Goal: Task Accomplishment & Management: Use online tool/utility

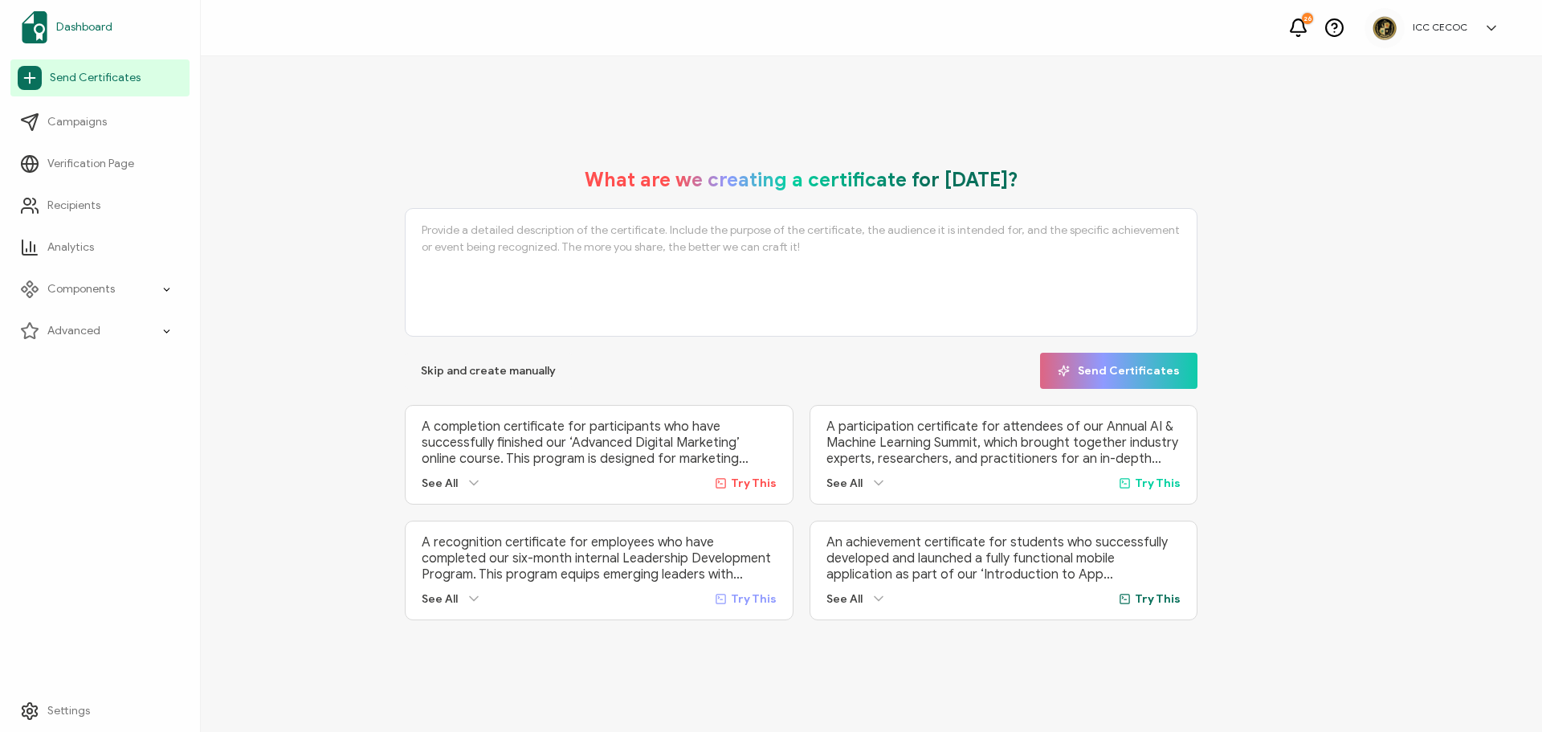
click at [68, 31] on span "Dashboard" at bounding box center [84, 27] width 56 height 16
click at [1295, 30] on icon at bounding box center [1299, 28] width 20 height 20
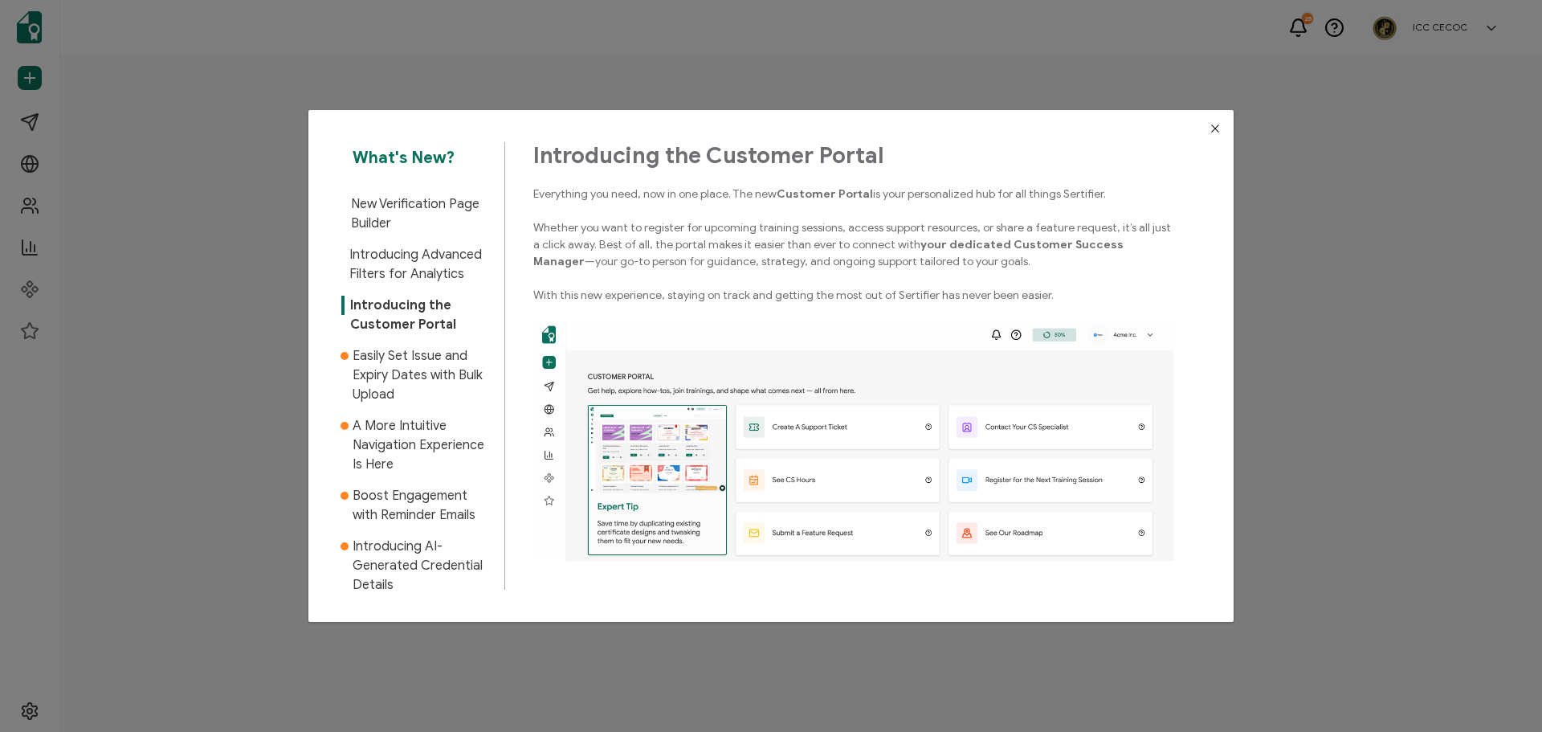
click at [251, 389] on div "What's New? New Verification Page Builder Introducing Advanced Filters for Anal…" at bounding box center [771, 366] width 1542 height 732
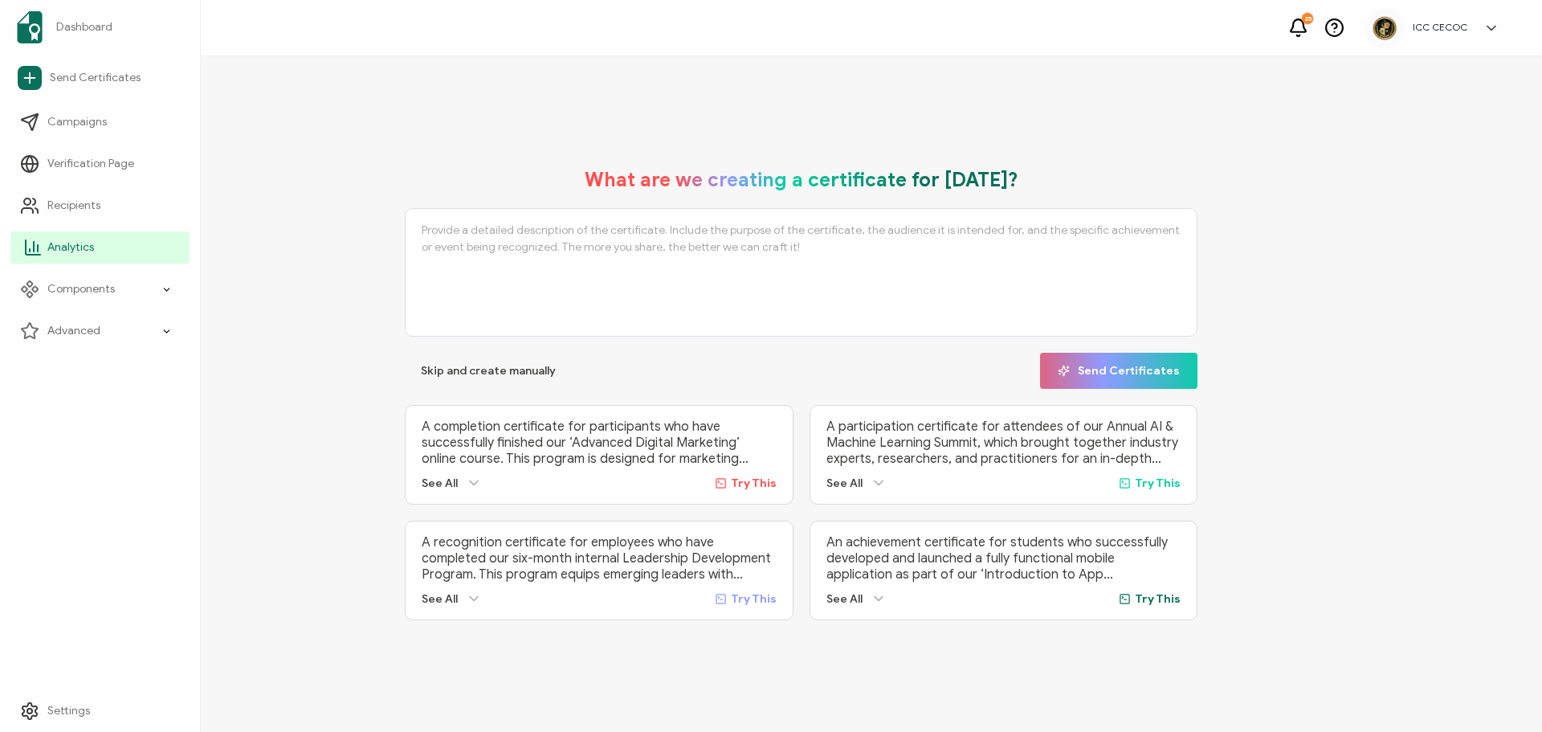
click at [62, 234] on link "Analytics" at bounding box center [99, 247] width 179 height 32
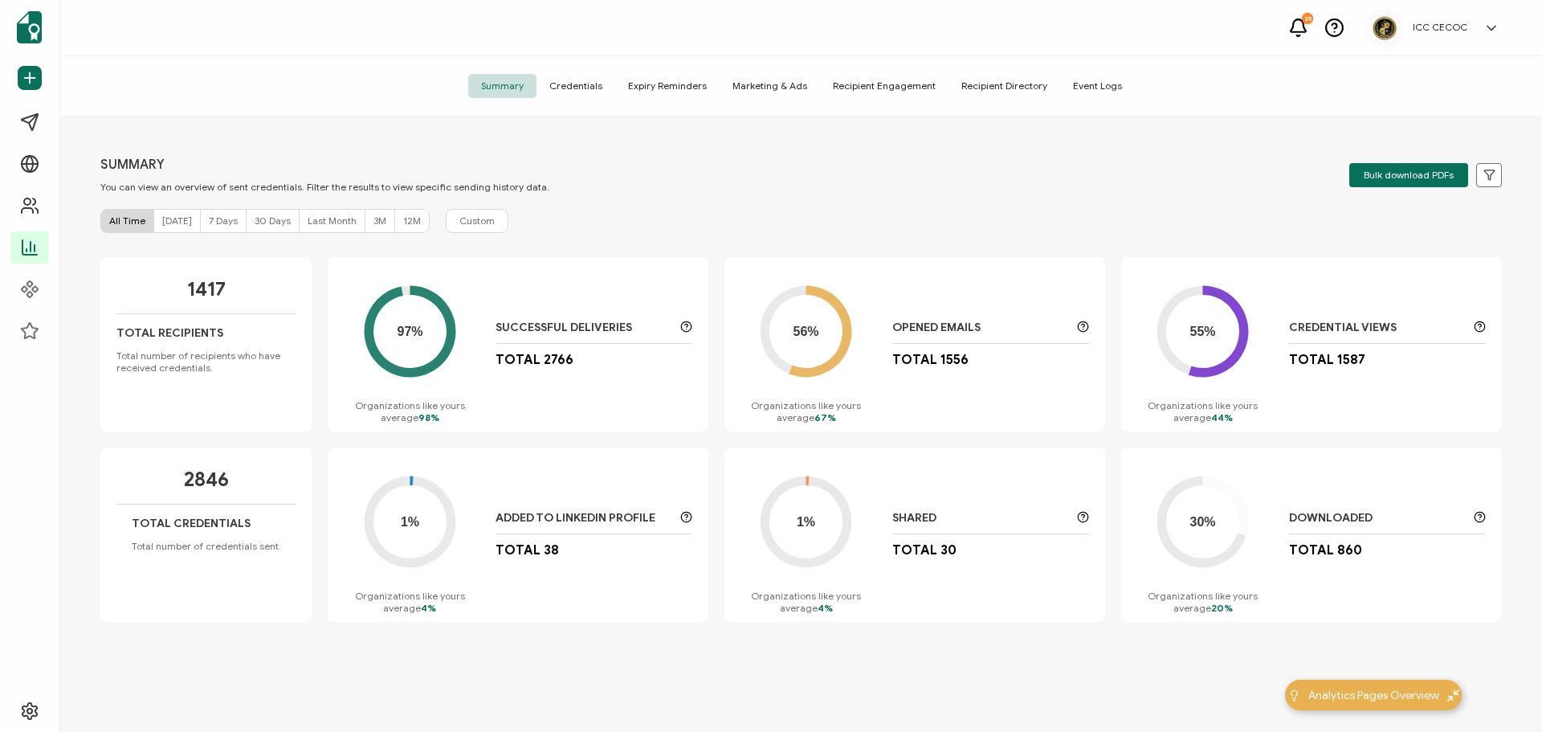
click at [1029, 384] on div "56% Organizations like yours average 67% Opened Emails Total 1556" at bounding box center [915, 344] width 381 height 174
click at [682, 517] on icon at bounding box center [686, 517] width 12 height 12
click at [402, 512] on circle at bounding box center [409, 520] width 65 height 65
click at [178, 221] on span "[DATE]" at bounding box center [177, 220] width 30 height 12
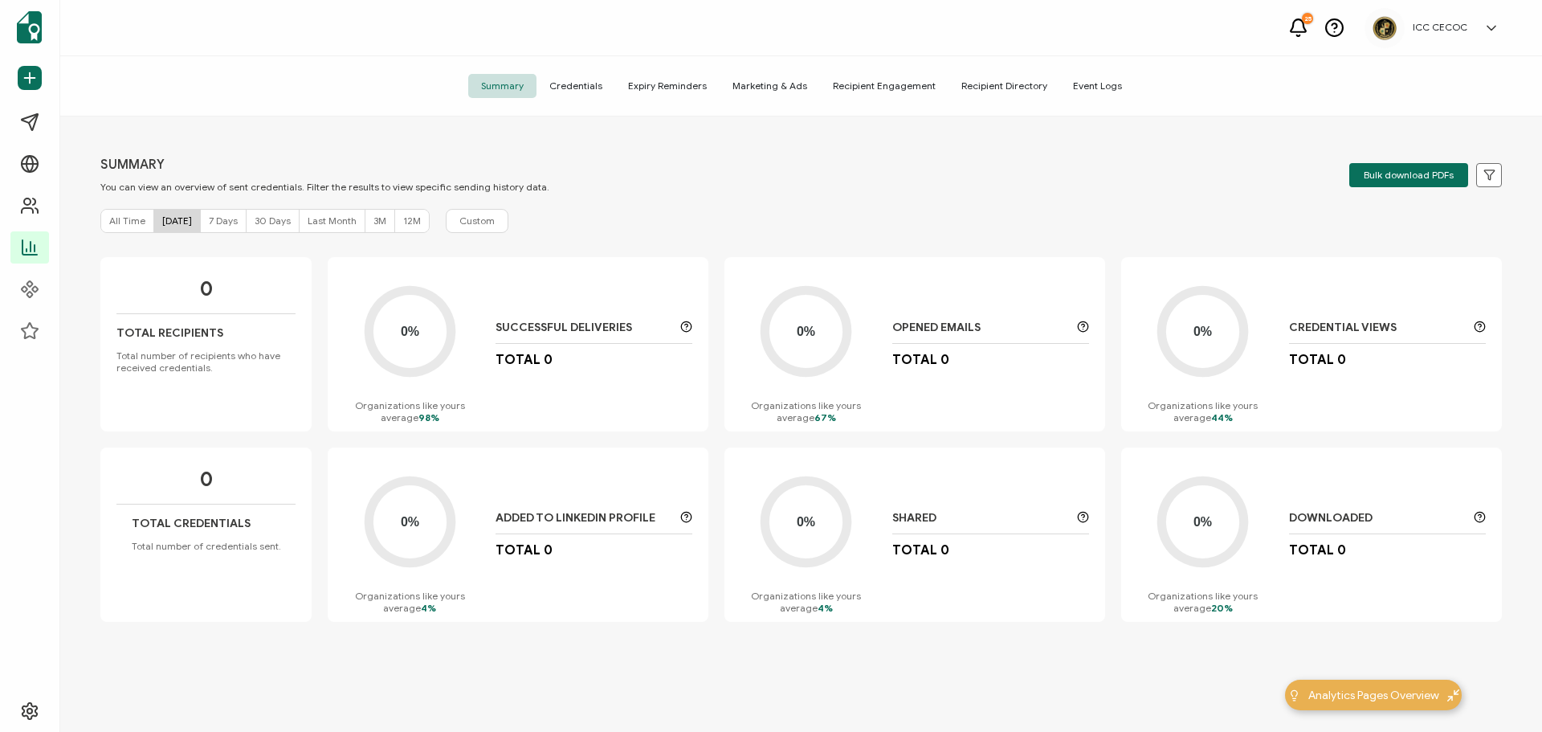
click at [217, 223] on span "7 Days" at bounding box center [223, 220] width 29 height 12
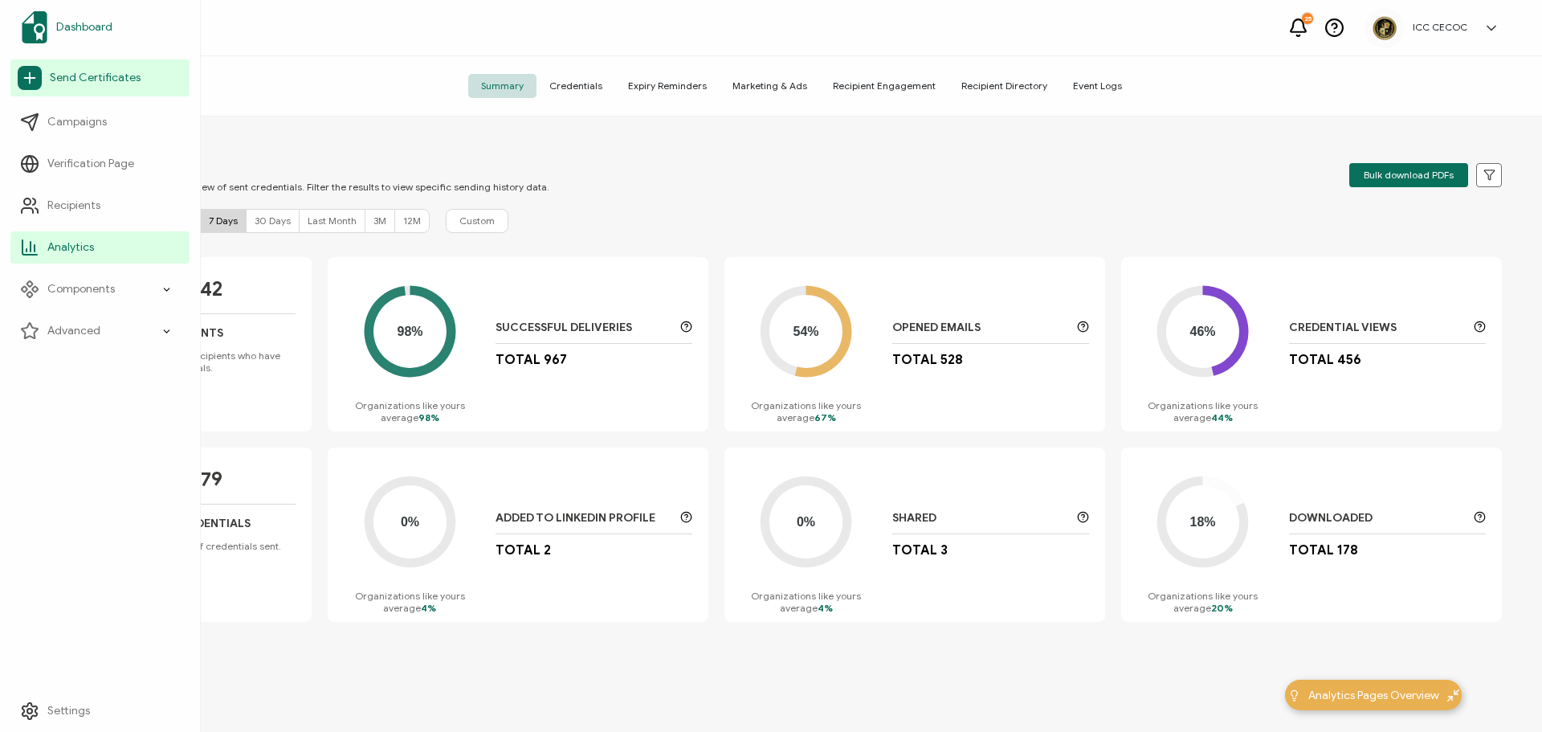
click at [92, 20] on span "Dashboard" at bounding box center [84, 27] width 56 height 16
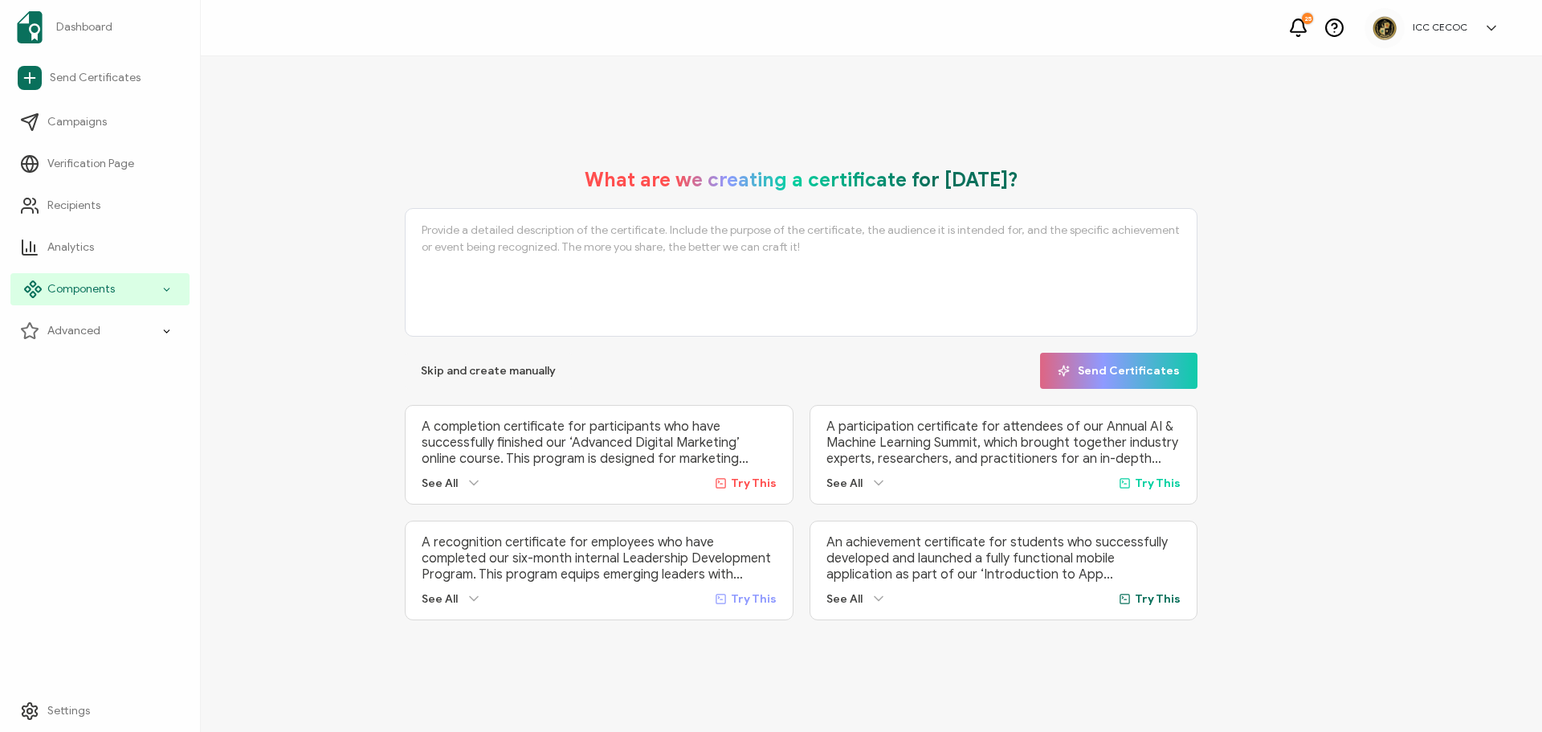
click at [88, 293] on span "Components" at bounding box center [80, 289] width 67 height 16
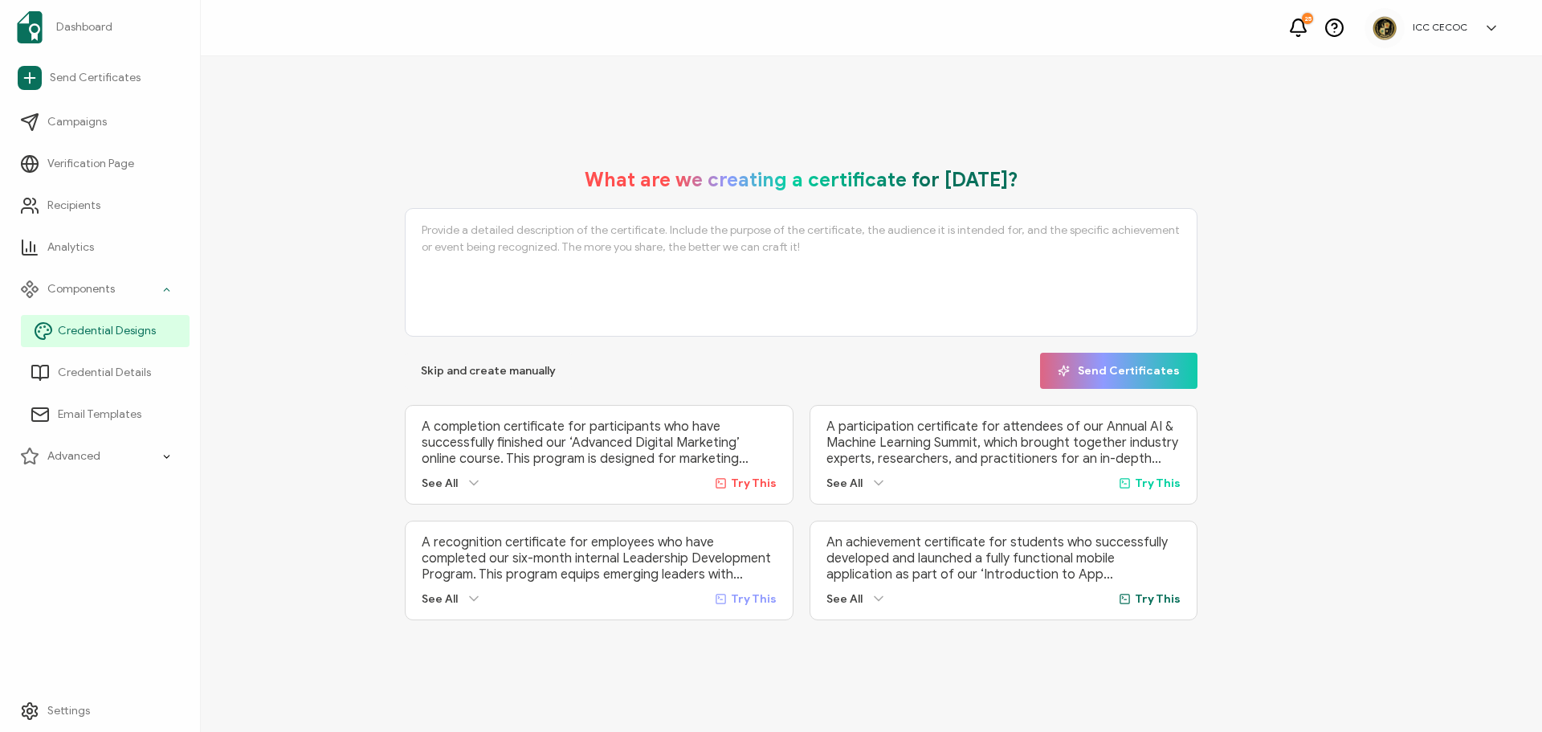
drag, startPoint x: 89, startPoint y: 332, endPoint x: 60, endPoint y: 330, distance: 29.0
click at [60, 330] on span "Credential Designs" at bounding box center [107, 331] width 98 height 16
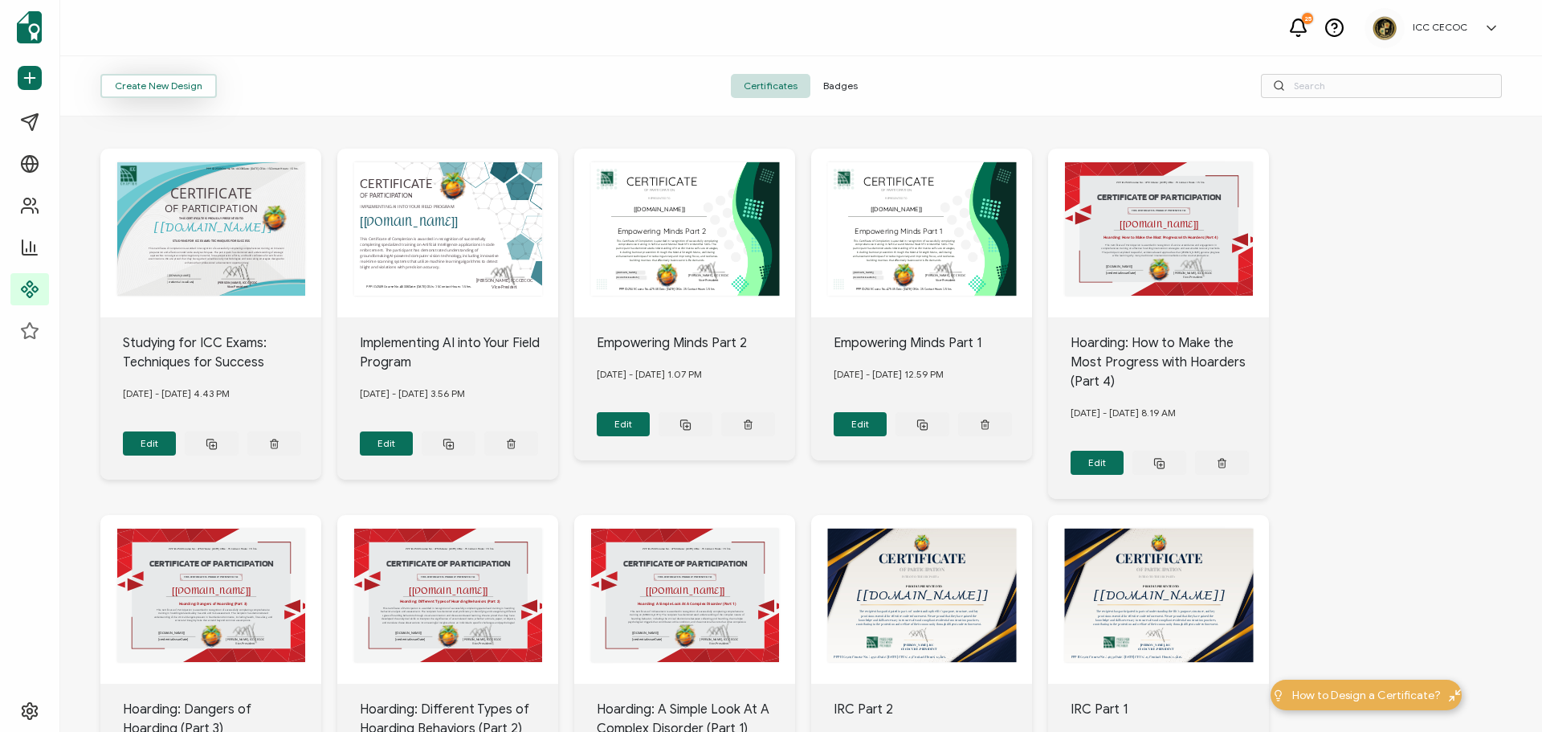
click at [197, 86] on button "Create New Design" at bounding box center [158, 86] width 116 height 24
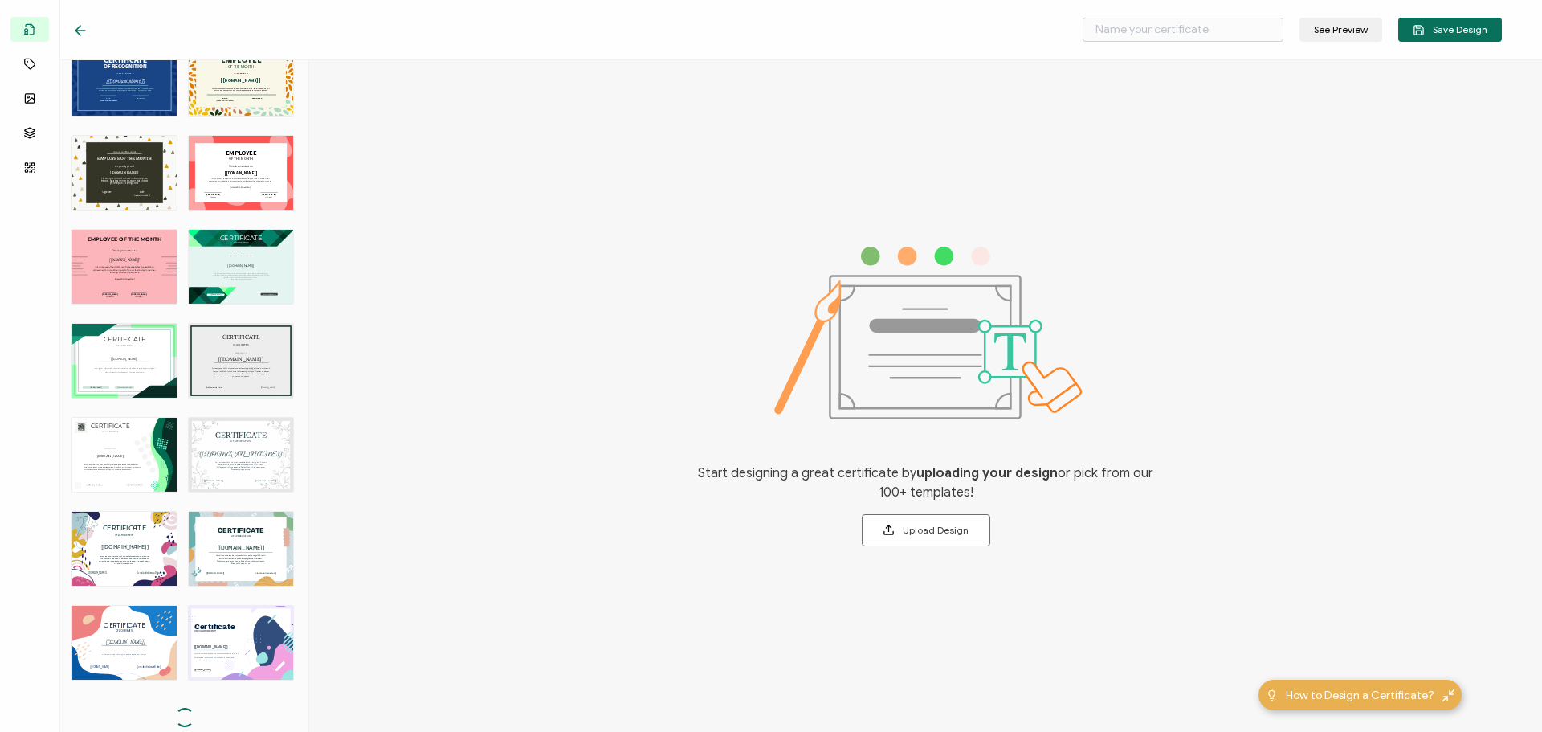
scroll to position [2385, 0]
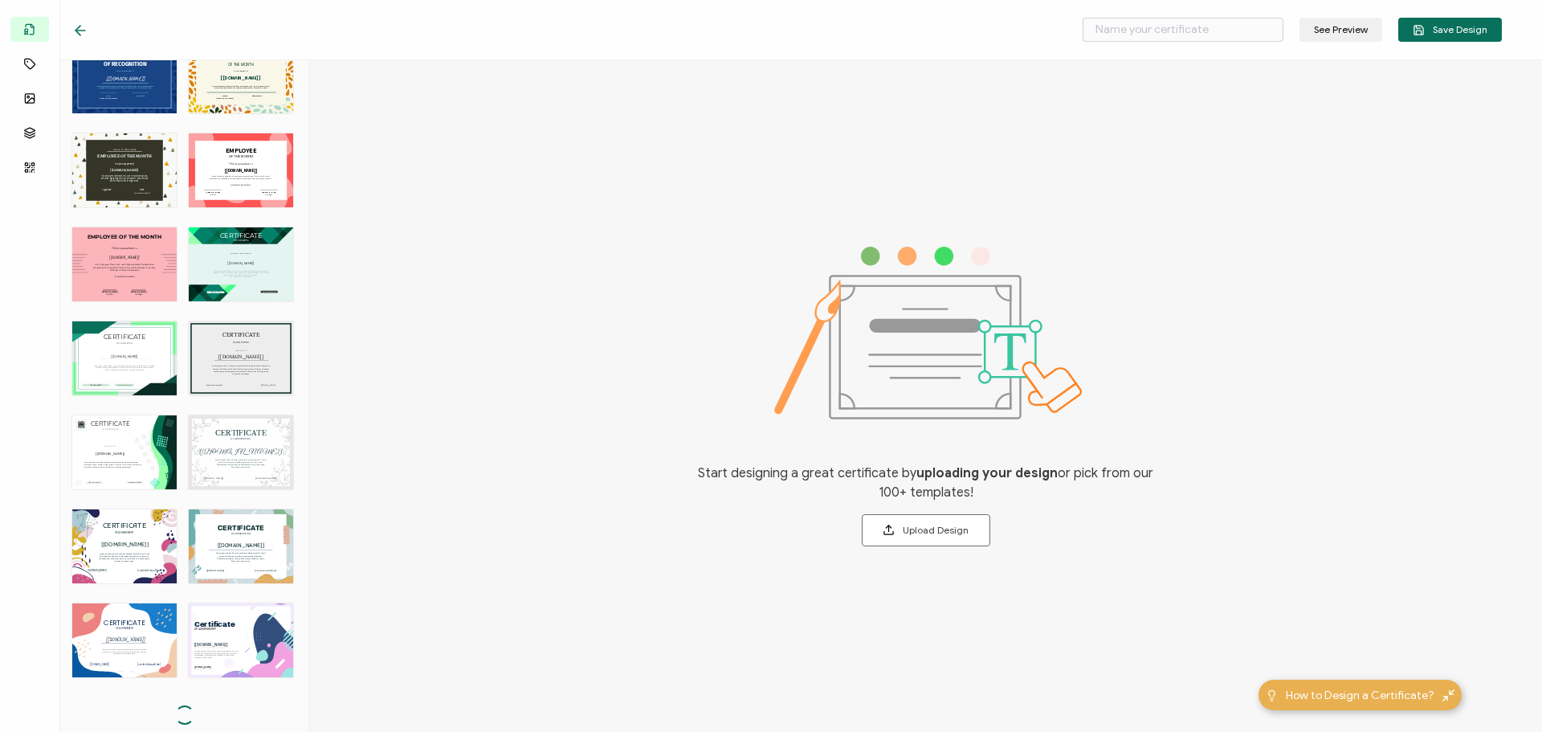
click at [214, 456] on div "CERTIFICATE Lorem ipsum dolor sit amet, consectetur adipiscing elit. Cras sit a…" at bounding box center [241, 452] width 104 height 74
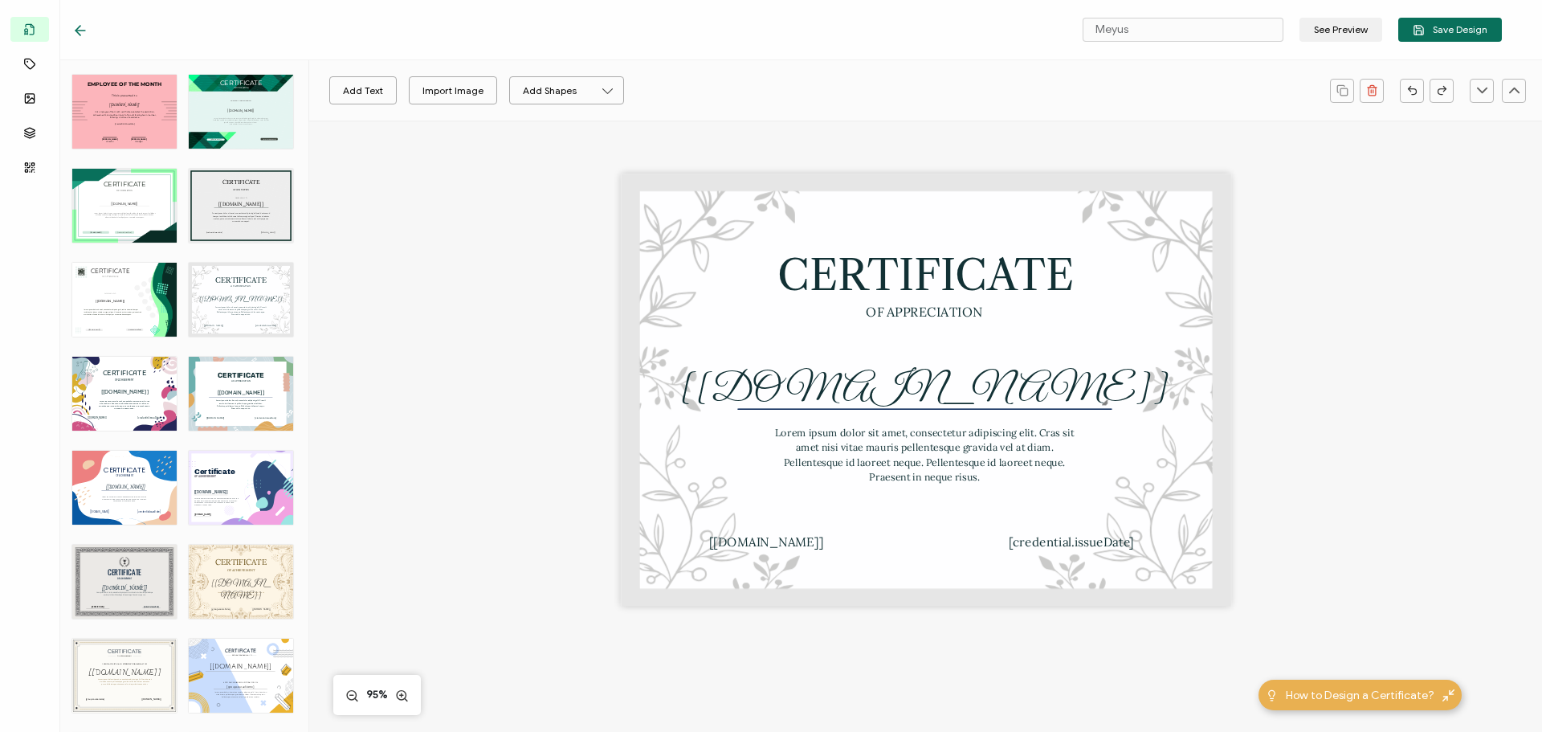
scroll to position [2626, 0]
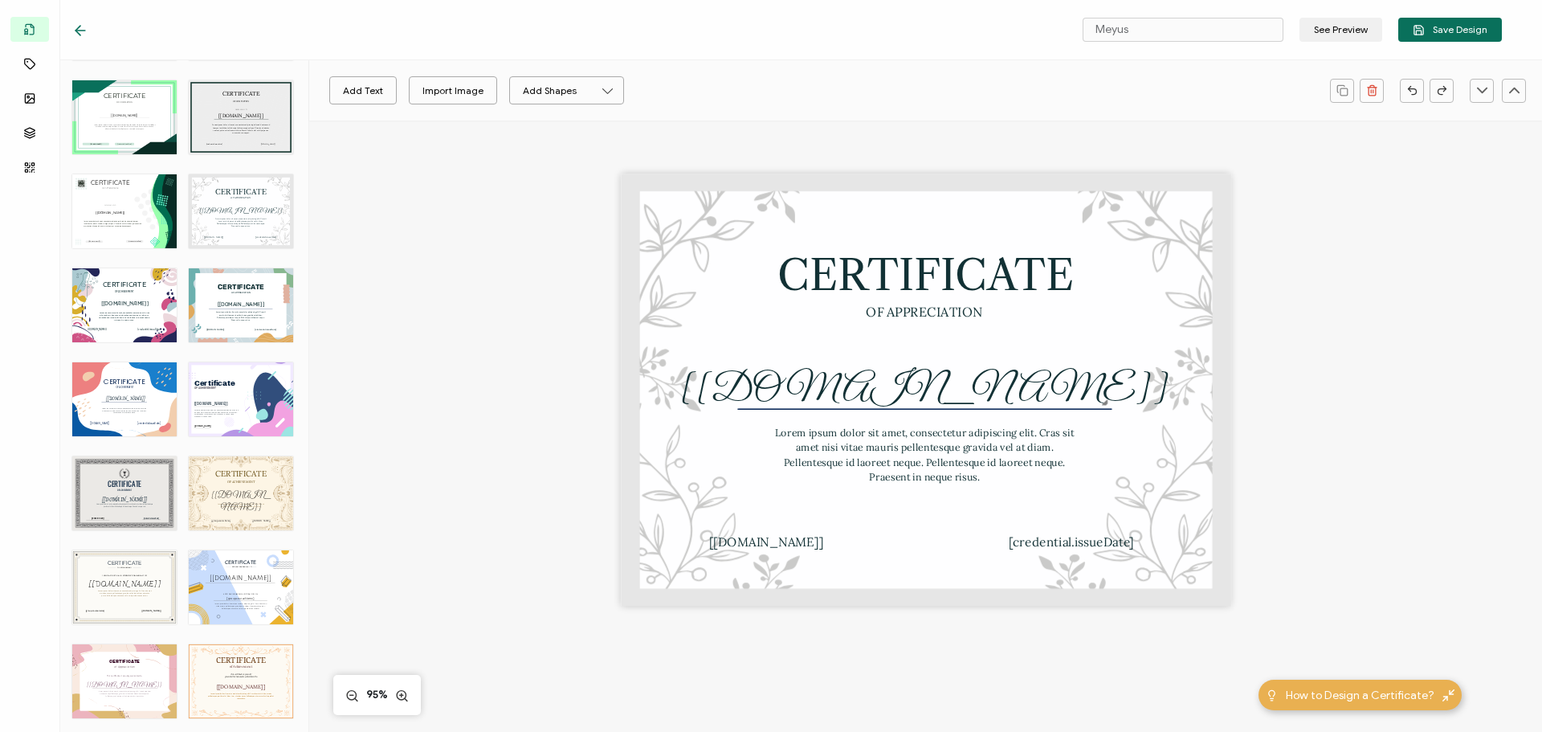
click at [143, 569] on div "CERTIFICATE Lorem ipsum dolor sit amet, consectetur adipiscing elit. Cras sit a…" at bounding box center [124, 587] width 104 height 74
type input "Peskir"
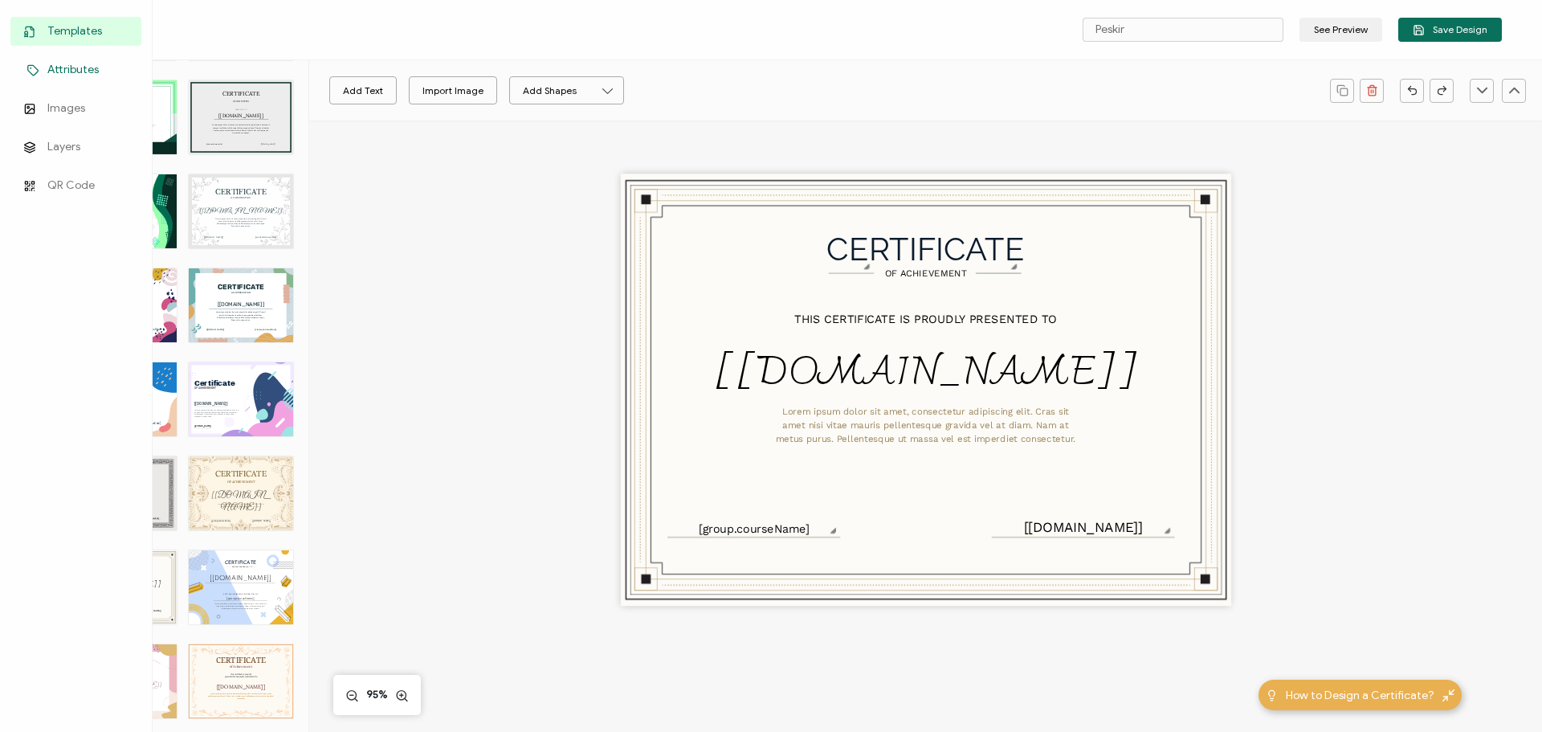
click at [59, 67] on span "Attributes" at bounding box center [72, 70] width 51 height 16
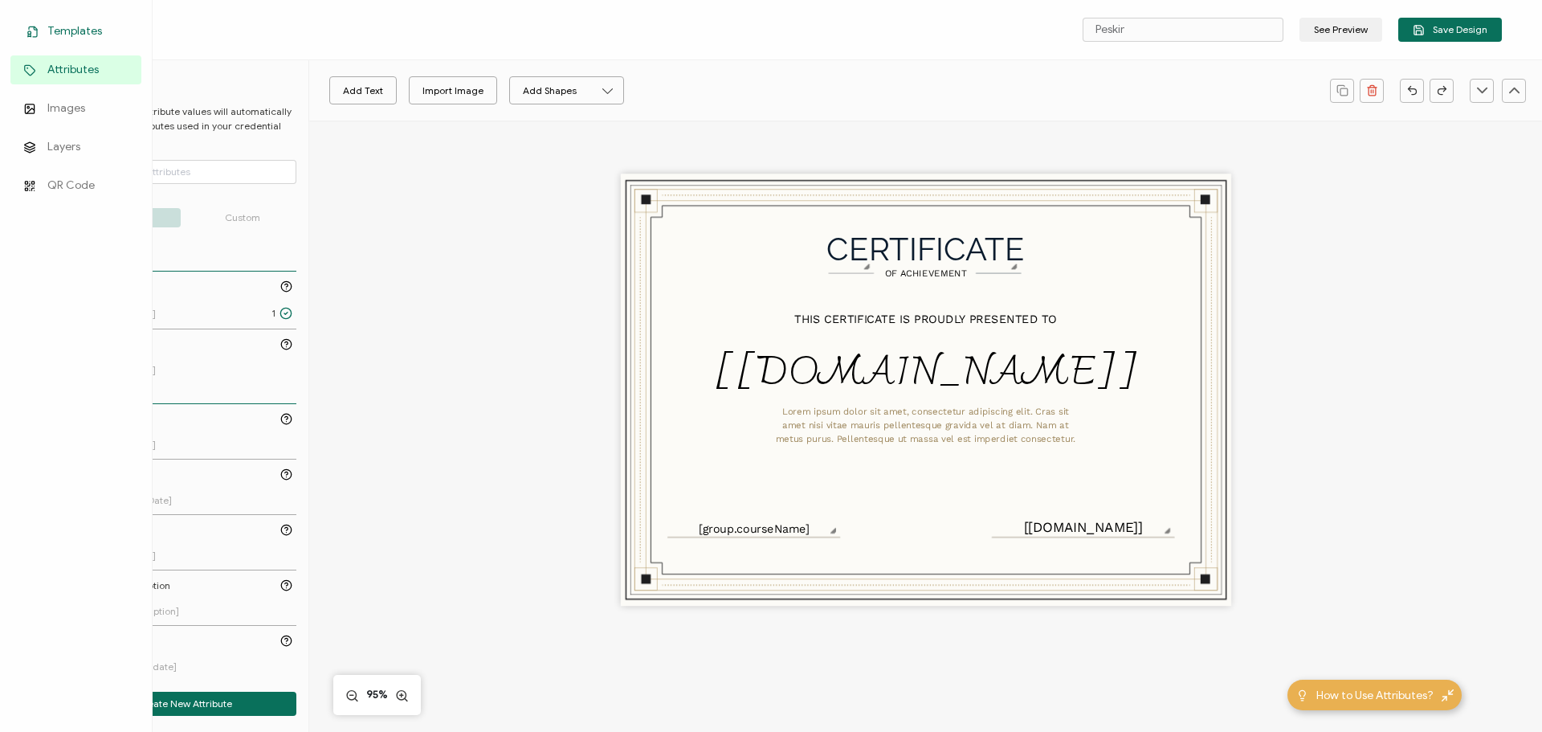
click at [56, 29] on span "Templates" at bounding box center [74, 31] width 55 height 16
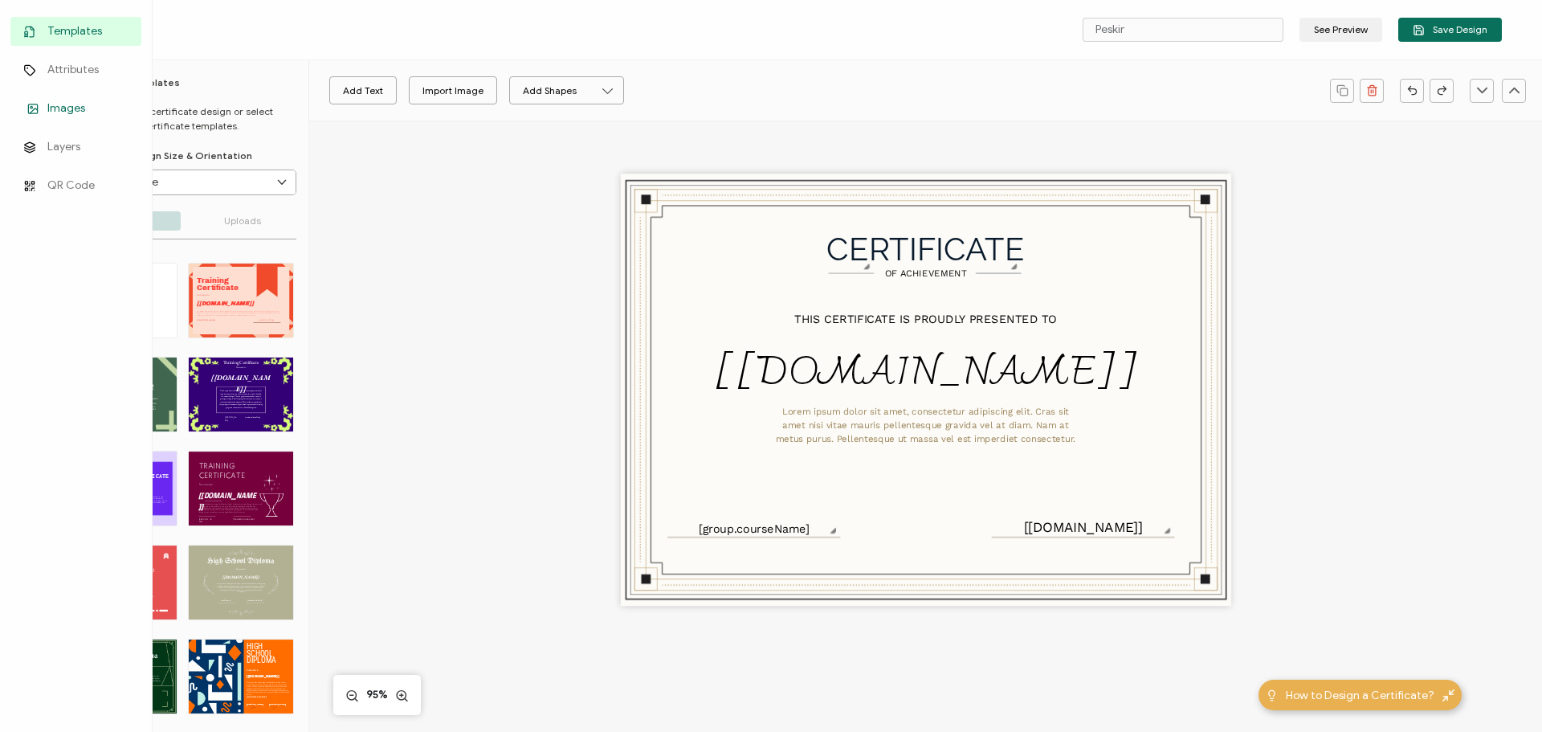
click at [69, 108] on span "Images" at bounding box center [66, 108] width 38 height 16
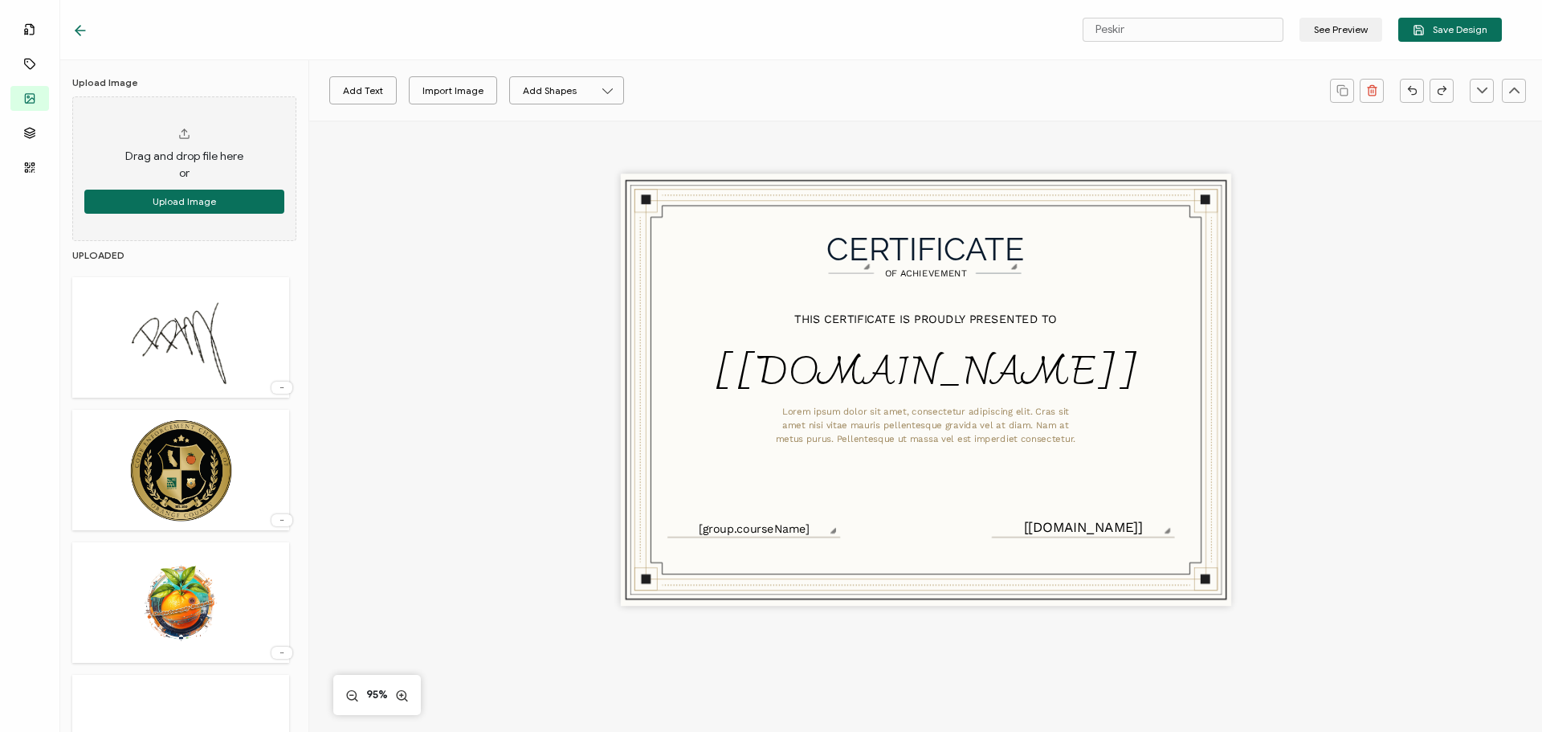
click at [533, 280] on div "CERTIFICATE Lorem ipsum dolor sit amet, consectetur adipiscing elit. Cras sit a…" at bounding box center [925, 416] width 1171 height 592
click at [539, 281] on div "CERTIFICATE Lorem ipsum dolor sit amet, consectetur adipiscing elit. Cras sit a…" at bounding box center [925, 416] width 1171 height 592
click at [527, 85] on button "Add Shapes" at bounding box center [566, 90] width 115 height 28
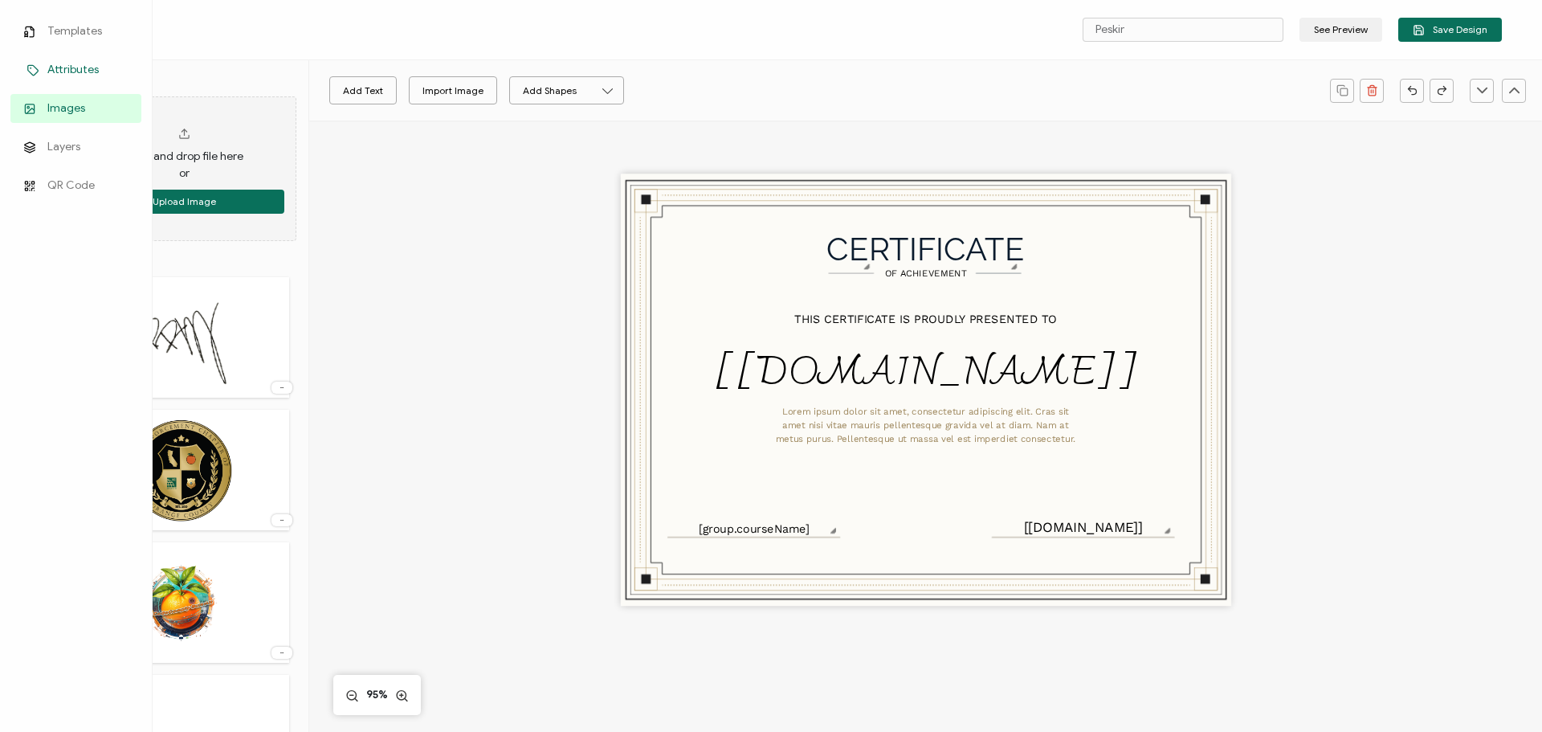
click at [63, 71] on span "Attributes" at bounding box center [72, 70] width 51 height 16
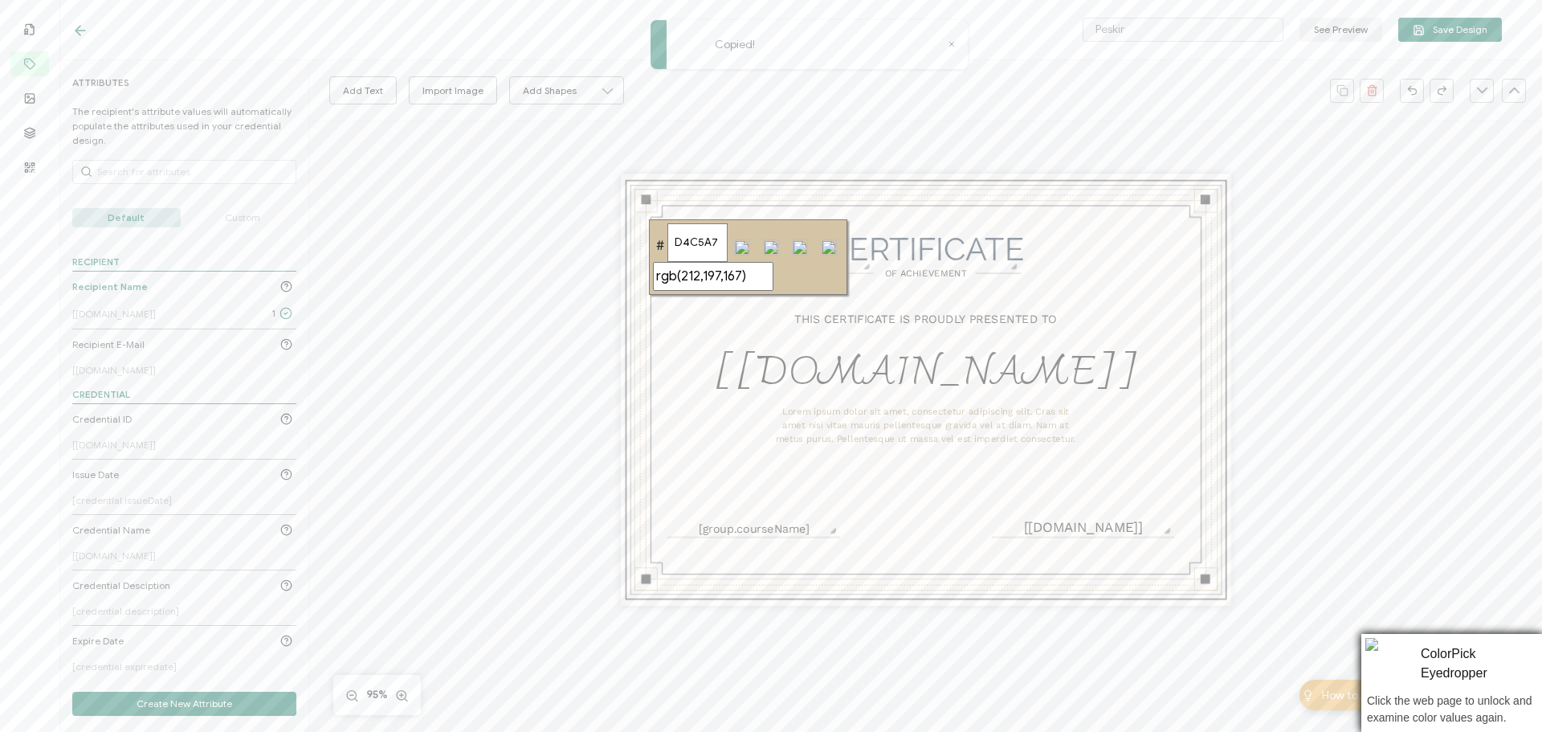
click at [717, 244] on input "D4C5A7" at bounding box center [698, 242] width 60 height 39
drag, startPoint x: 676, startPoint y: 243, endPoint x: 719, endPoint y: 245, distance: 42.6
click at [719, 245] on input "D4C5A7" at bounding box center [698, 242] width 60 height 39
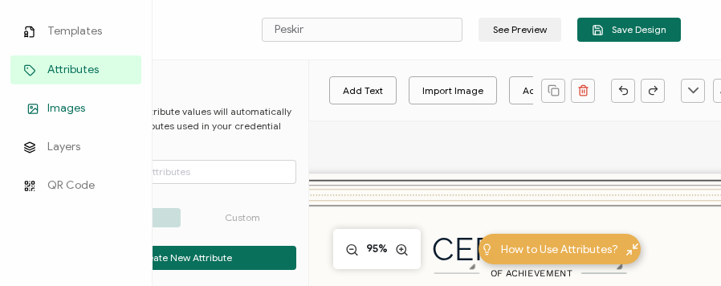
click at [28, 100] on link "Images" at bounding box center [75, 108] width 131 height 29
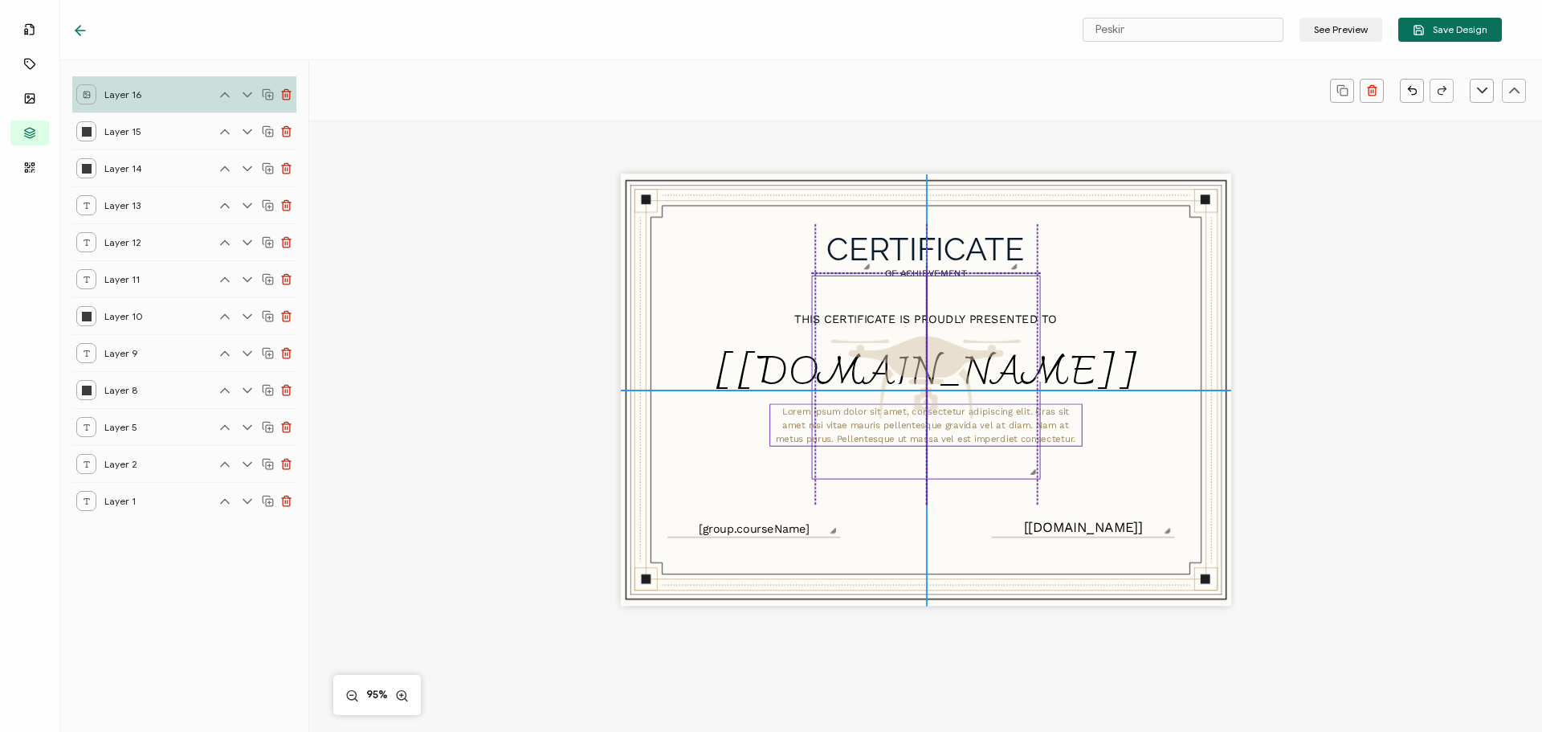
drag, startPoint x: 1031, startPoint y: 499, endPoint x: 1042, endPoint y: 474, distance: 27.0
click at [1042, 474] on div "CERTIFICATE Lorem ipsum dolor sit amet, consectetur adipiscing elit. Cras sit a…" at bounding box center [926, 390] width 611 height 432
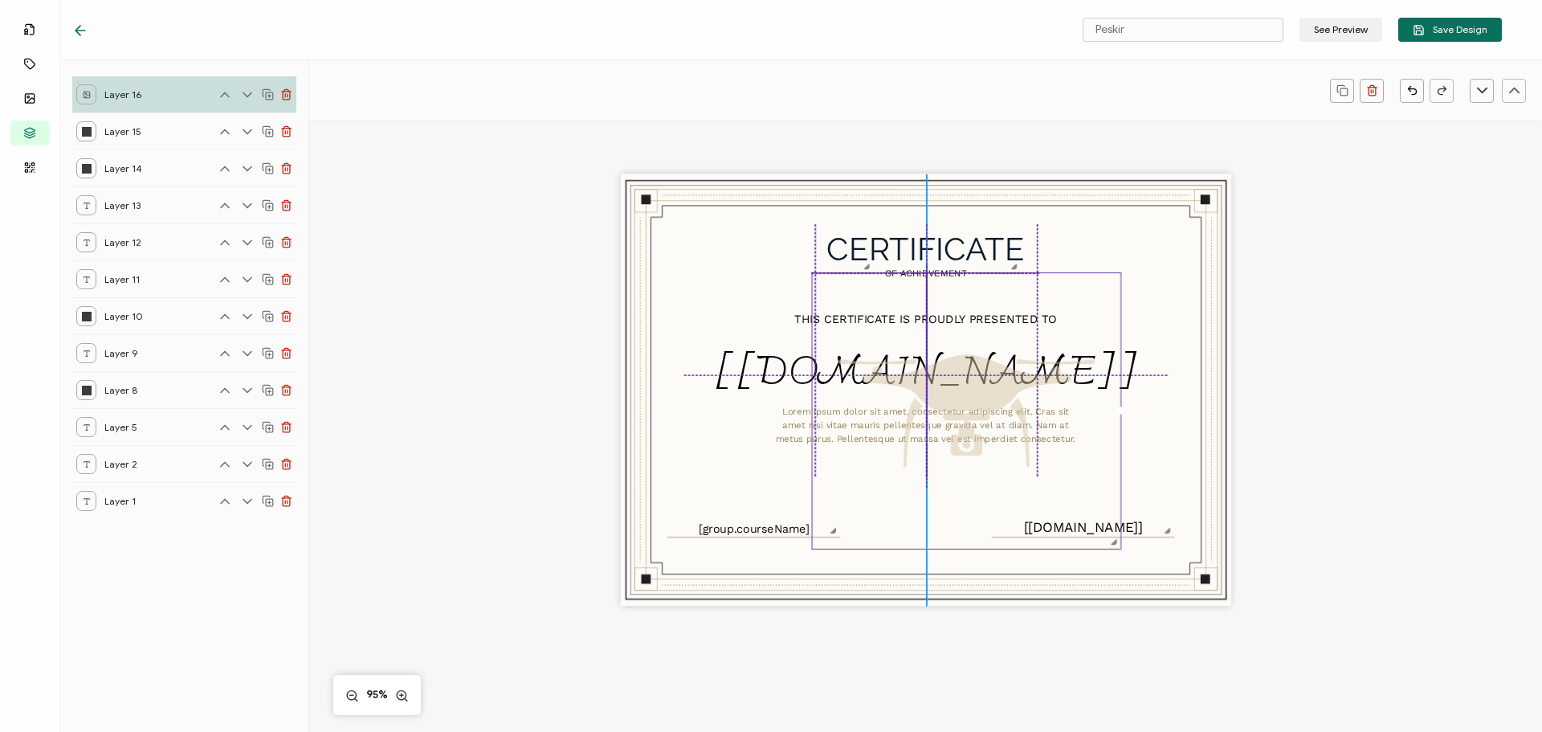
click at [1115, 499] on div "CERTIFICATE Lorem ipsum dolor sit amet, consectetur adipiscing elit. Cras sit a…" at bounding box center [926, 390] width 611 height 432
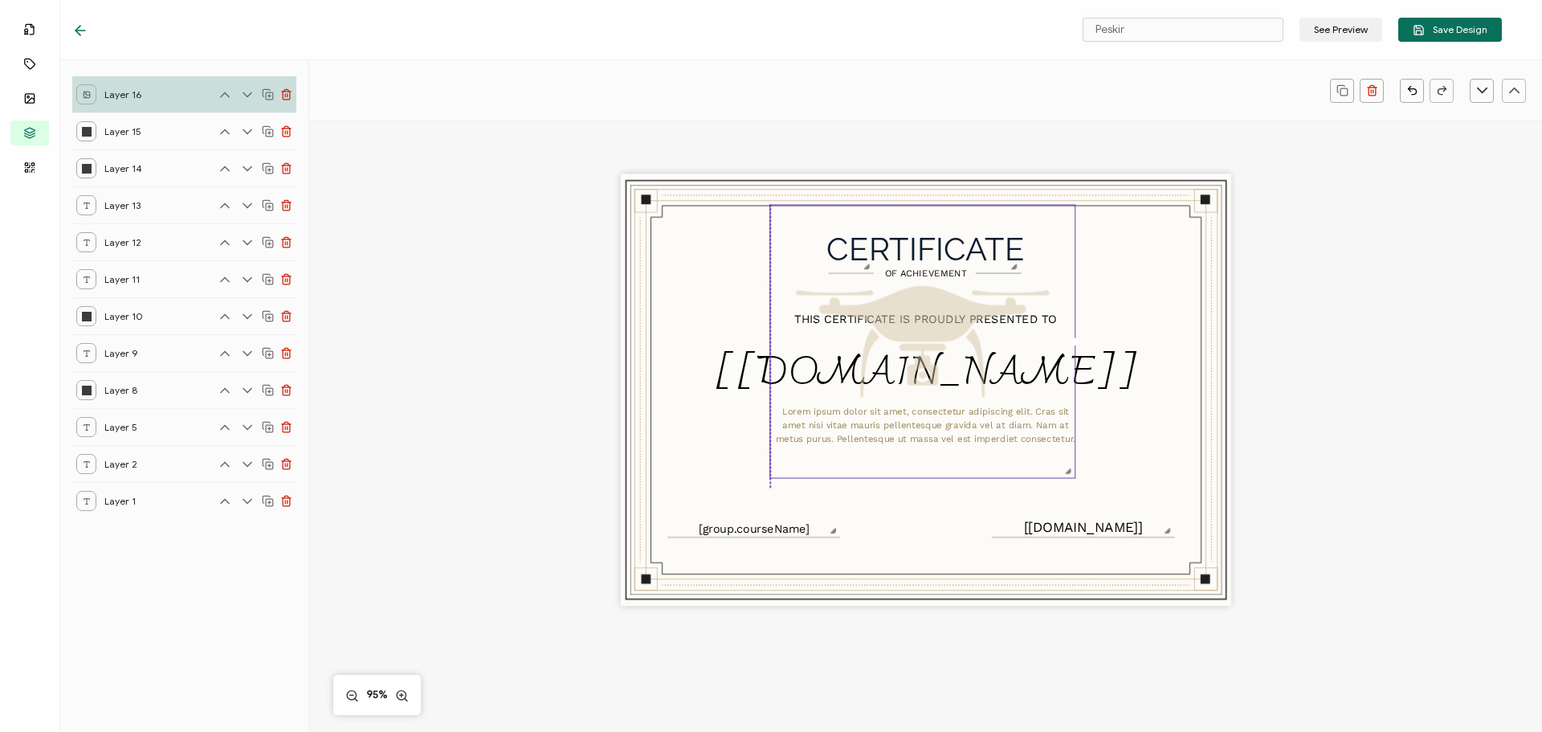
drag, startPoint x: 932, startPoint y: 369, endPoint x: 892, endPoint y: 324, distance: 59.8
click at [892, 324] on img at bounding box center [922, 342] width 304 height 272
click at [488, 387] on div "CERTIFICATE Lorem ipsum dolor sit amet, consectetur adipiscing elit. Cras sit a…" at bounding box center [925, 416] width 1171 height 592
click at [921, 393] on img at bounding box center [922, 342] width 304 height 272
drag, startPoint x: 1065, startPoint y: 473, endPoint x: 972, endPoint y: 361, distance: 145.4
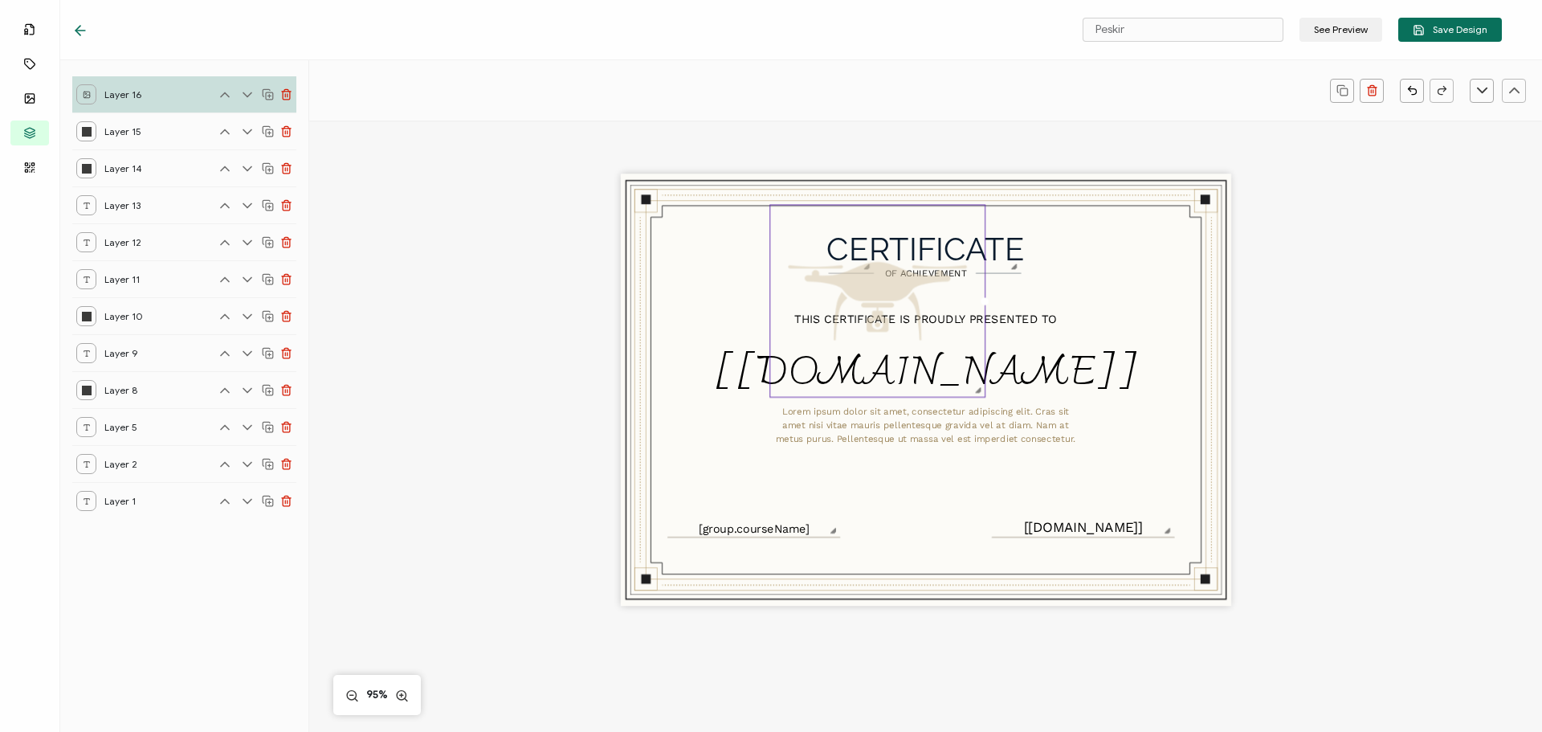
click at [972, 361] on div at bounding box center [878, 302] width 216 height 194
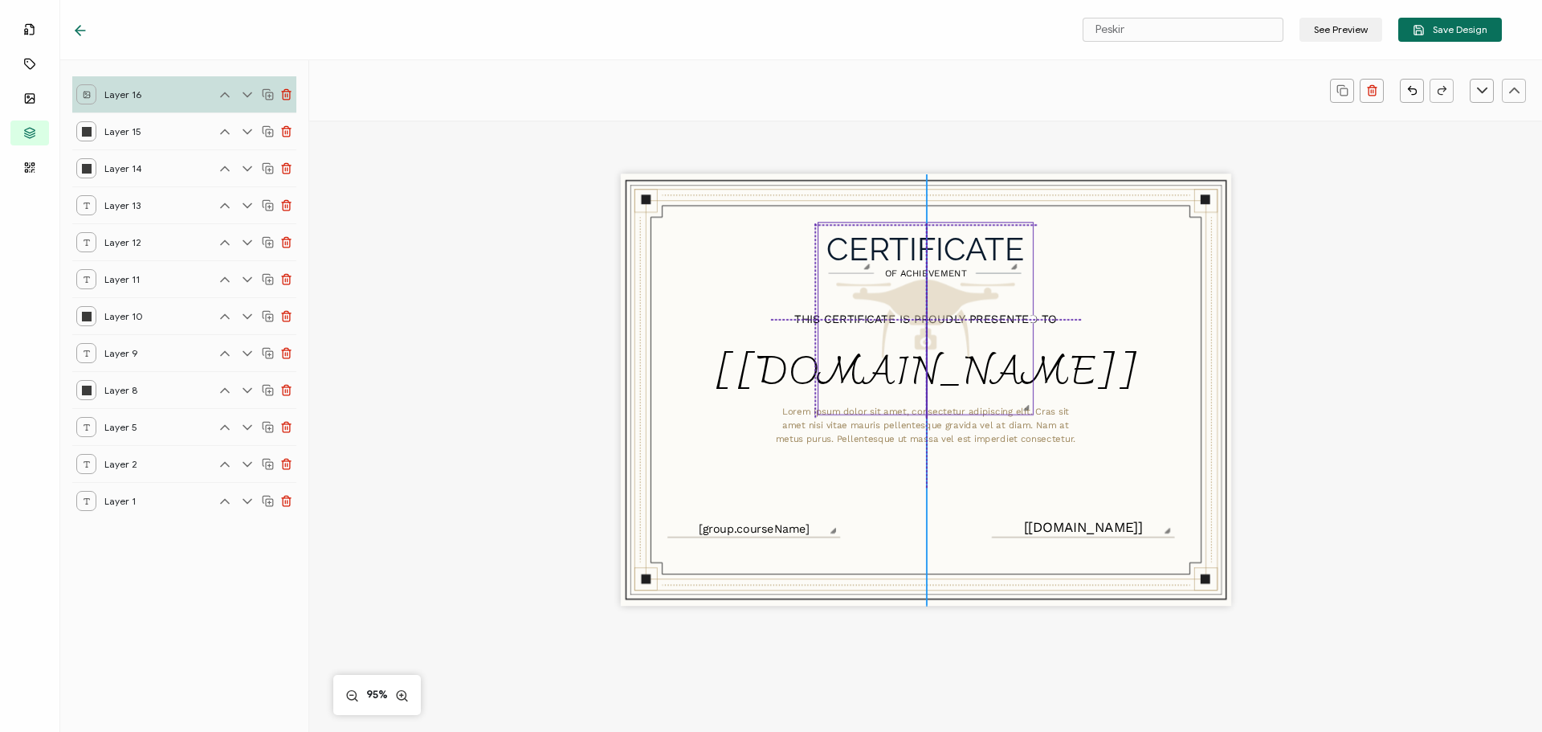
drag, startPoint x: 883, startPoint y: 296, endPoint x: 929, endPoint y: 316, distance: 50.4
click at [929, 316] on img at bounding box center [926, 319] width 214 height 192
click at [511, 382] on div "CERTIFICATE Lorem ipsum dolor sit amet, consectetur adipiscing elit. Cras sit a…" at bounding box center [925, 416] width 1171 height 592
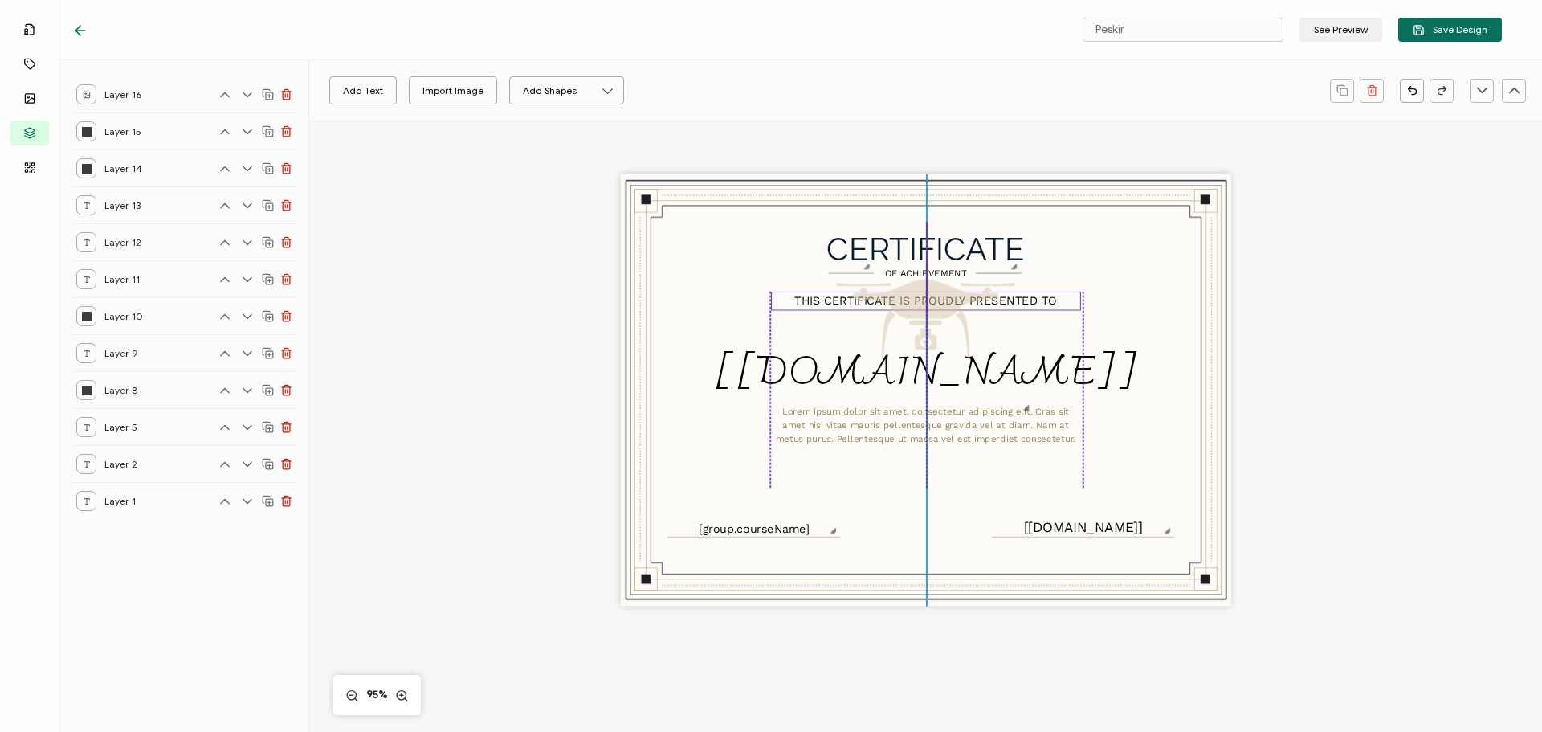
drag, startPoint x: 789, startPoint y: 321, endPoint x: 789, endPoint y: 303, distance: 17.7
click at [789, 303] on div "THIS CERTIFICATE IS PROUDLY PRESENTED TO" at bounding box center [926, 301] width 310 height 18
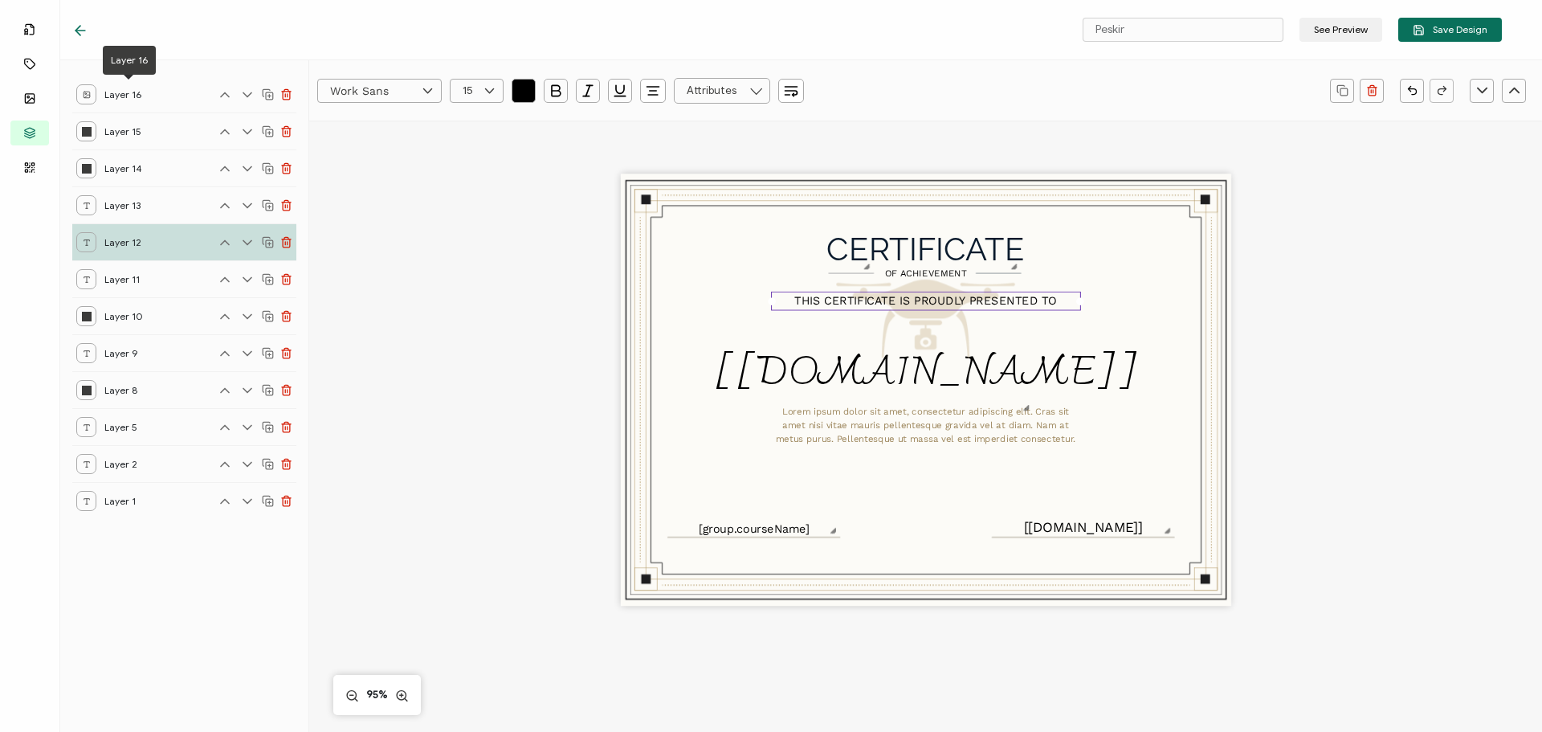
click at [106, 96] on span "Layer 16" at bounding box center [128, 94] width 48 height 20
click at [244, 97] on icon at bounding box center [247, 95] width 16 height 16
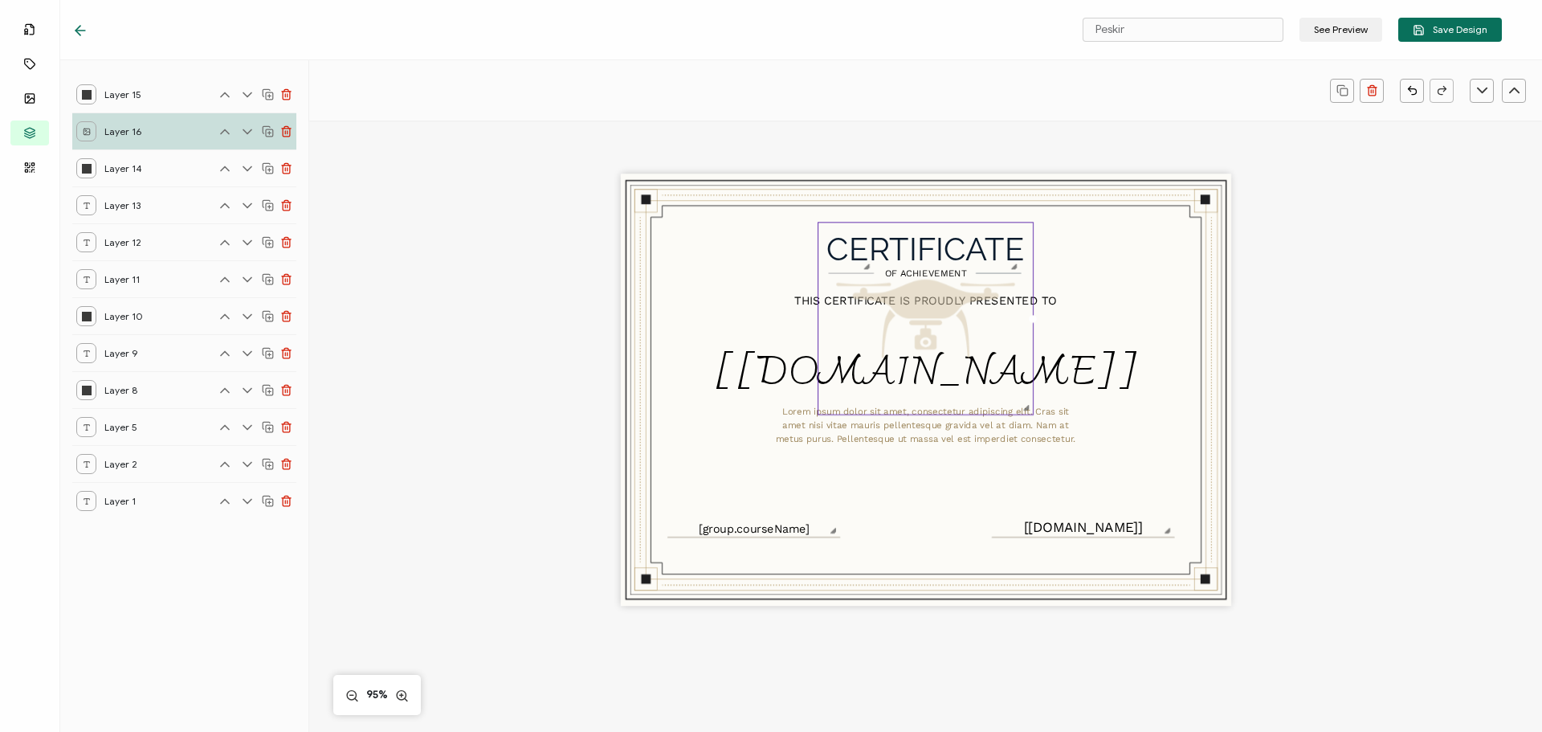
click at [247, 132] on icon at bounding box center [247, 132] width 16 height 16
drag, startPoint x: 247, startPoint y: 165, endPoint x: 245, endPoint y: 184, distance: 19.4
click at [247, 165] on icon at bounding box center [247, 169] width 16 height 16
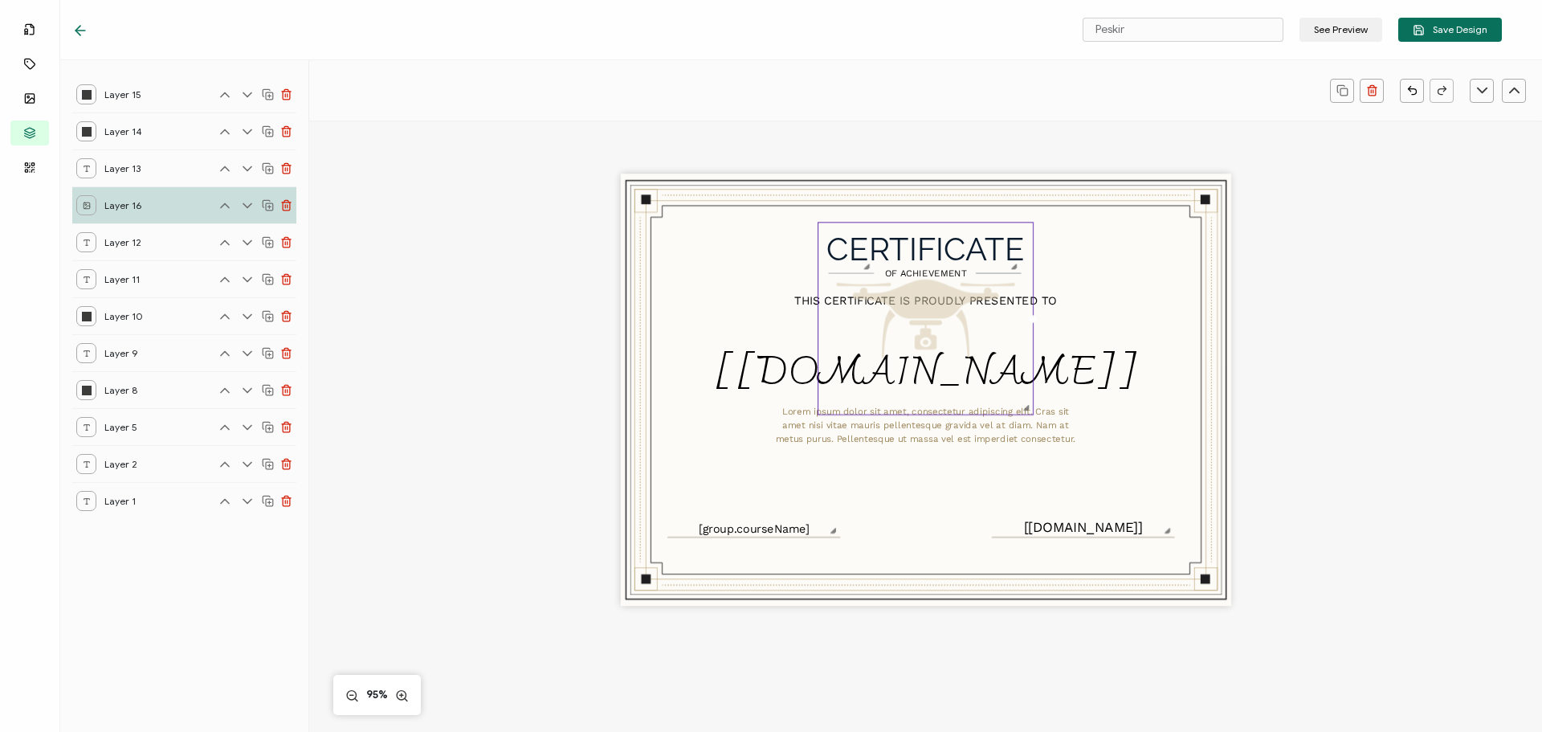
click at [244, 205] on icon at bounding box center [247, 205] width 8 height 4
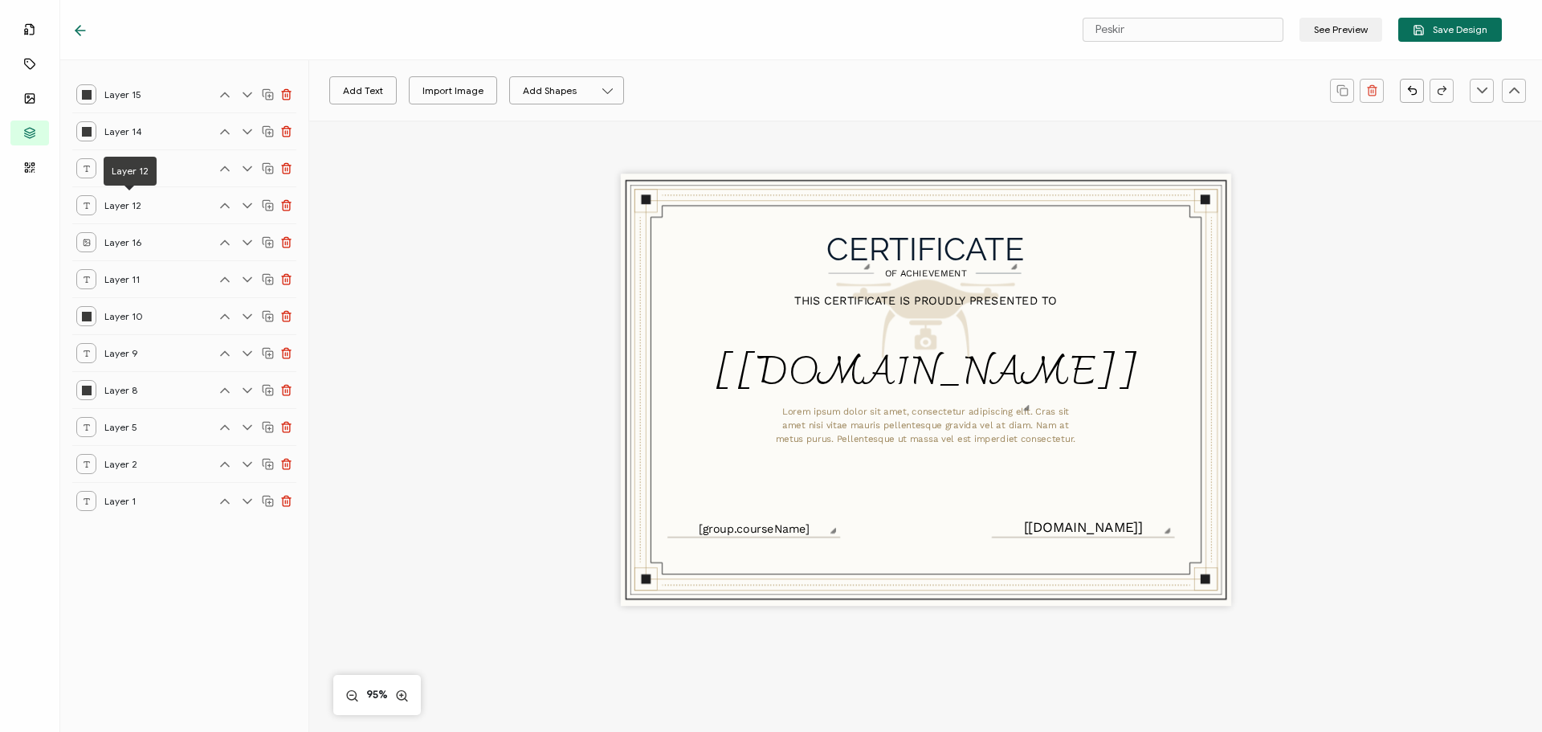
drag, startPoint x: 140, startPoint y: 197, endPoint x: 149, endPoint y: 205, distance: 12.5
click at [149, 205] on span "Layer 12" at bounding box center [128, 205] width 48 height 20
click at [251, 203] on icon at bounding box center [247, 205] width 8 height 4
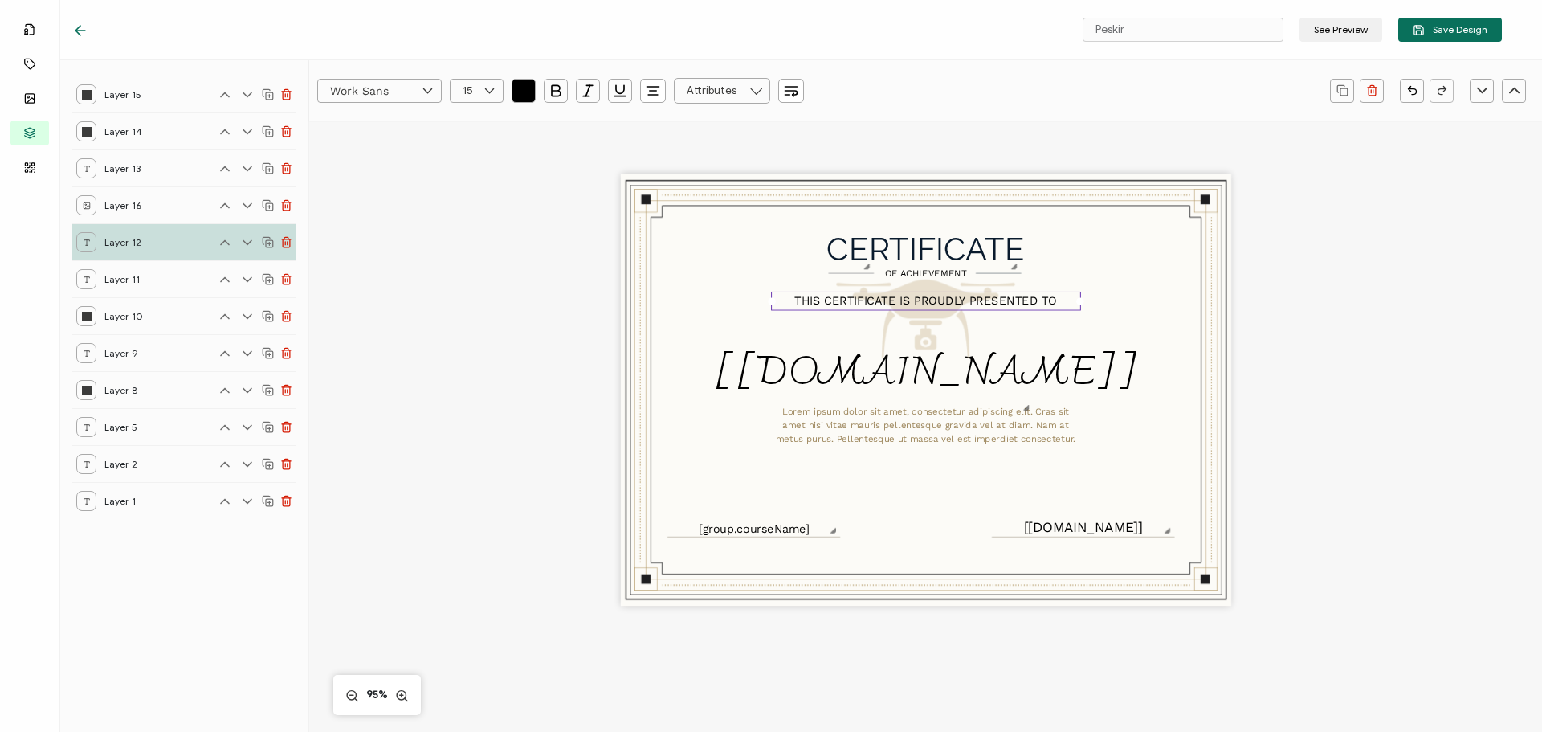
click at [475, 422] on div "CERTIFICATE Lorem ipsum dolor sit amet, consectetur adipiscing elit. Cras sit a…" at bounding box center [925, 416] width 1171 height 592
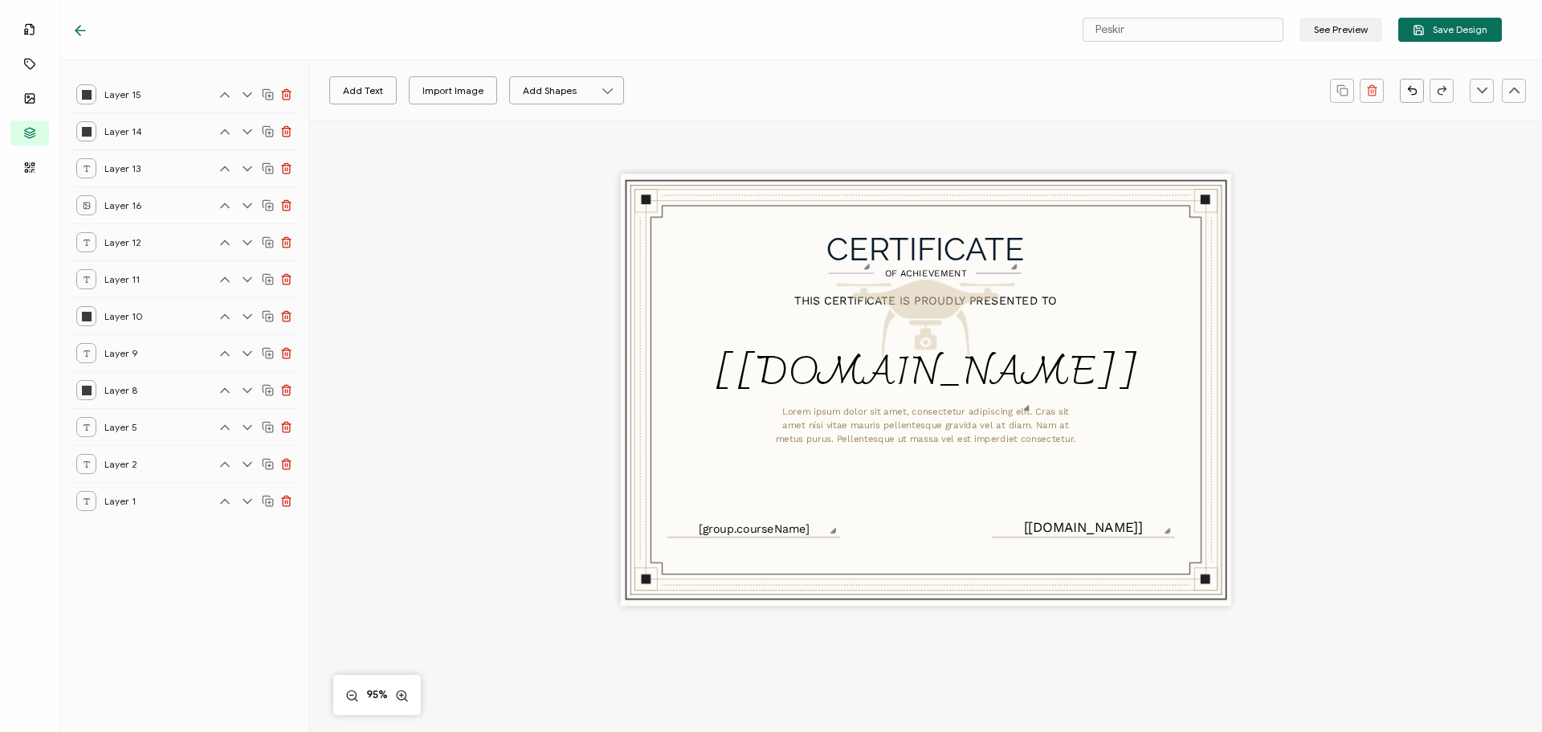
click at [252, 204] on icon at bounding box center [247, 206] width 16 height 16
click at [247, 243] on icon at bounding box center [247, 242] width 8 height 4
drag, startPoint x: 246, startPoint y: 279, endPoint x: 244, endPoint y: 296, distance: 17.7
click at [246, 280] on icon at bounding box center [247, 279] width 8 height 4
click at [245, 312] on icon at bounding box center [247, 316] width 16 height 16
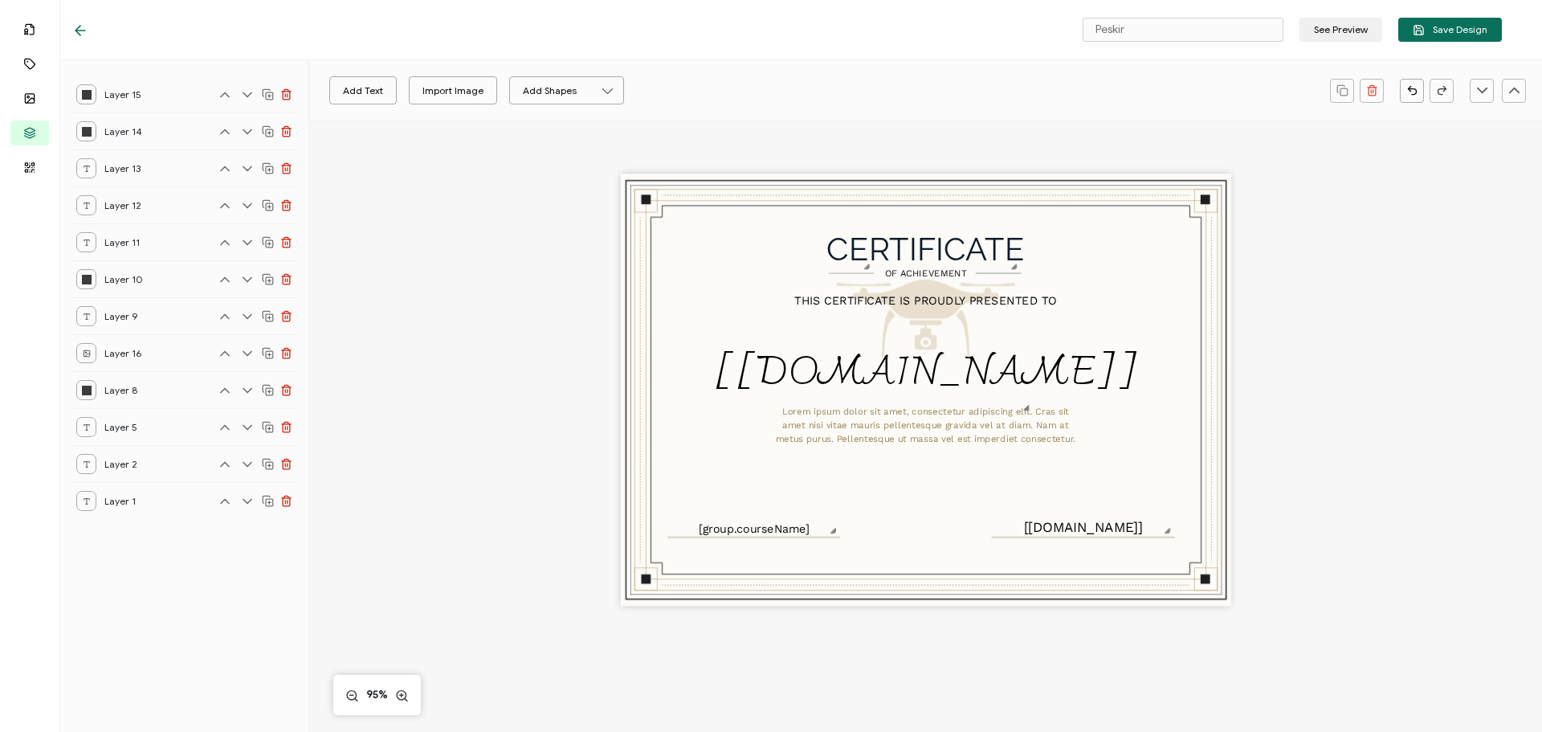
click at [247, 356] on icon at bounding box center [247, 353] width 16 height 16
click at [249, 390] on icon at bounding box center [247, 390] width 8 height 4
click at [912, 272] on pre "OF ACHIEVEMENT" at bounding box center [926, 273] width 82 height 10
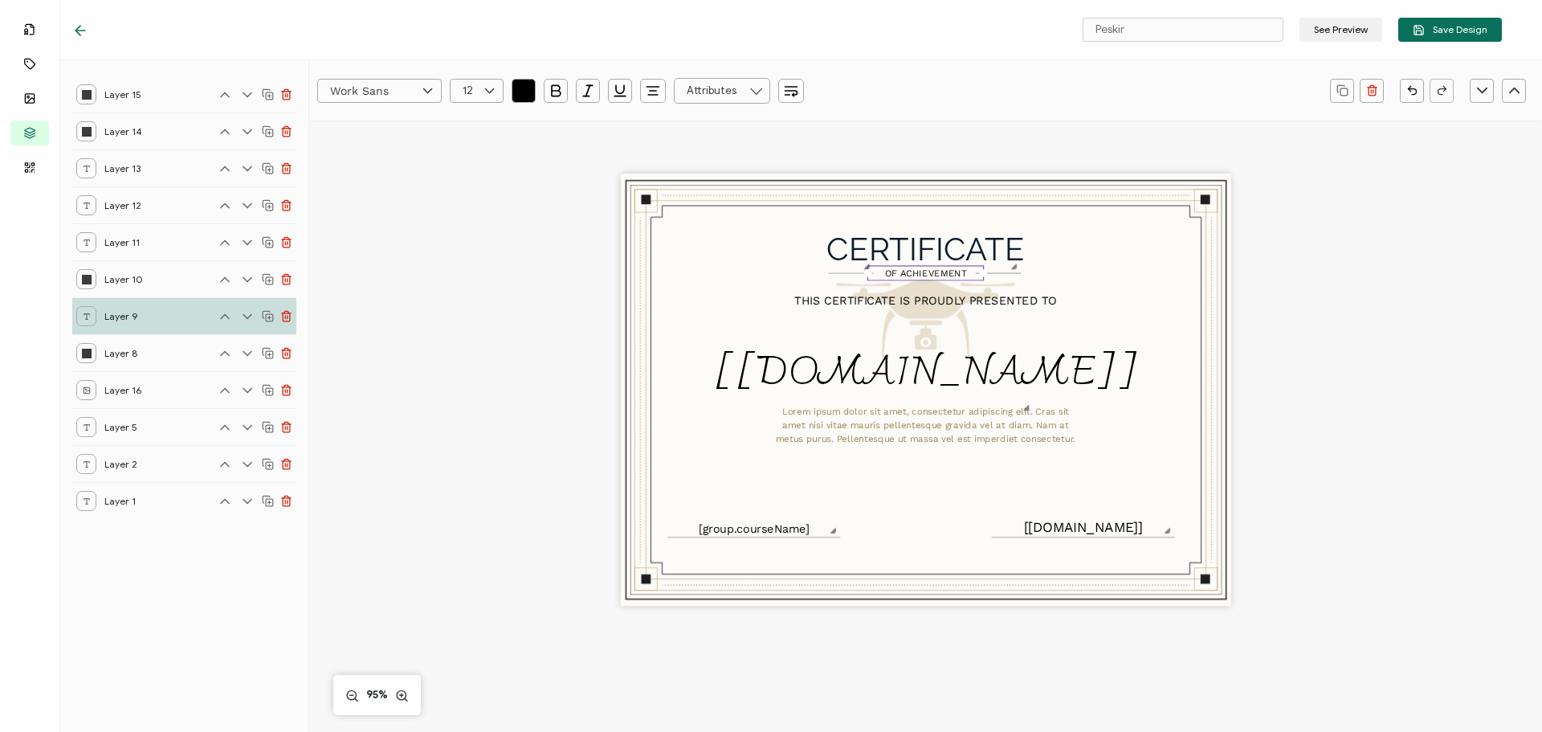
click at [912, 272] on pre "OF ACHIEVEMENT" at bounding box center [926, 273] width 82 height 10
click at [901, 272] on pre "OF ACHIEVEMENT" at bounding box center [926, 273] width 82 height 10
drag, startPoint x: 898, startPoint y: 272, endPoint x: 962, endPoint y: 276, distance: 63.5
click at [962, 276] on pre "OF ACHIEVEMENT" at bounding box center [926, 273] width 82 height 10
drag, startPoint x: 1346, startPoint y: 393, endPoint x: 1344, endPoint y: 384, distance: 9.0
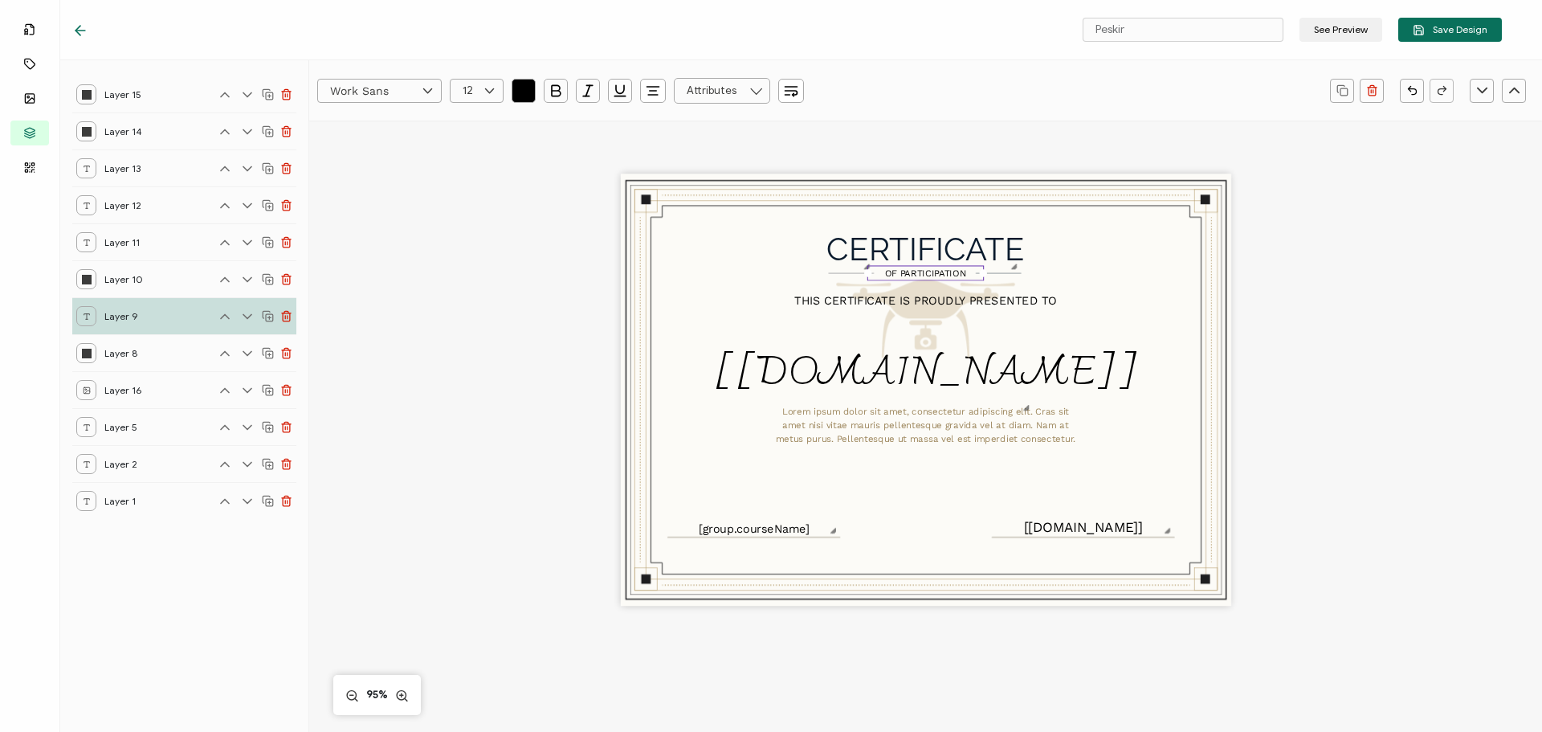
click at [1347, 389] on div "CERTIFICATE Lorem ipsum dolor sit amet, consectetur adipiscing elit. Cras sit a…" at bounding box center [925, 416] width 1171 height 592
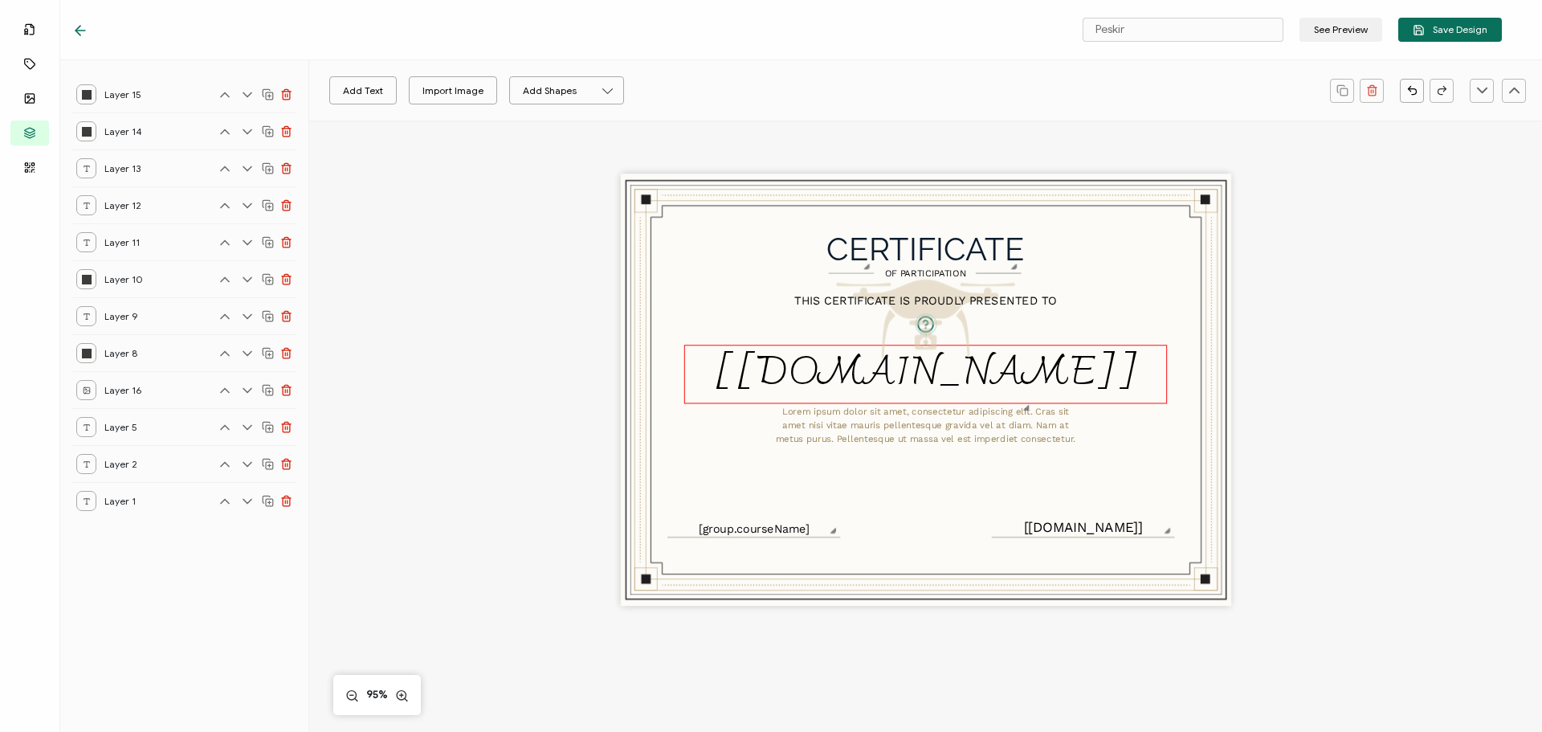
click at [810, 380] on pre "[[DOMAIN_NAME]]" at bounding box center [925, 374] width 424 height 72
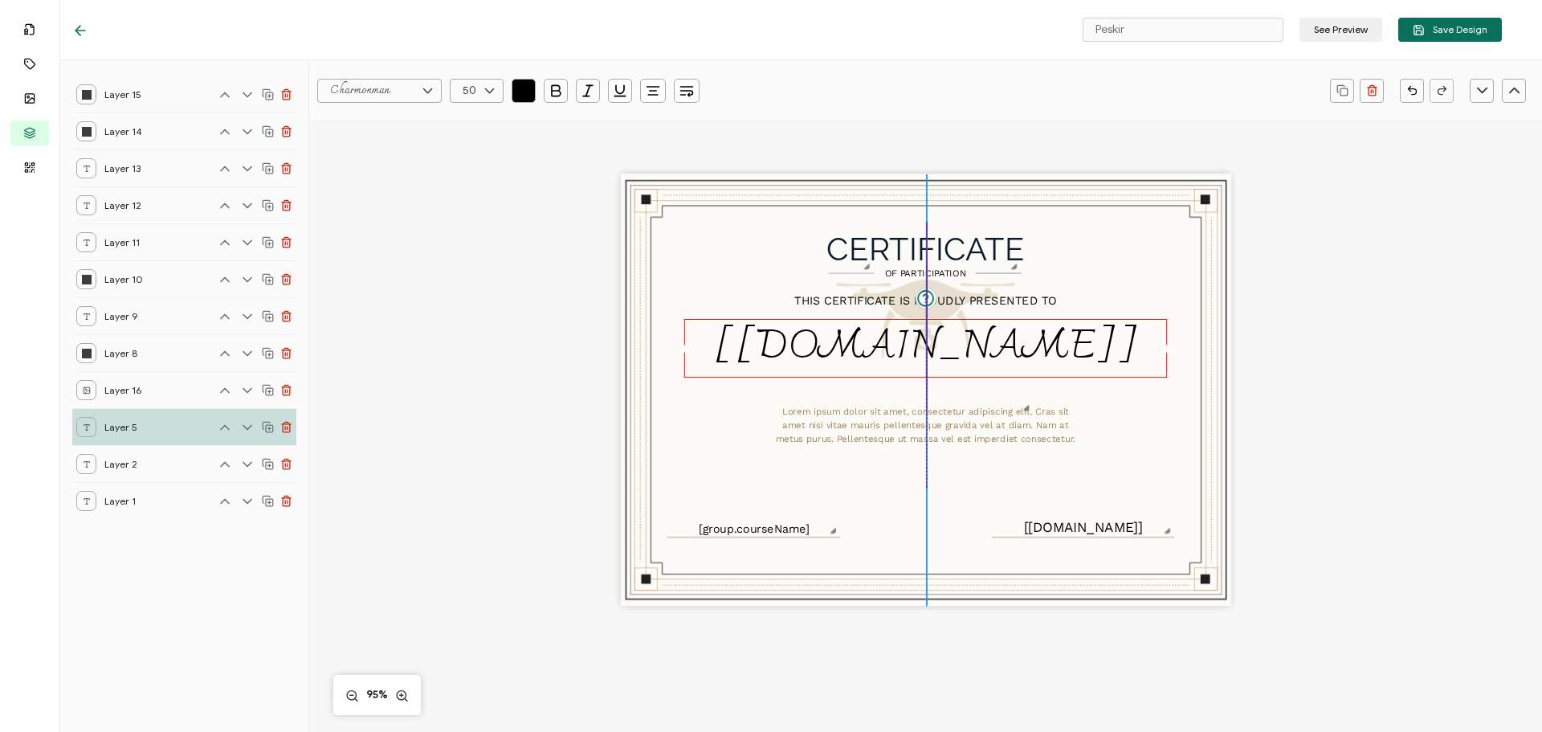
drag, startPoint x: 865, startPoint y: 381, endPoint x: 864, endPoint y: 355, distance: 25.7
click at [864, 355] on pre "[[DOMAIN_NAME]]" at bounding box center [925, 348] width 424 height 72
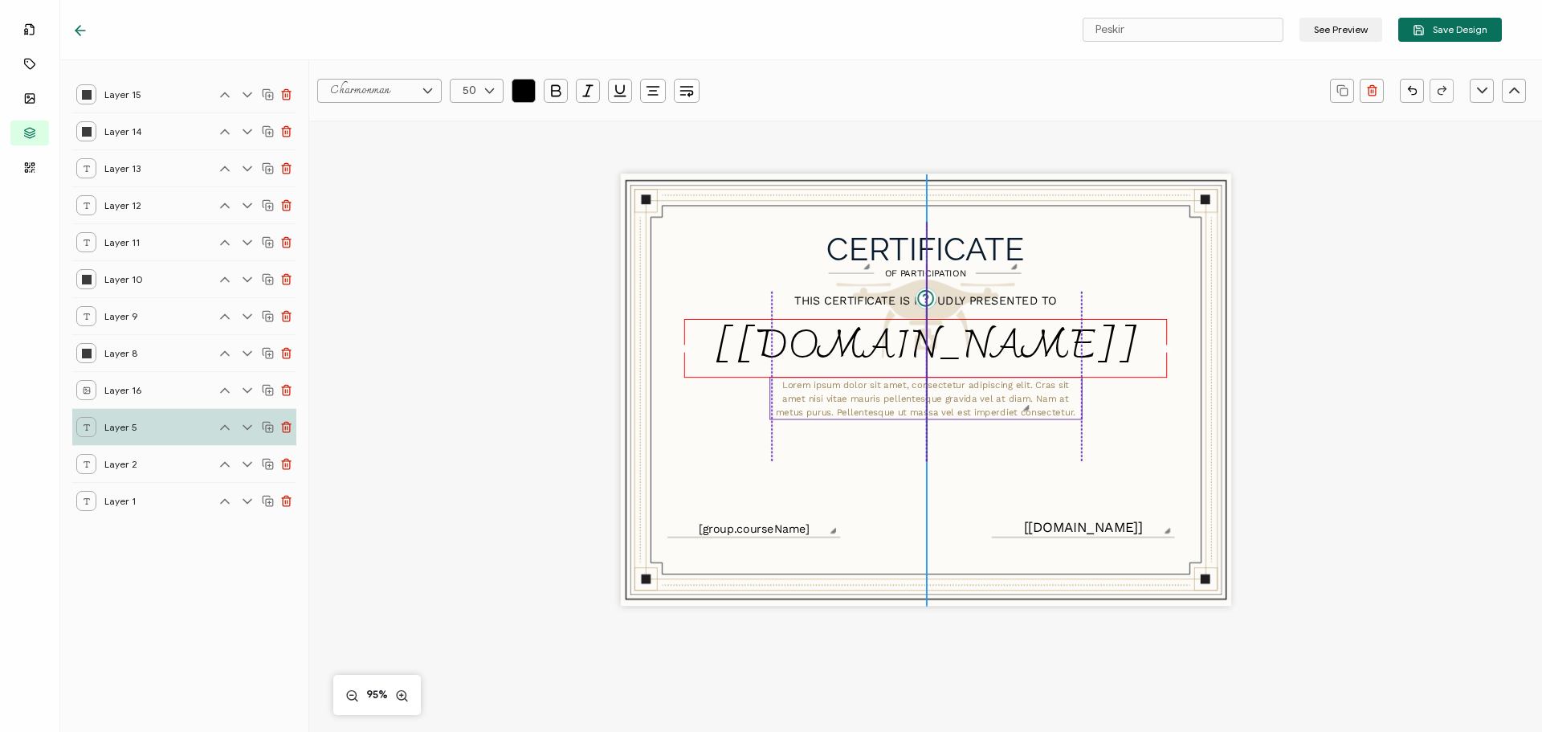
drag, startPoint x: 859, startPoint y: 452, endPoint x: 858, endPoint y: 426, distance: 26.5
click at [858, 417] on pre "Lorem ipsum dolor sit amet, consectetur adipiscing elit. Cras sit amet nisi vit…" at bounding box center [926, 398] width 300 height 38
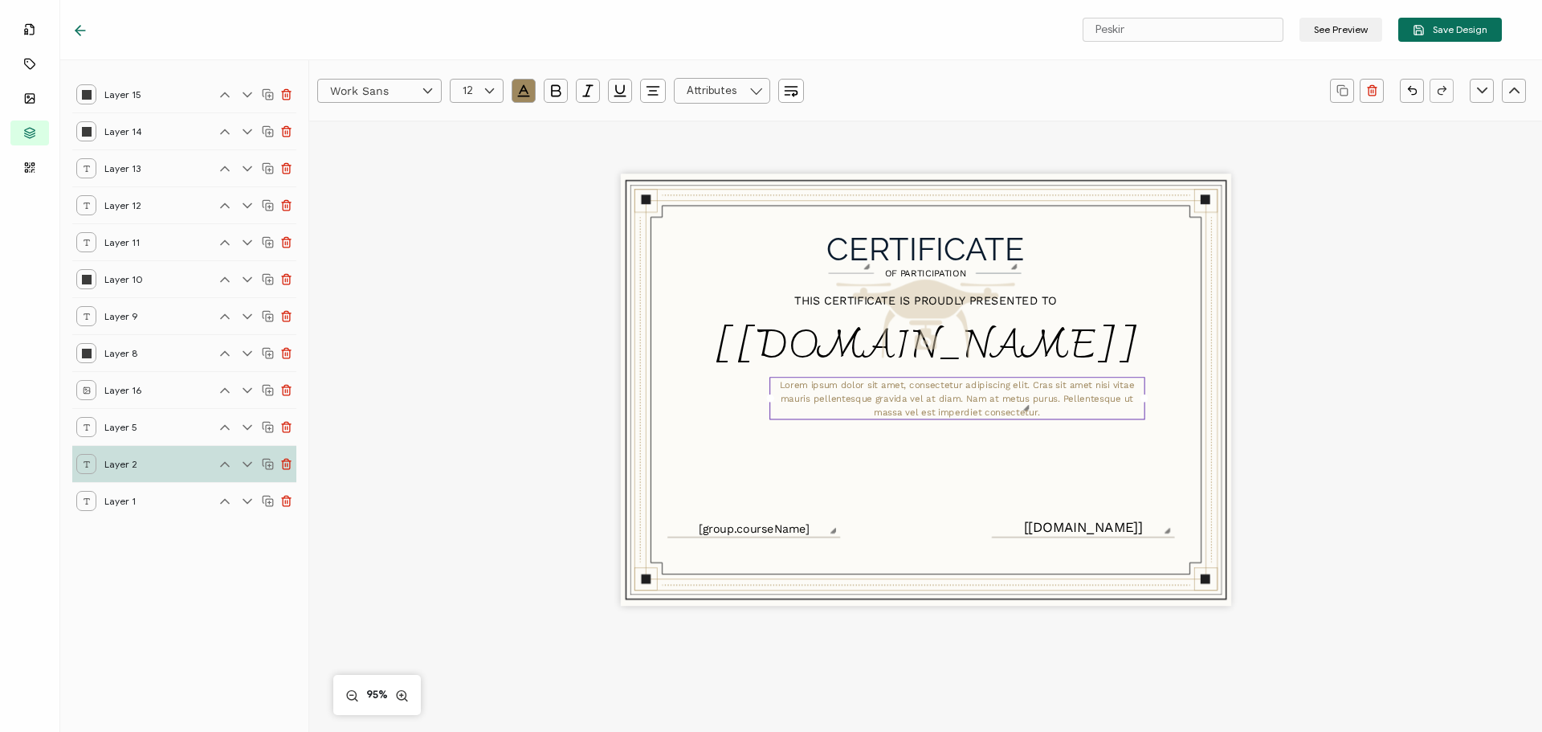
drag, startPoint x: 1077, startPoint y: 419, endPoint x: 1142, endPoint y: 416, distance: 64.3
click at [1146, 417] on div "CERTIFICATE Lorem ipsum dolor sit amet, consectetur adipiscing elit. Cras sit a…" at bounding box center [926, 390] width 611 height 432
drag, startPoint x: 766, startPoint y: 418, endPoint x: 683, endPoint y: 412, distance: 83.7
click at [683, 412] on div "CERTIFICATE Lorem ipsum dolor sit amet, consectetur adipiscing elit. Cras sit a…" at bounding box center [926, 390] width 611 height 432
click at [520, 91] on icon "button" at bounding box center [524, 91] width 16 height 16
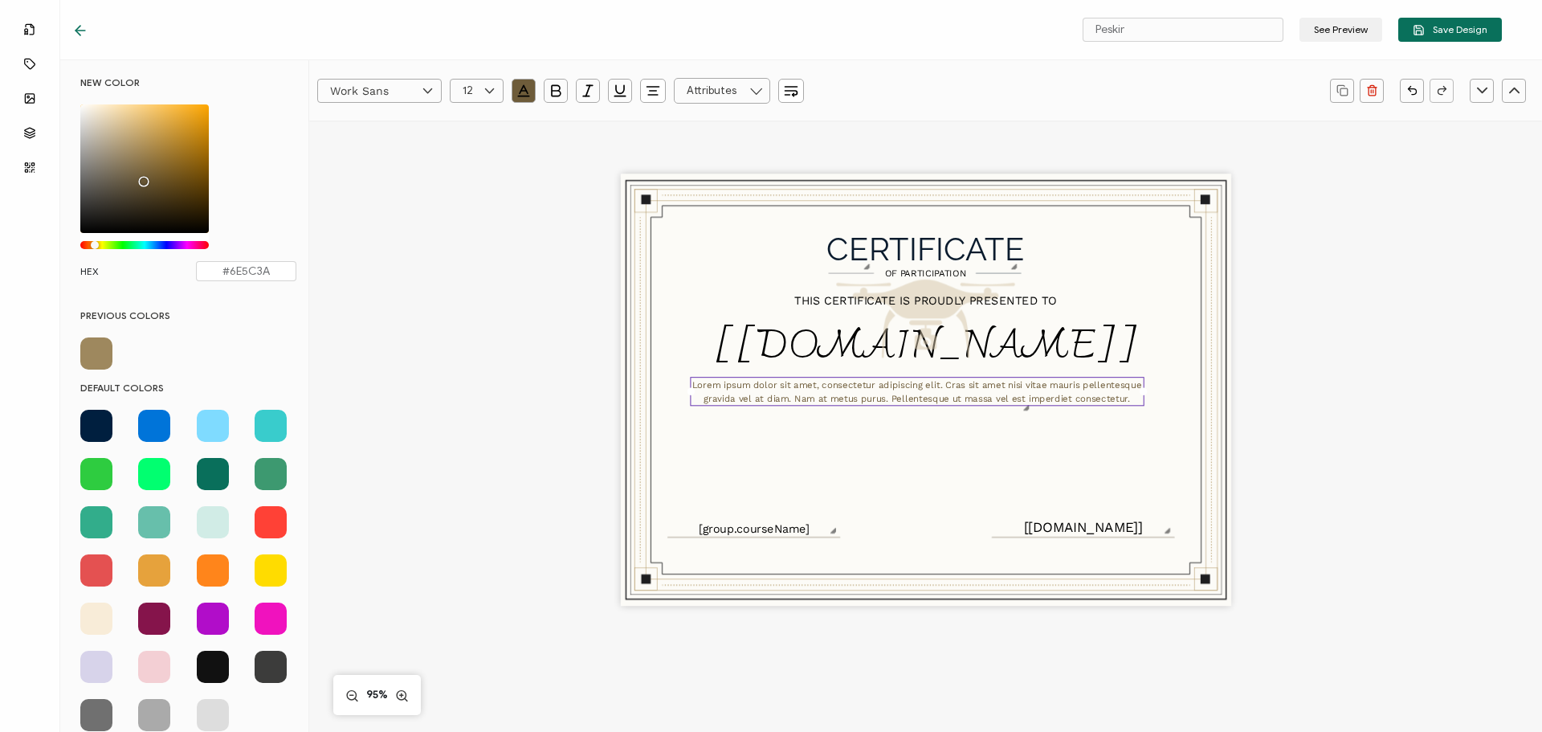
drag, startPoint x: 134, startPoint y: 157, endPoint x: 141, endPoint y: 178, distance: 22.9
click at [141, 178] on div "Chrome color picker" at bounding box center [144, 182] width 8 height 8
type input "#71592A"
drag, startPoint x: 141, startPoint y: 178, endPoint x: 161, endPoint y: 176, distance: 20.2
click at [161, 176] on div "Chrome color picker" at bounding box center [163, 180] width 8 height 8
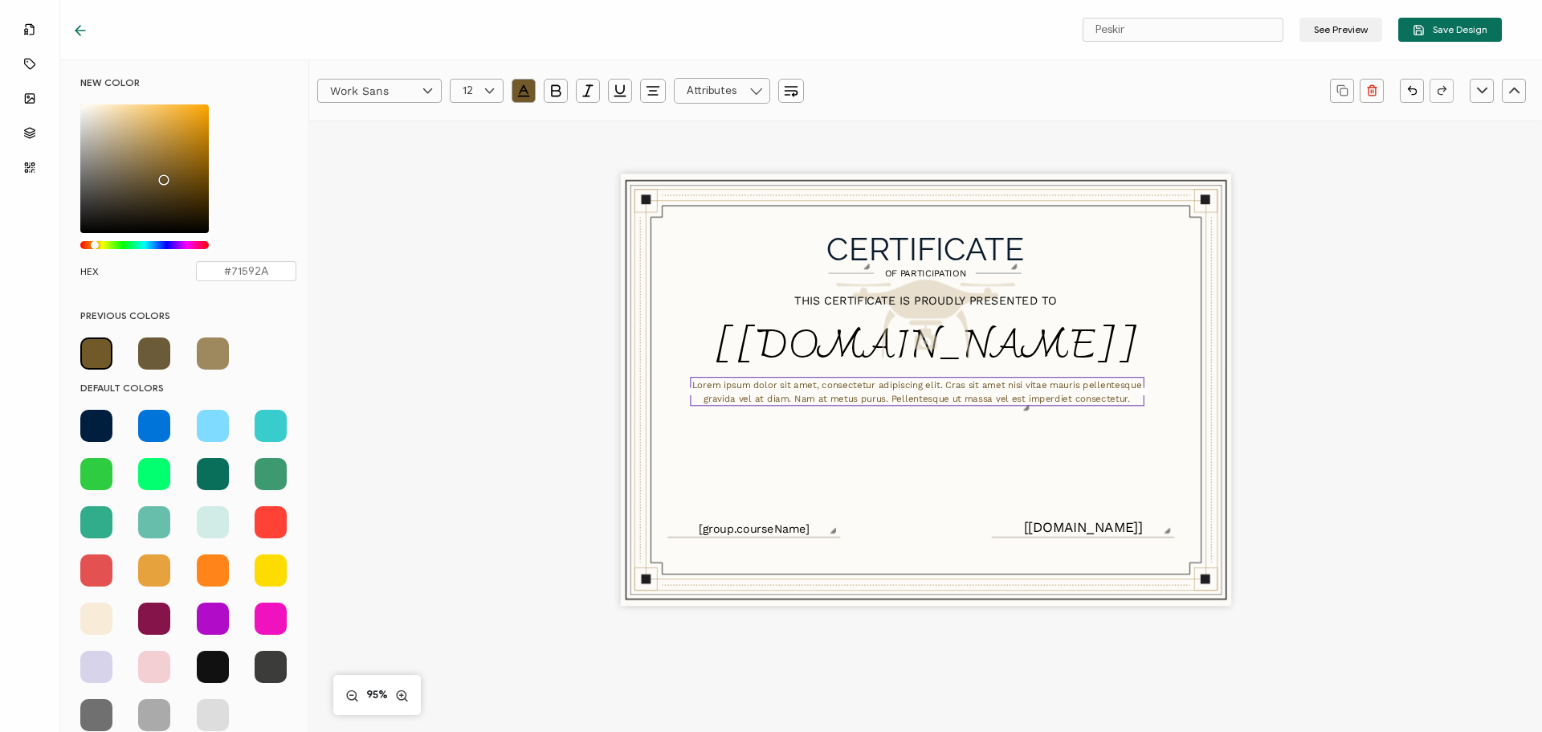
click at [1301, 367] on div "CERTIFICATE Lorem ipsum dolor sit amet, consectetur adipiscing elit. Cras sit a…" at bounding box center [925, 416] width 1171 height 592
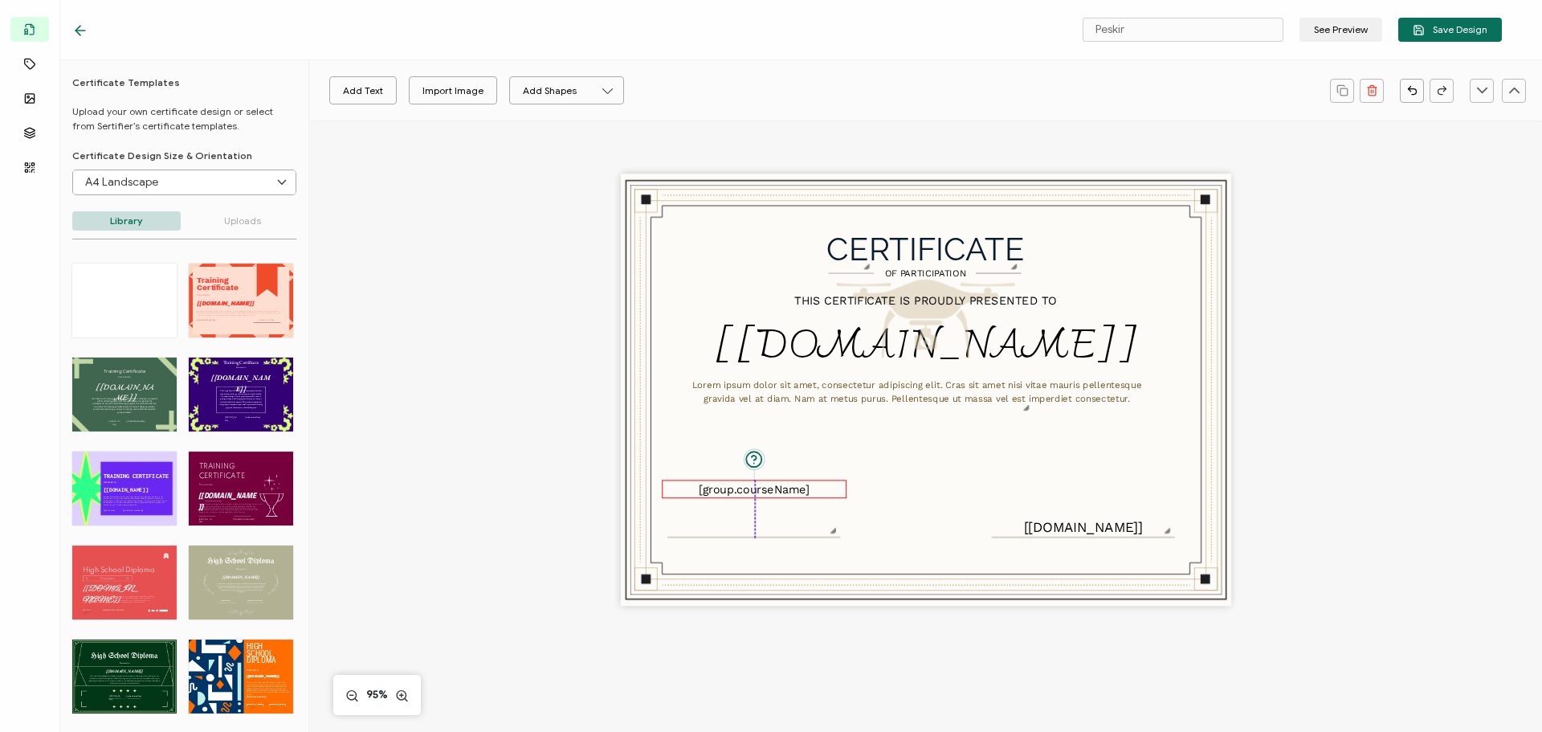
drag, startPoint x: 748, startPoint y: 533, endPoint x: 750, endPoint y: 494, distance: 39.4
click at [750, 494] on pre "[group.courseName]" at bounding box center [754, 489] width 111 height 14
drag, startPoint x: 745, startPoint y: 536, endPoint x: 746, endPoint y: 510, distance: 25.8
click at [746, 510] on div "CERTIFICATE Lorem ipsum dolor sit amet, consectetur adipiscing elit. Cras sit a…" at bounding box center [926, 390] width 611 height 432
type input "225"
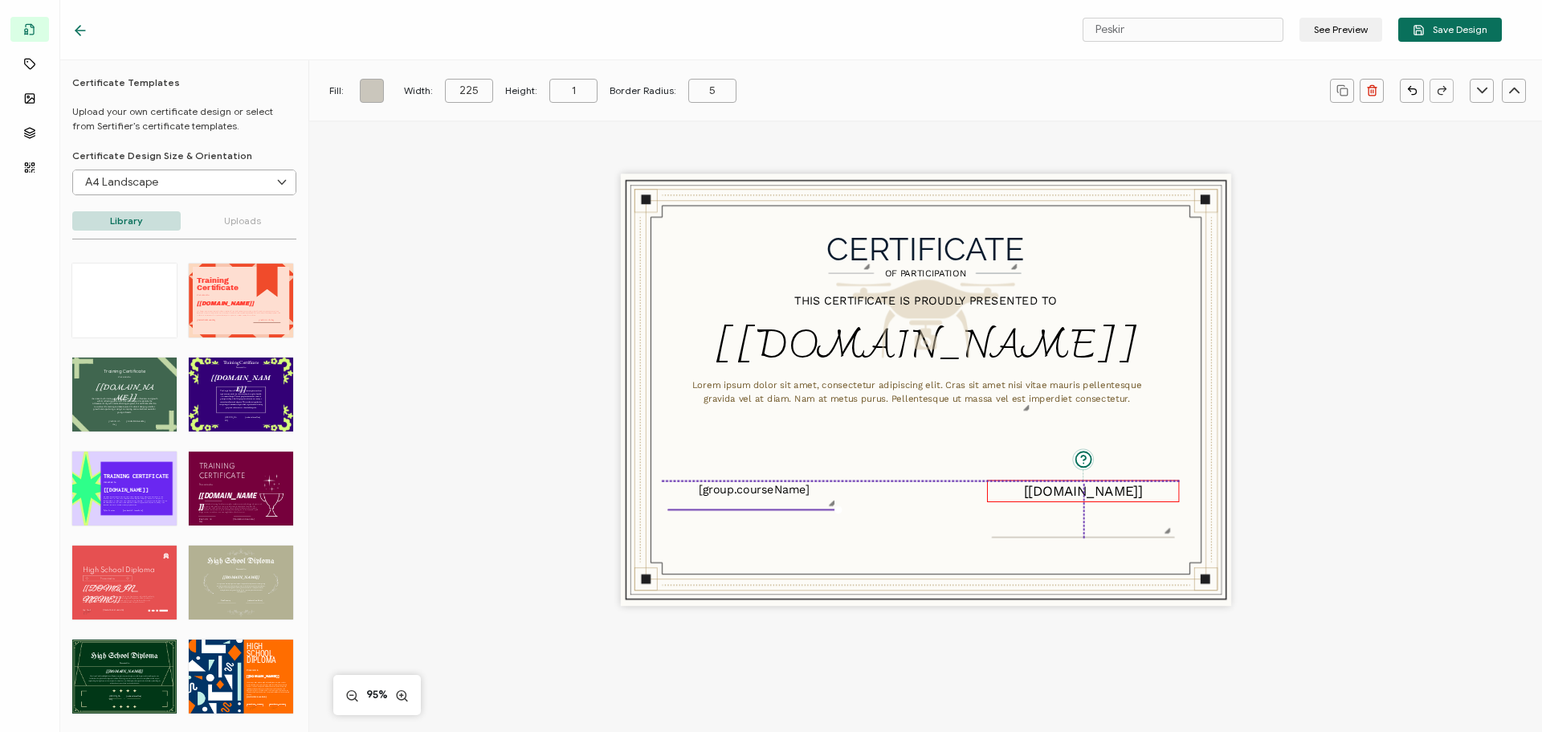
drag, startPoint x: 1073, startPoint y: 530, endPoint x: 1073, endPoint y: 498, distance: 32.1
click at [1073, 498] on pre "[[DOMAIN_NAME]]" at bounding box center [1083, 491] width 119 height 16
click at [1073, 537] on div at bounding box center [1084, 539] width 182 height 6
click at [1056, 492] on pre "[[DOMAIN_NAME]]" at bounding box center [1083, 491] width 119 height 16
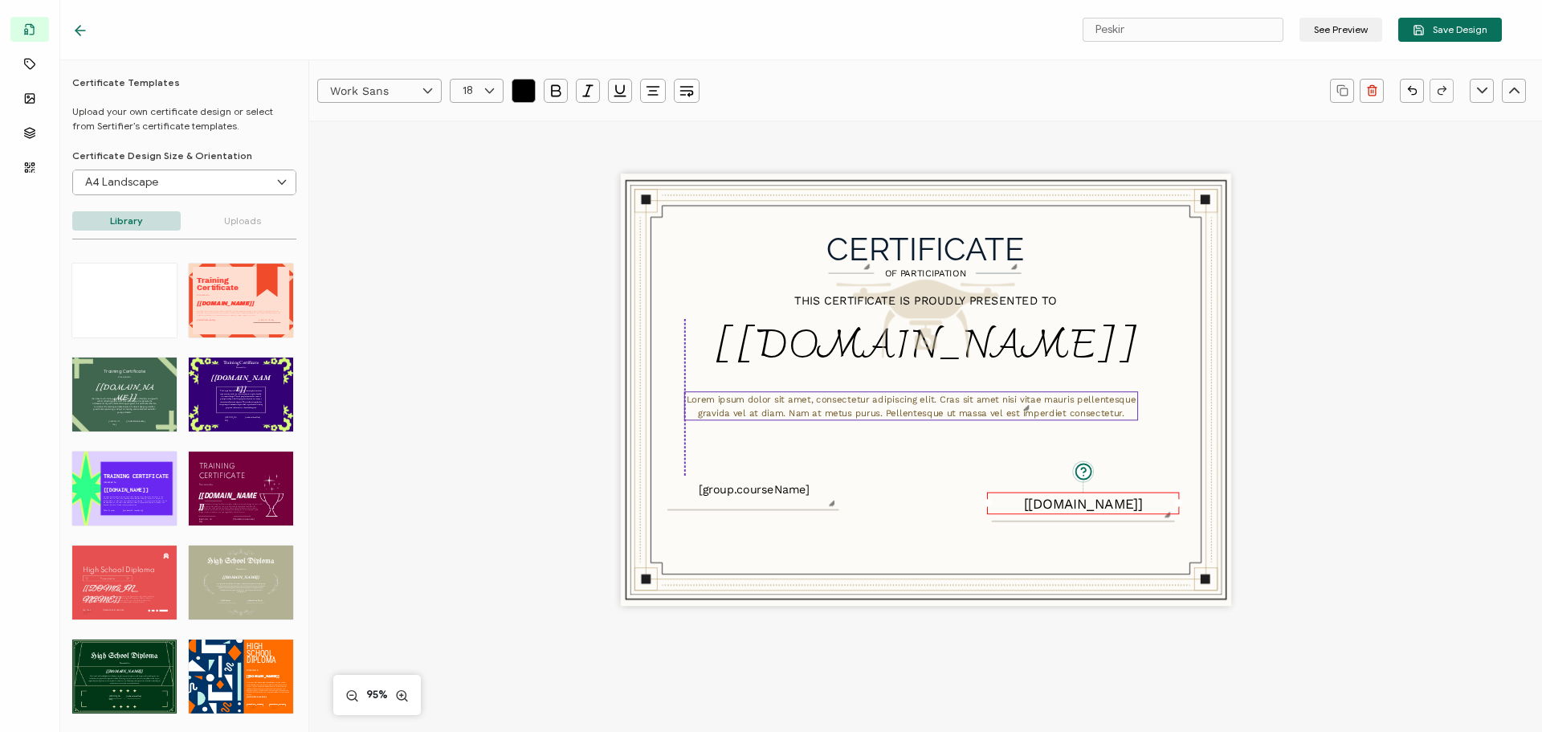
drag, startPoint x: 888, startPoint y: 419, endPoint x: 883, endPoint y: 433, distance: 15.2
click at [883, 420] on div "Lorem ipsum dolor sit amet, consectetur adipiscing elit. Cras sit amet nisi vit…" at bounding box center [911, 405] width 454 height 29
click at [896, 353] on img at bounding box center [926, 319] width 214 height 192
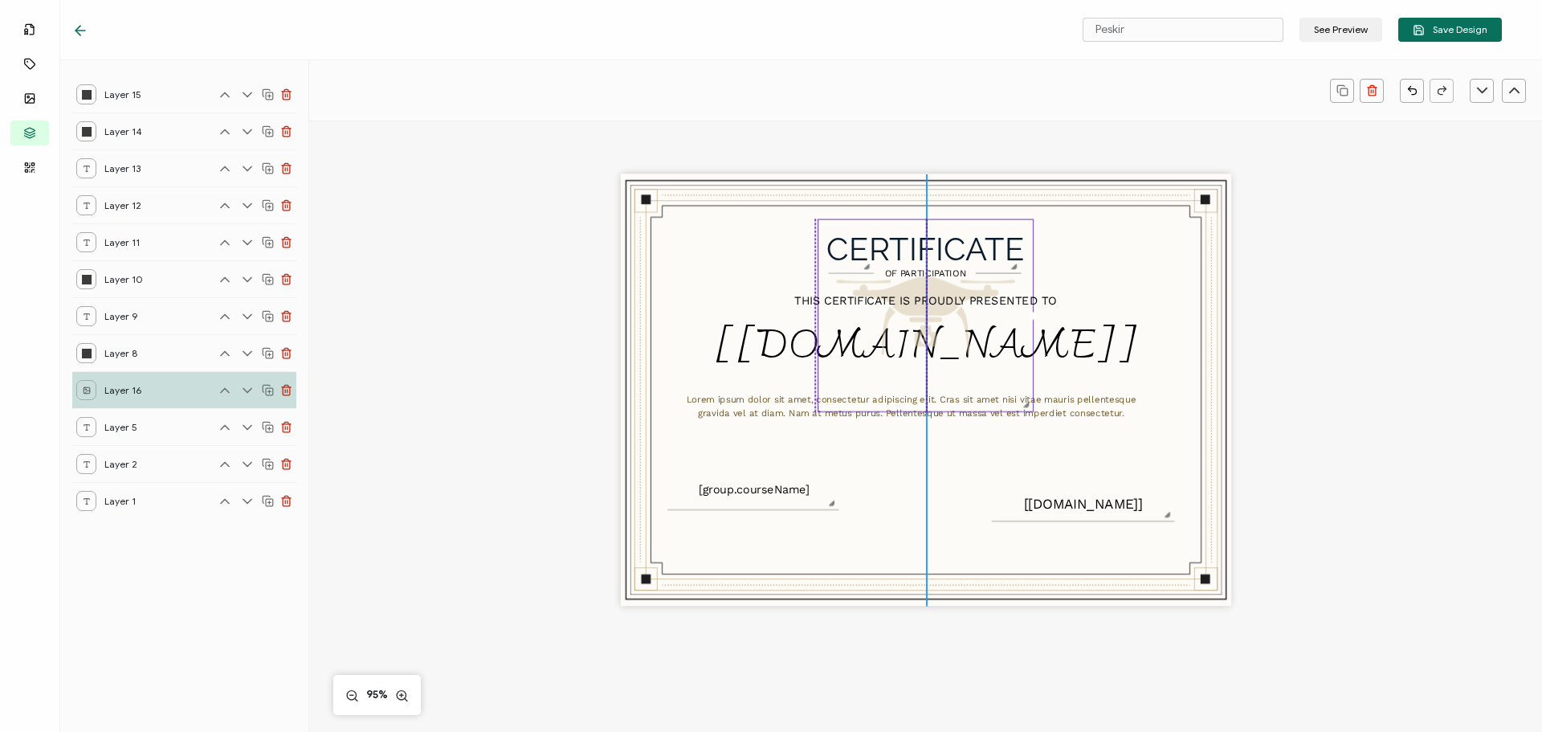
click at [889, 346] on img at bounding box center [926, 315] width 214 height 192
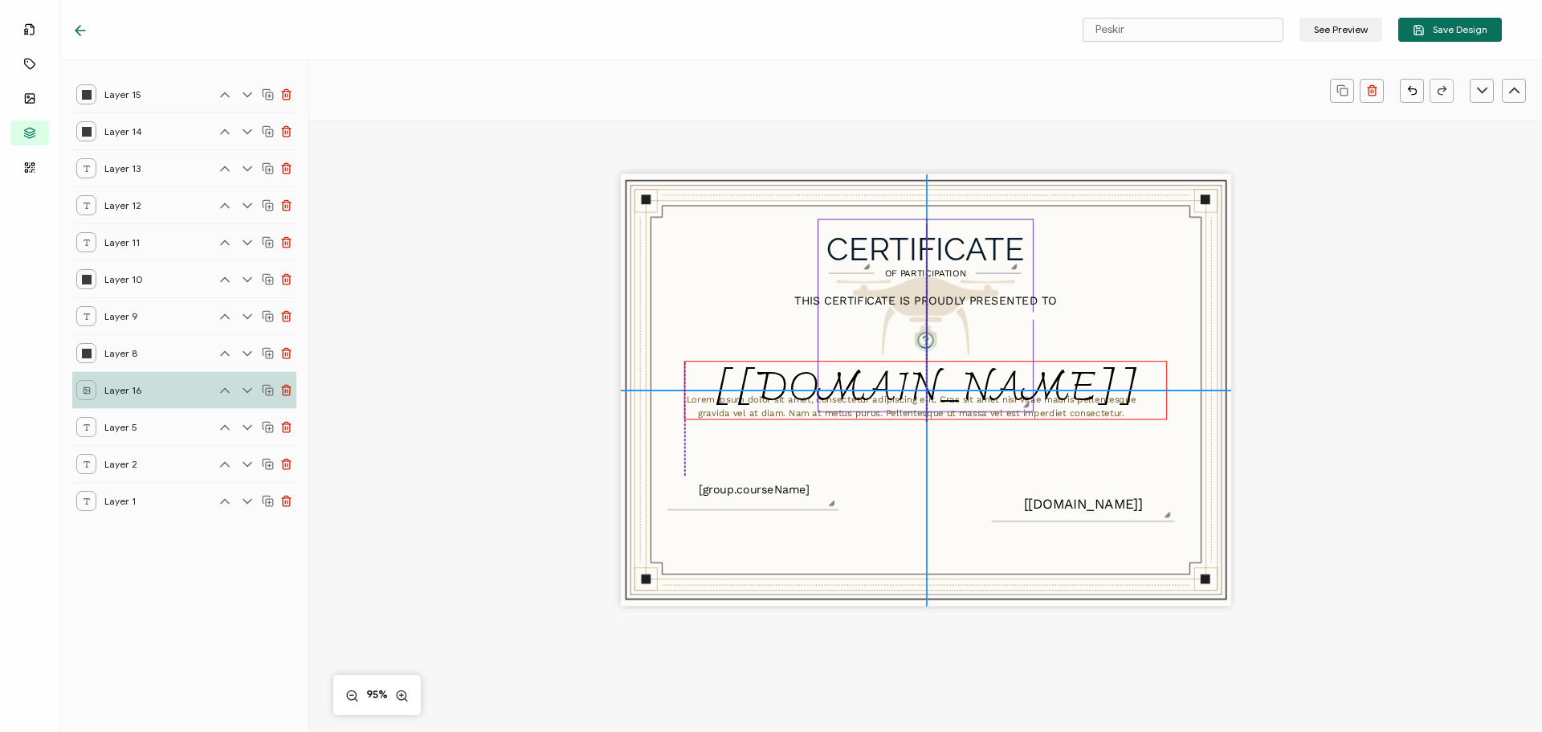
drag, startPoint x: 808, startPoint y: 353, endPoint x: 807, endPoint y: 397, distance: 43.4
click at [807, 397] on pre "[[DOMAIN_NAME]]" at bounding box center [925, 389] width 424 height 72
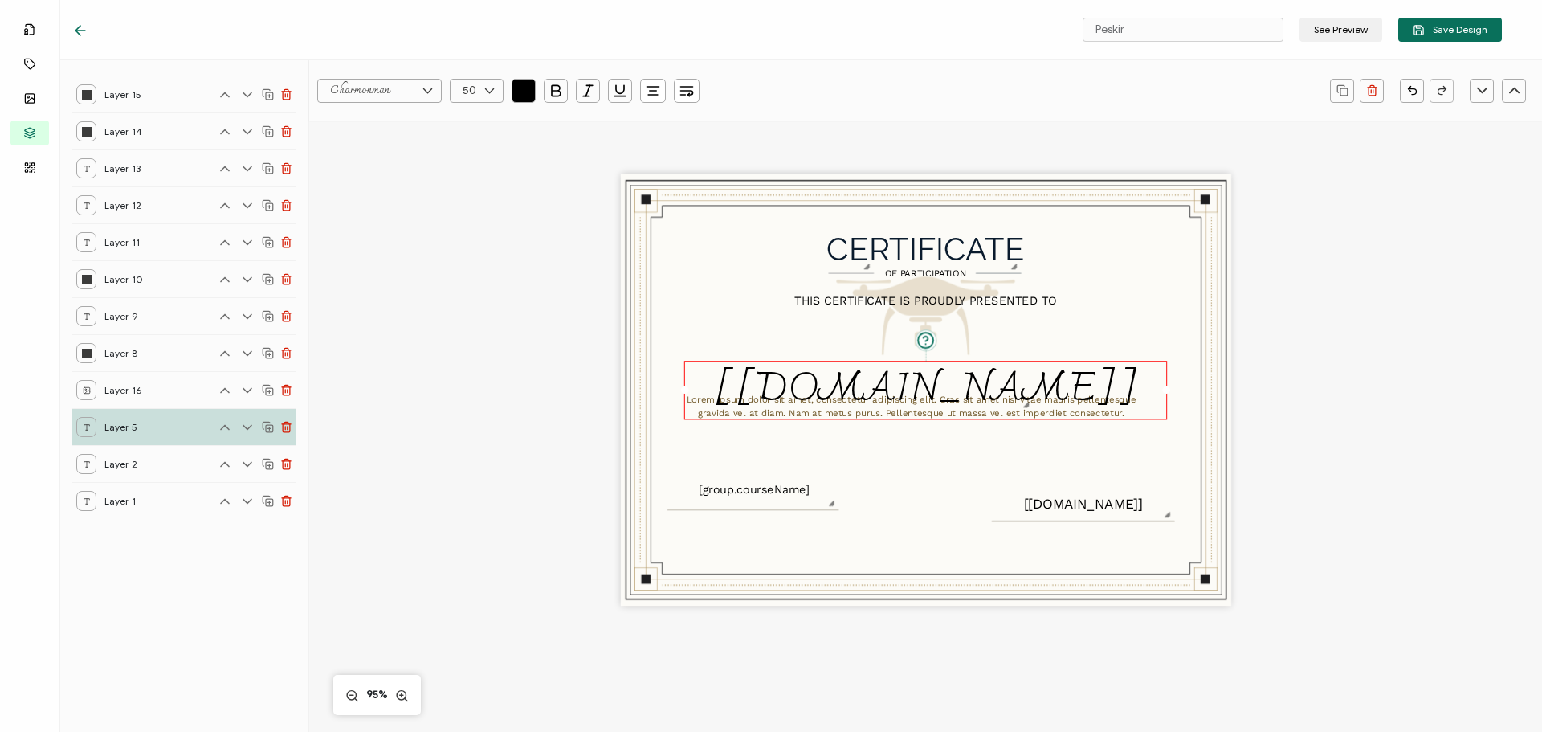
click at [710, 348] on div "CERTIFICATE Lorem ipsum dolor sit amet, consectetur adipiscing elit. Cras sit a…" at bounding box center [926, 390] width 611 height 432
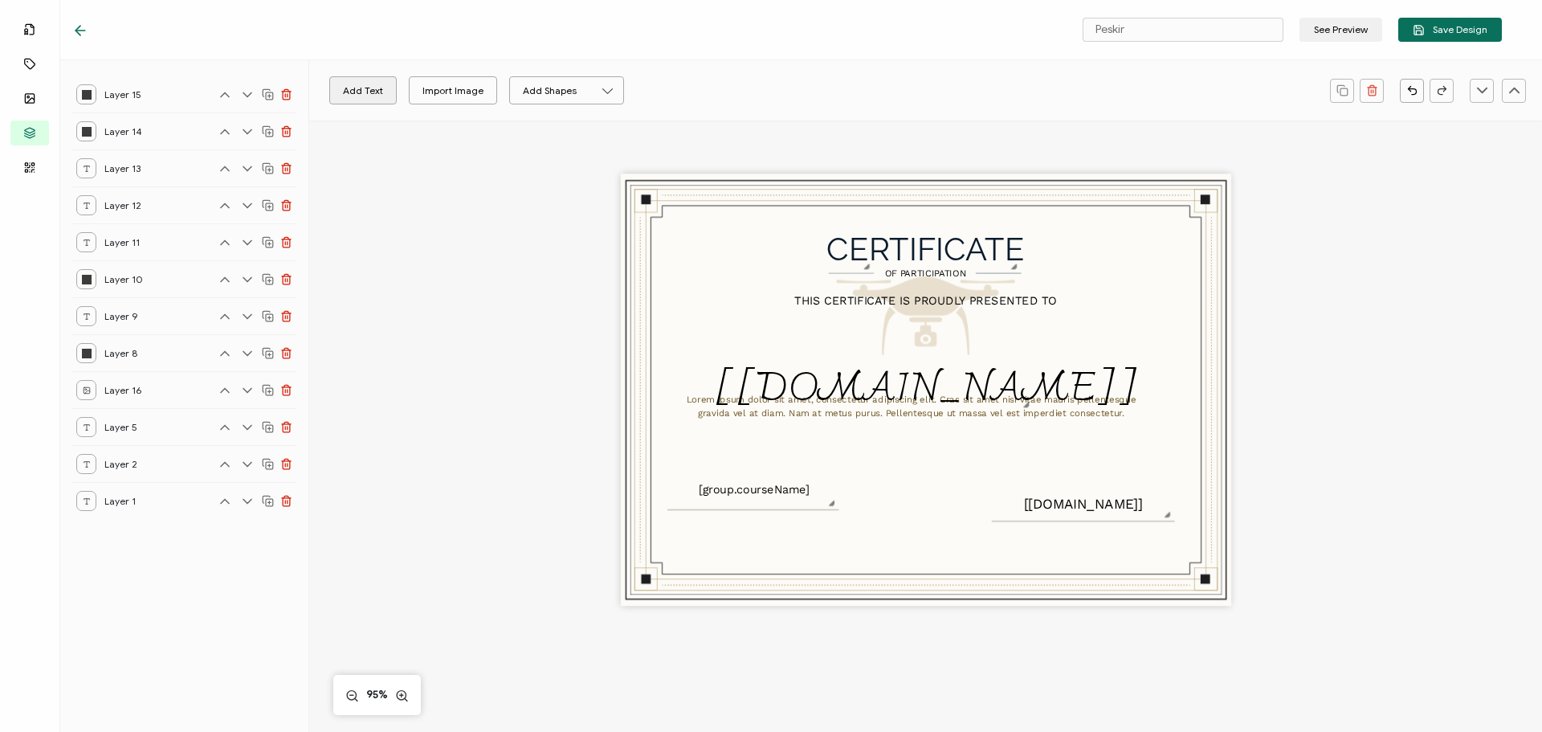
click at [369, 87] on button "Add Text" at bounding box center [362, 90] width 67 height 28
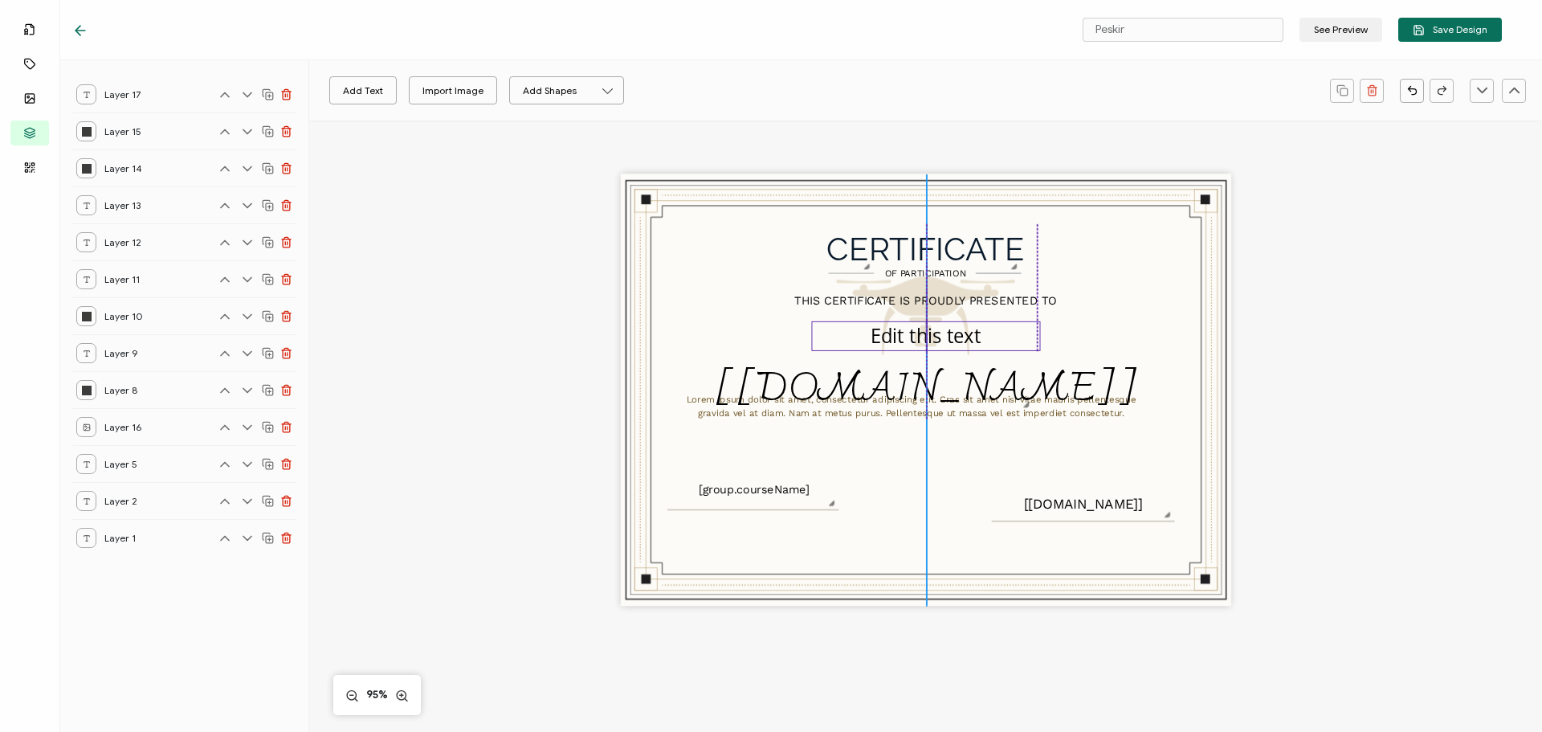
drag, startPoint x: 931, startPoint y: 391, endPoint x: 928, endPoint y: 337, distance: 53.9
click at [928, 337] on pre "Edit this text" at bounding box center [926, 336] width 111 height 26
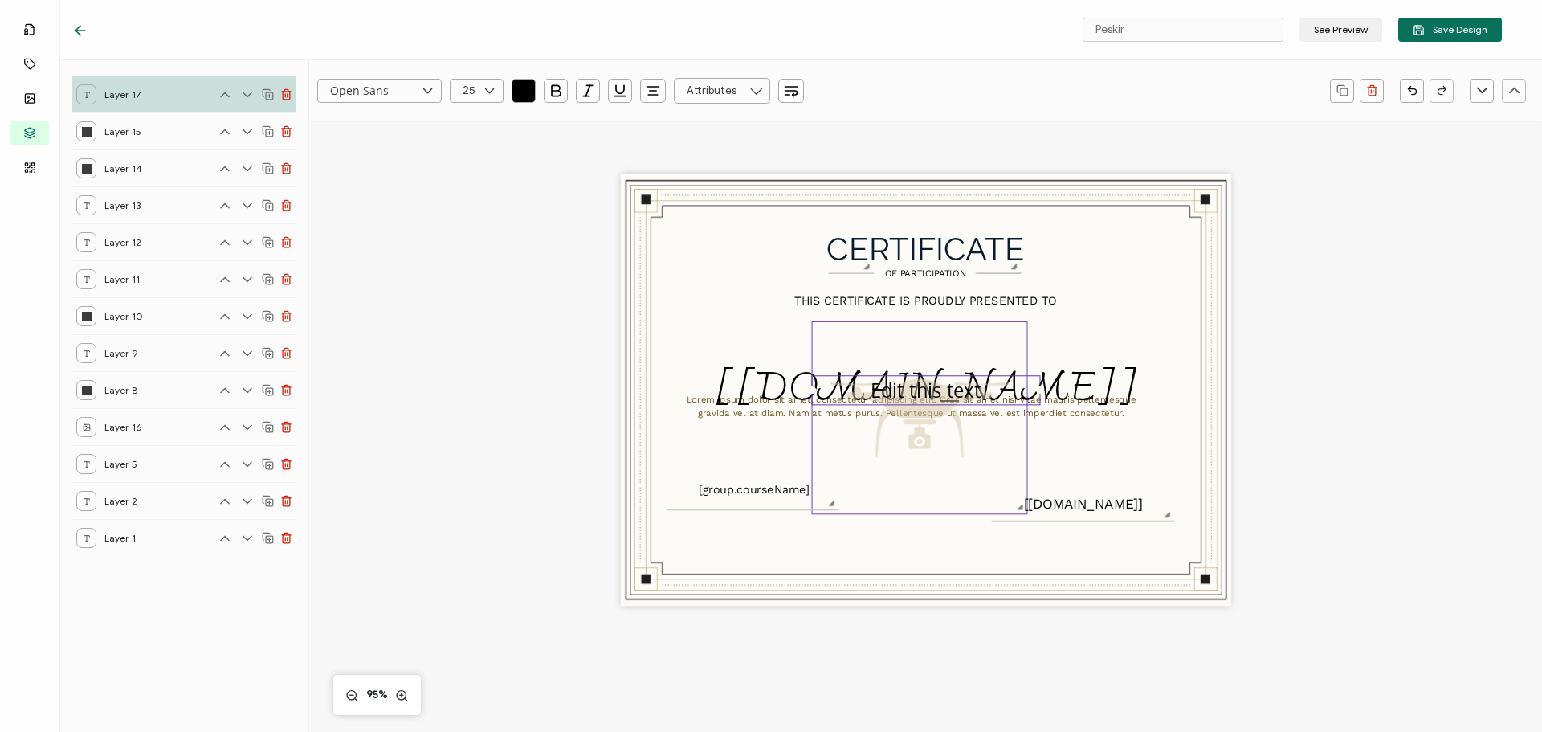
click at [925, 337] on img at bounding box center [919, 418] width 214 height 192
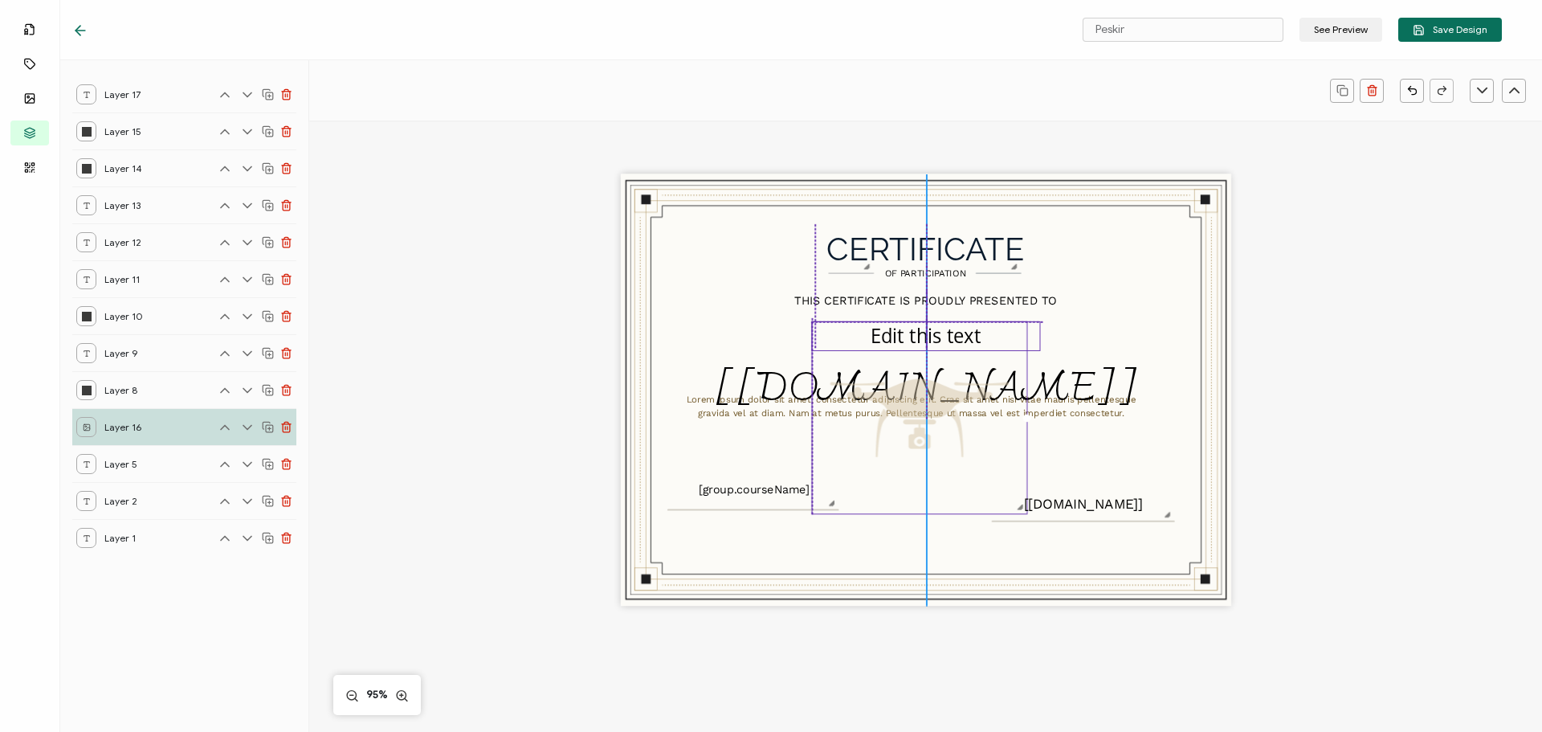
drag, startPoint x: 909, startPoint y: 393, endPoint x: 911, endPoint y: 336, distance: 57.1
click at [911, 336] on pre "Edit this text" at bounding box center [926, 336] width 111 height 26
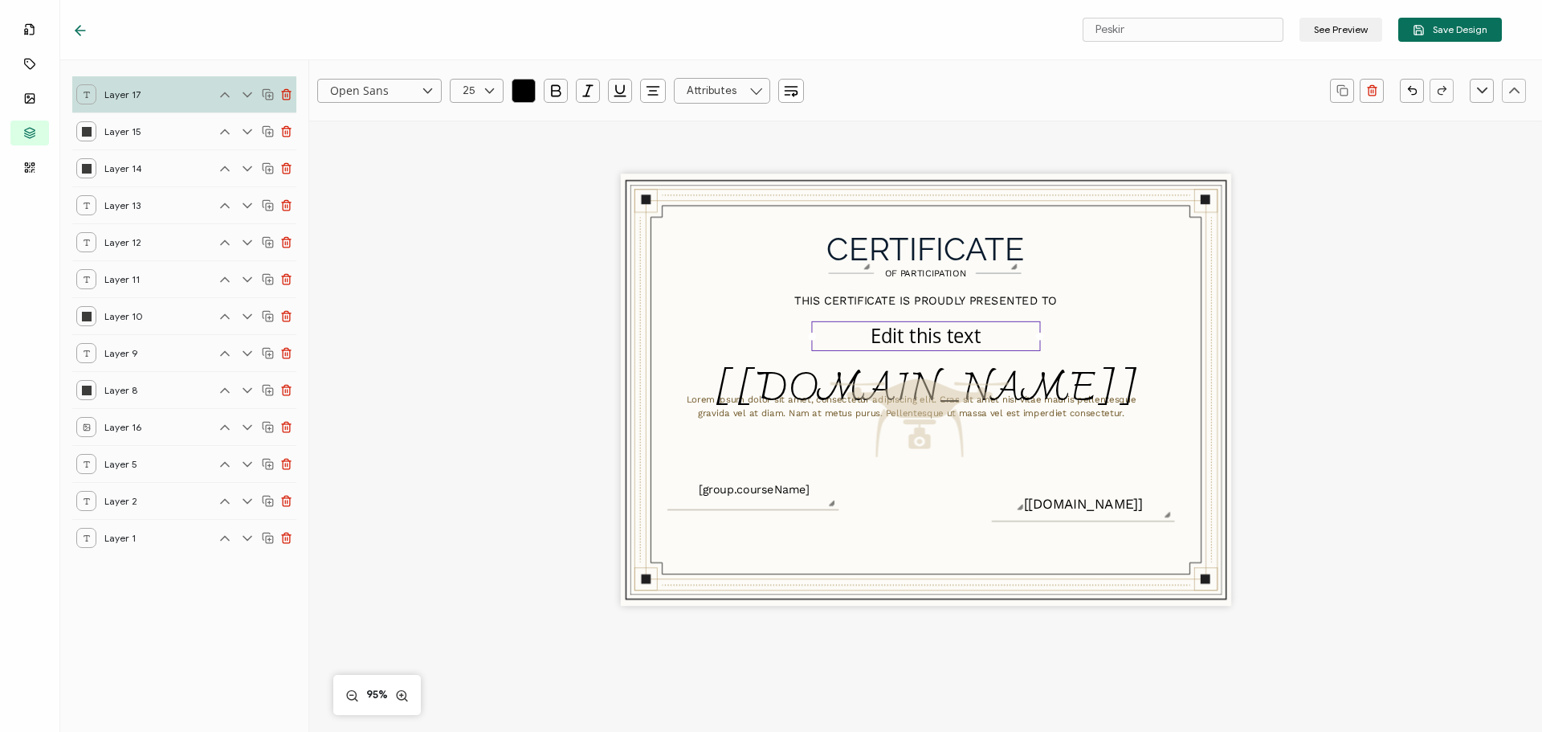
click at [911, 336] on pre "Edit this text" at bounding box center [926, 336] width 111 height 26
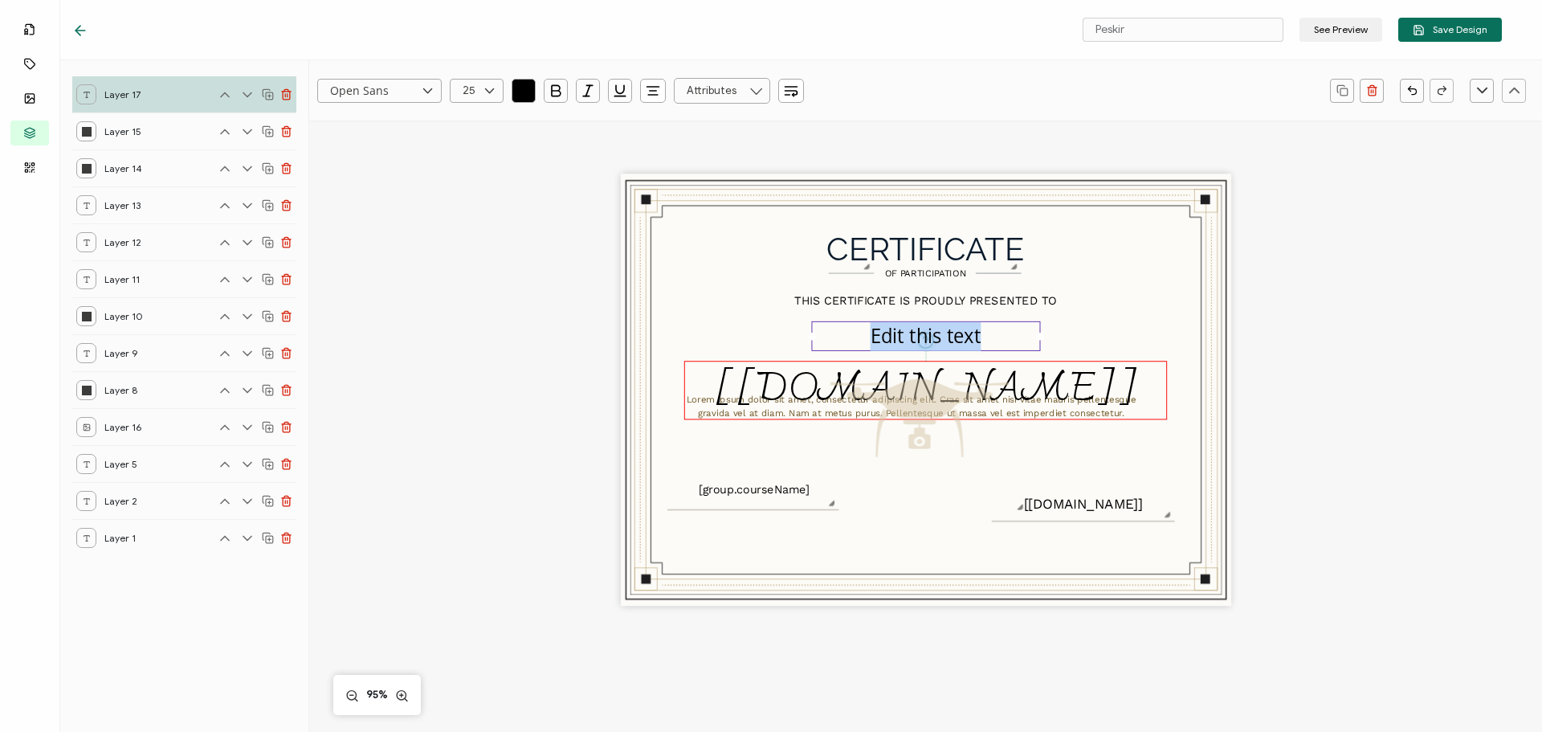
drag, startPoint x: 868, startPoint y: 337, endPoint x: 1040, endPoint y: 360, distance: 174.2
click at [1040, 360] on div "CERTIFICATE Lorem ipsum dolor sit amet, consectetur adipiscing elit. Cras sit a…" at bounding box center [926, 390] width 611 height 432
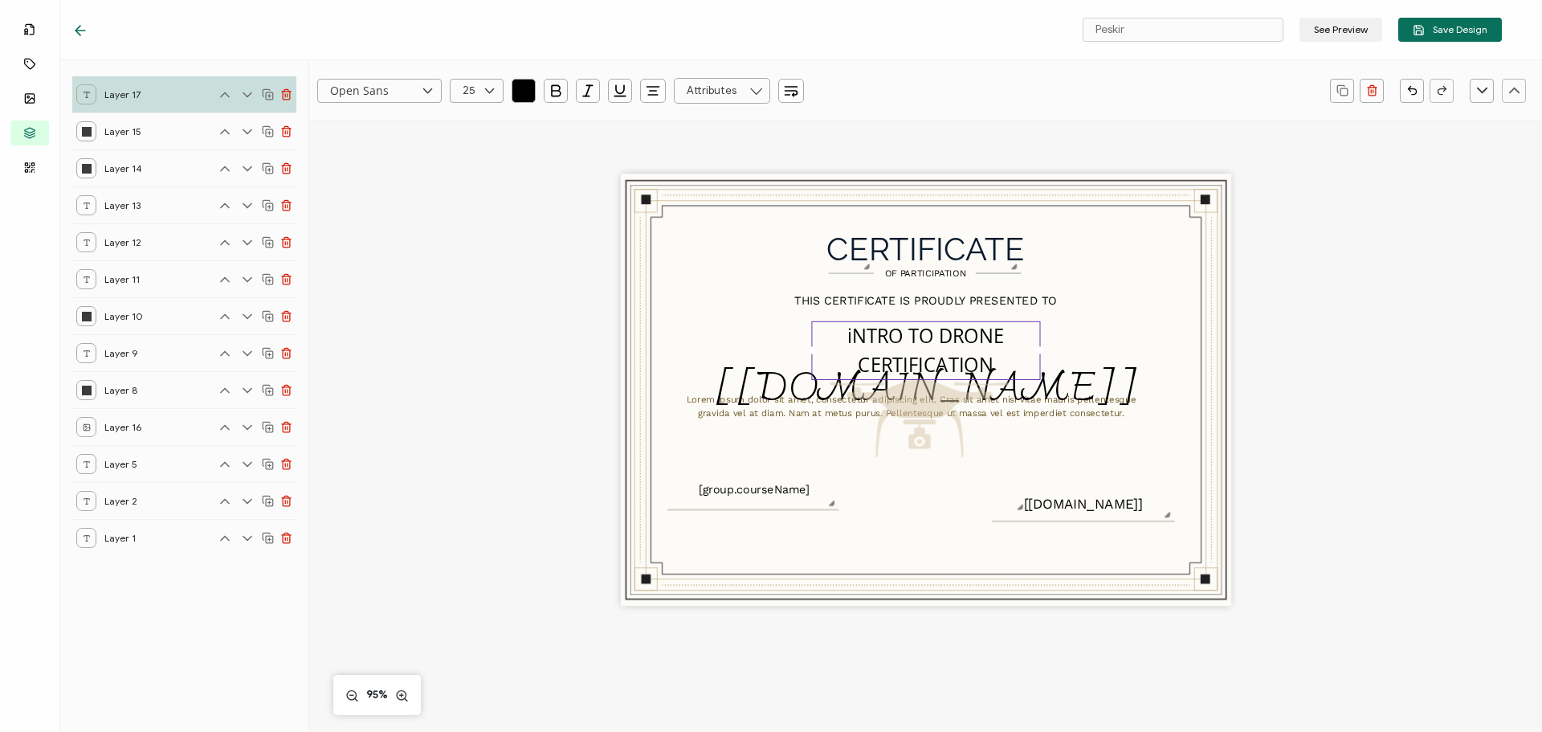
click at [851, 331] on pre "iNTRO TO DRONE CERTIFICATION" at bounding box center [928, 350] width 161 height 55
drag, startPoint x: 1034, startPoint y: 351, endPoint x: 1140, endPoint y: 352, distance: 106.0
click at [1140, 352] on div "CERTIFICATE Lorem ipsum dolor sit amet, consectetur adipiscing elit. Cras sit a…" at bounding box center [926, 390] width 611 height 432
click at [1382, 370] on div "CERTIFICATE Lorem ipsum dolor sit amet, consectetur adipiscing elit. Cras sit a…" at bounding box center [925, 416] width 1171 height 592
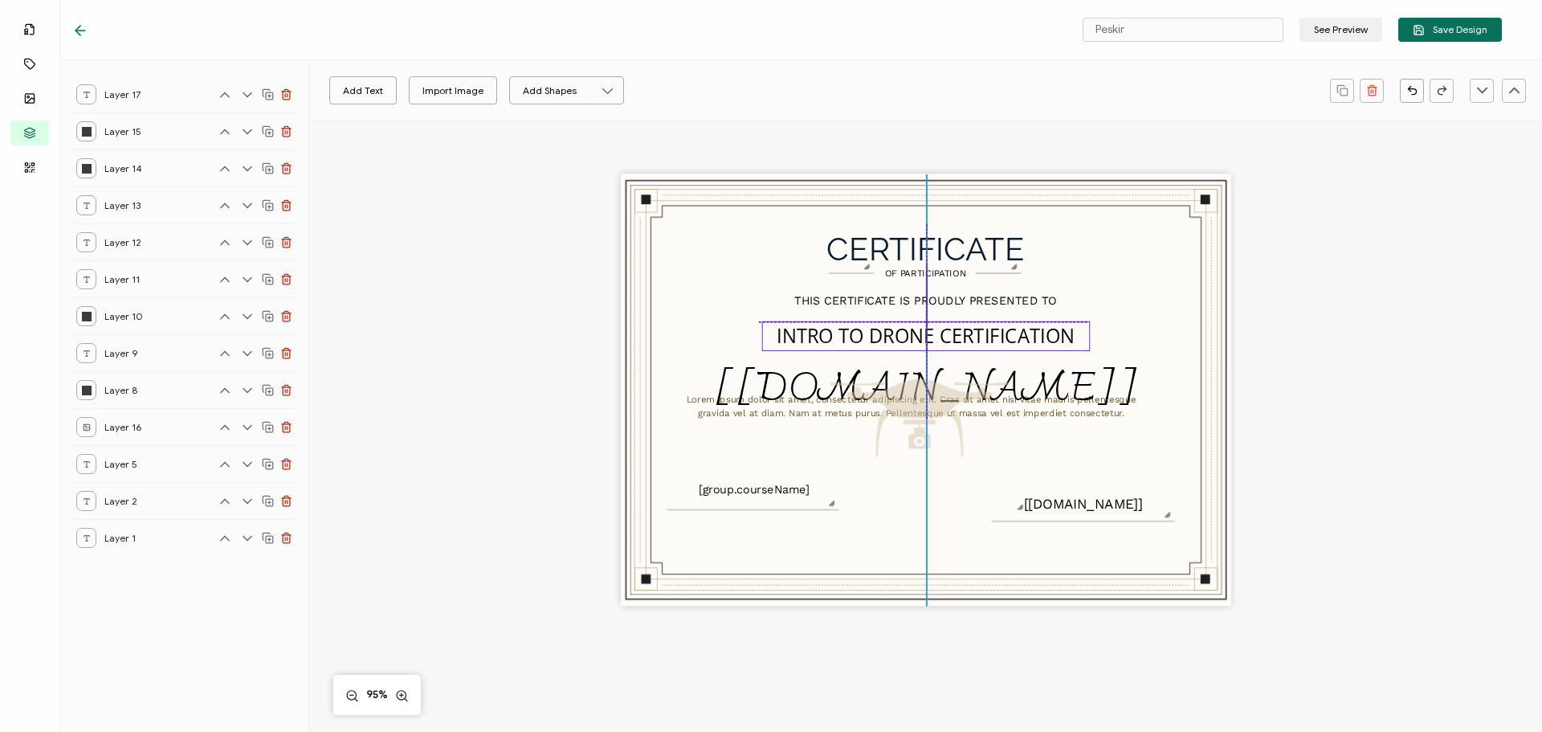
drag, startPoint x: 1024, startPoint y: 329, endPoint x: 972, endPoint y: 329, distance: 52.2
click at [972, 329] on pre "INTRO TO DRONE CERTIFICATION" at bounding box center [926, 336] width 298 height 26
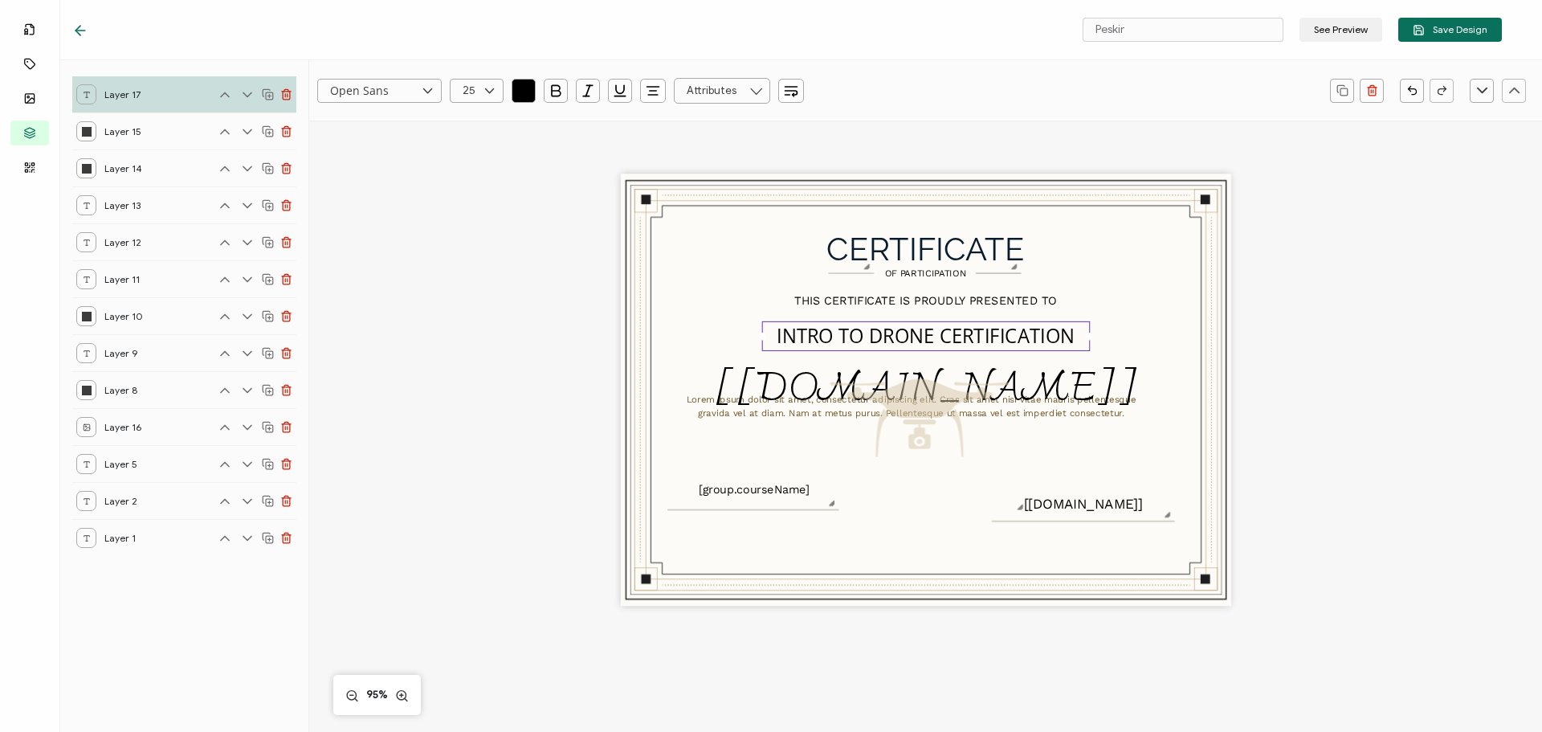
click at [488, 91] on icon at bounding box center [490, 91] width 20 height 24
click at [476, 147] on span "19" at bounding box center [472, 147] width 10 height 12
type input "19"
click at [518, 93] on icon "button" at bounding box center [524, 91] width 16 height 16
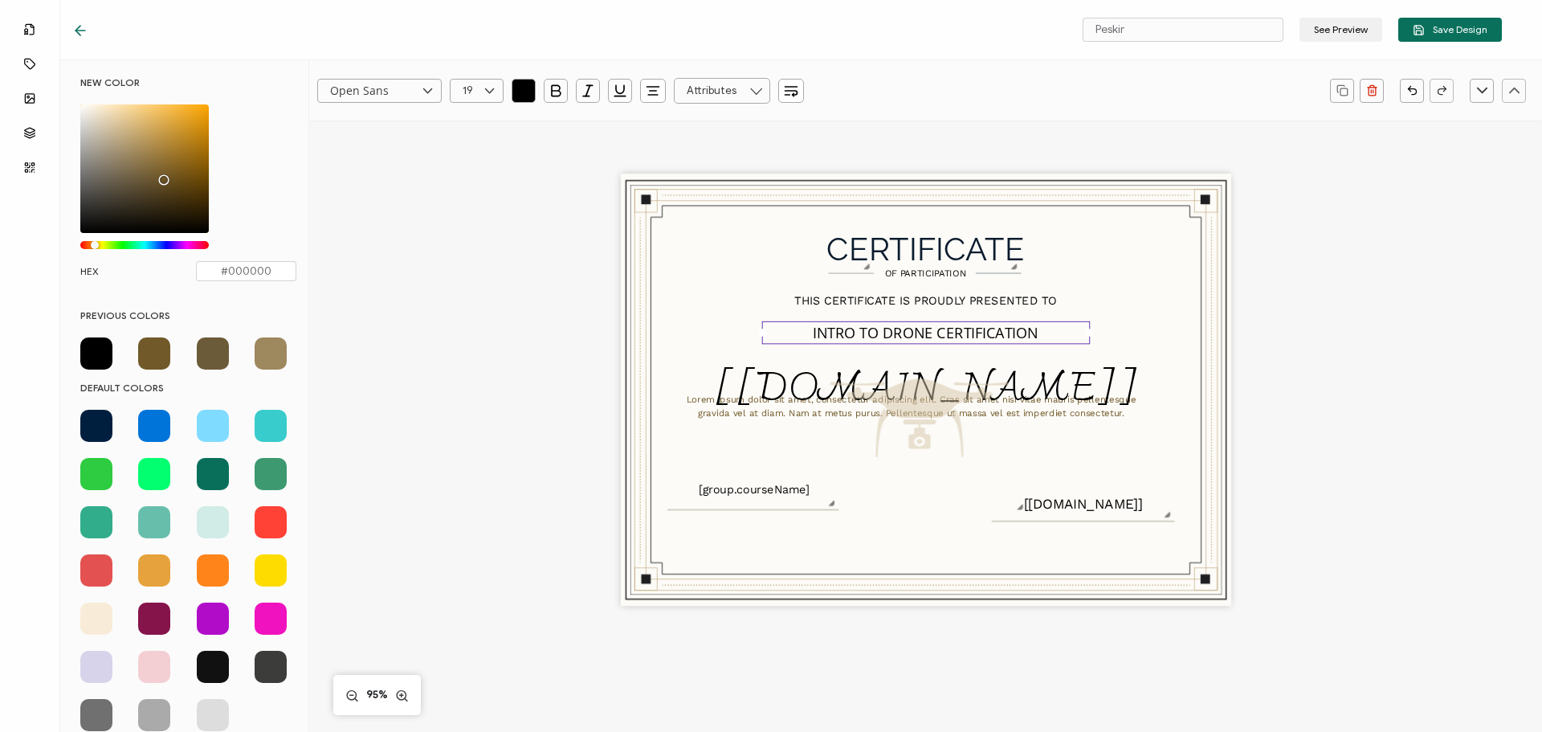
click at [220, 357] on span at bounding box center [213, 353] width 32 height 32
click at [161, 354] on span at bounding box center [154, 353] width 32 height 32
type input "#71592A"
click at [928, 335] on pre "INTRO TO DRONE CERTIFICATION" at bounding box center [925, 333] width 225 height 20
click at [1039, 333] on div "INTRO TO DRONE CERTIFICATION" at bounding box center [926, 332] width 329 height 23
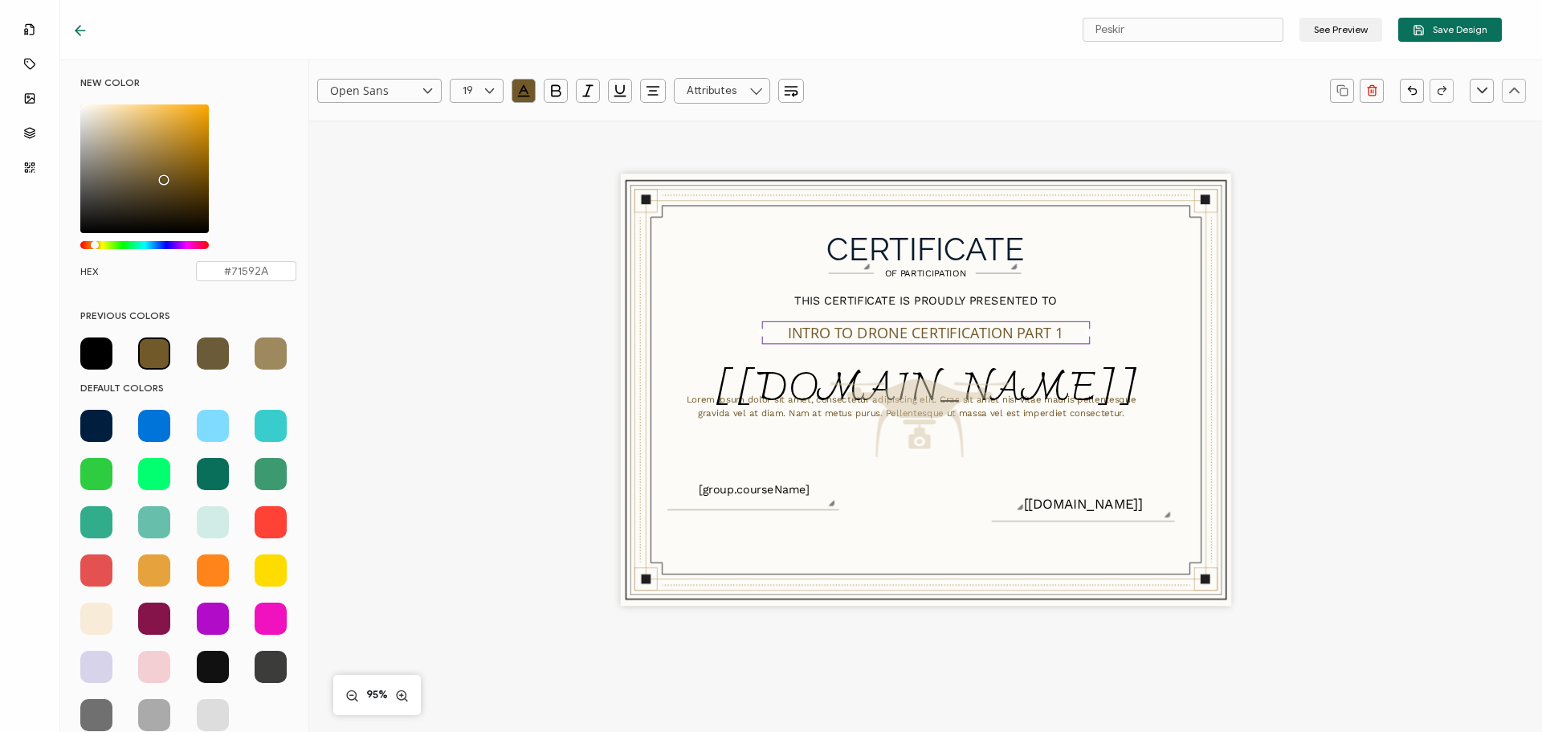
click at [1299, 378] on div "CERTIFICATE Lorem ipsum dolor sit amet, consectetur adipiscing elit. Cras sit a…" at bounding box center [925, 416] width 1171 height 592
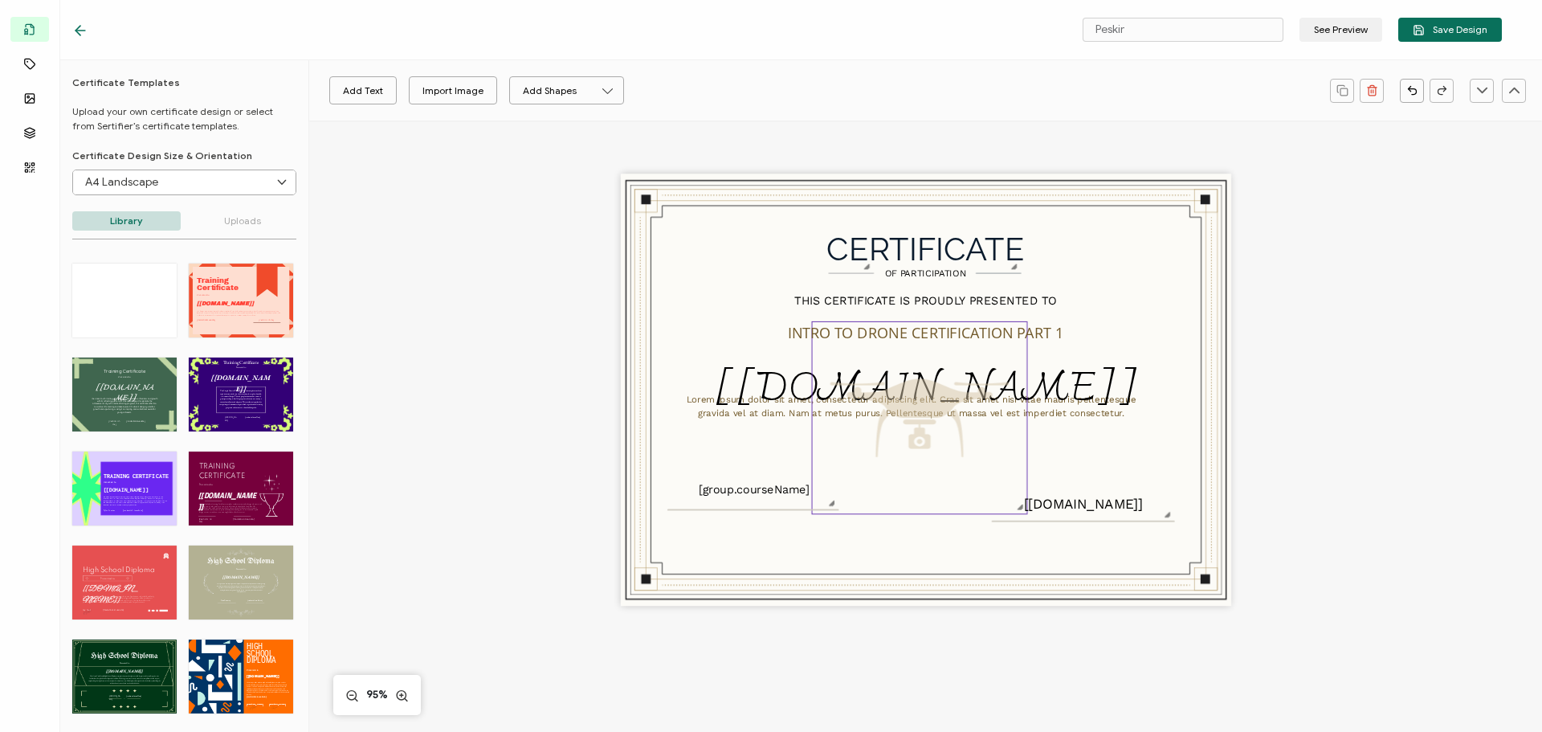
click at [954, 386] on img at bounding box center [919, 418] width 214 height 192
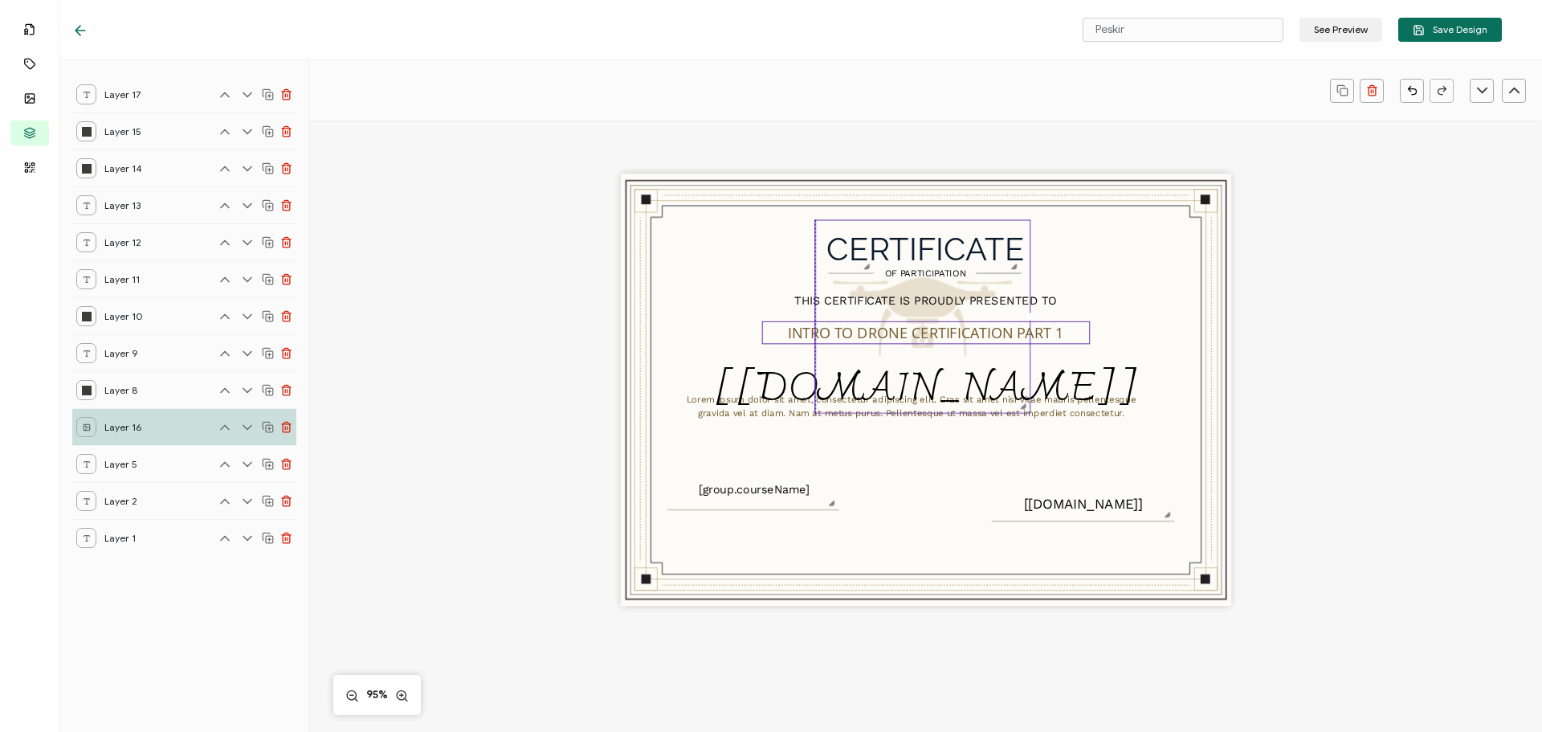
drag, startPoint x: 917, startPoint y: 445, endPoint x: 917, endPoint y: 344, distance: 101.2
click at [917, 344] on div "CERTIFICATE Lorem ipsum dolor sit amet, consectetur adipiscing elit. Cras sit a…" at bounding box center [926, 390] width 611 height 432
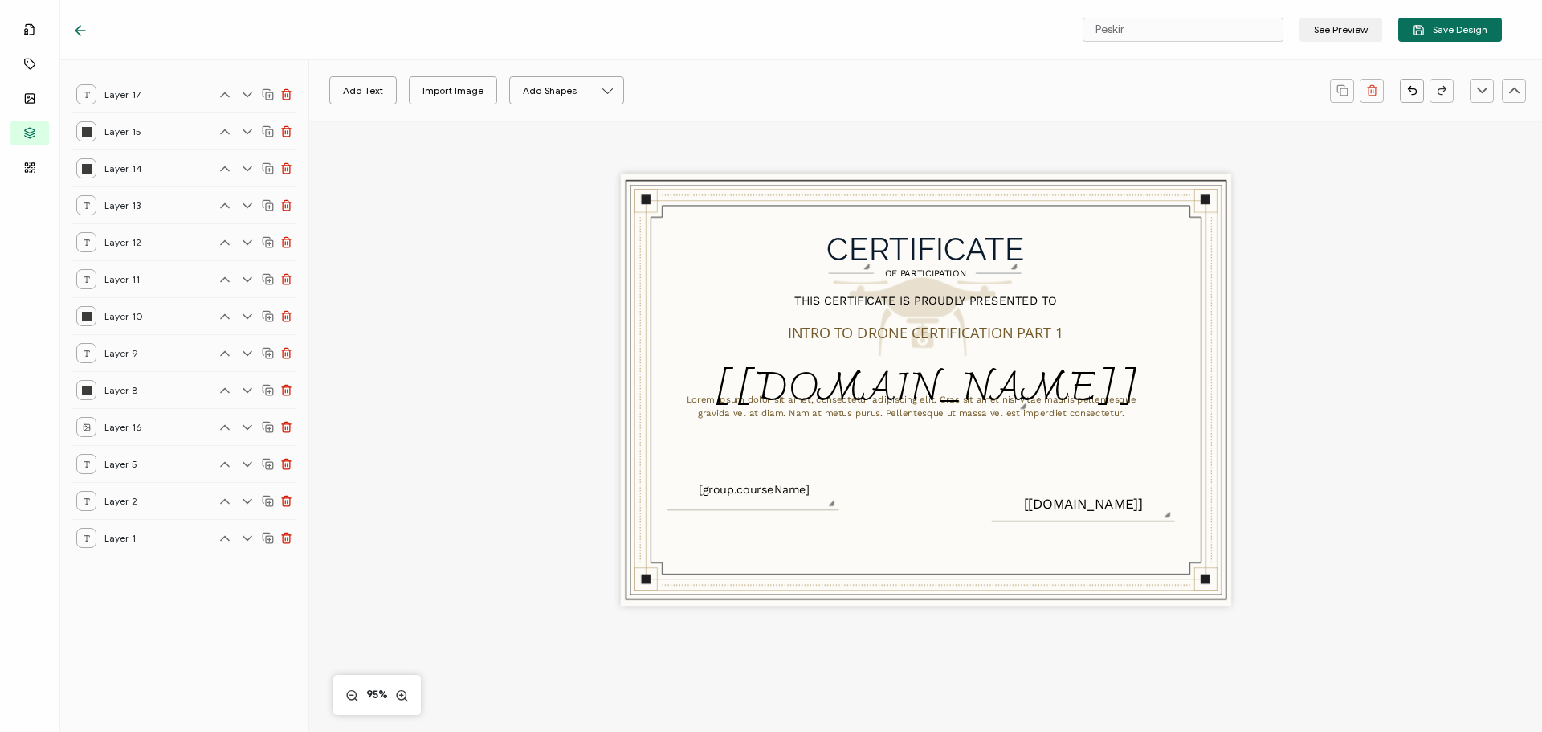
click at [1397, 449] on div "CERTIFICATE Lorem ipsum dolor sit amet, consectetur adipiscing elit. Cras sit a…" at bounding box center [925, 416] width 1171 height 592
click at [929, 401] on img at bounding box center [922, 317] width 214 height 192
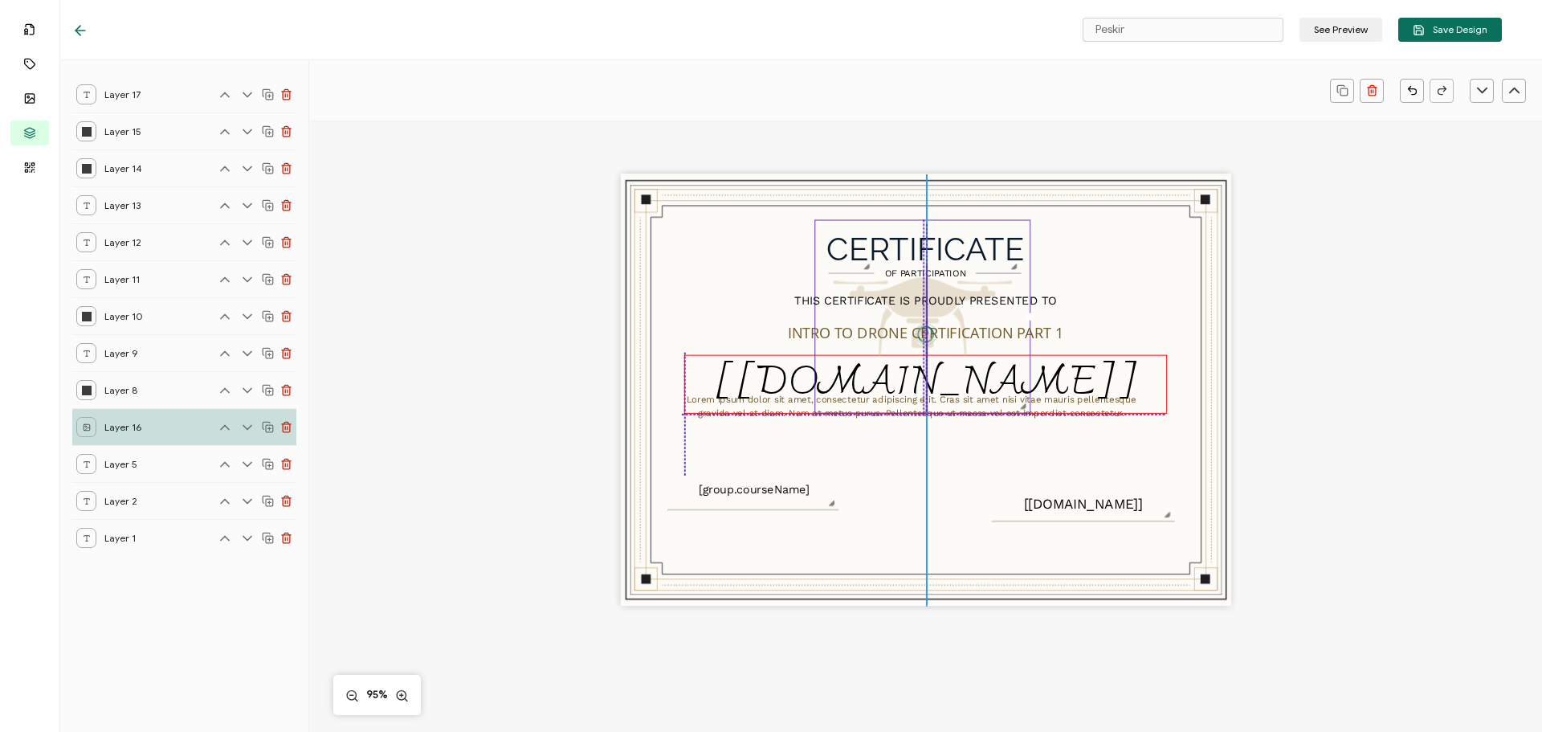
drag, startPoint x: 806, startPoint y: 394, endPoint x: 803, endPoint y: 386, distance: 8.4
click at [803, 386] on pre "[[DOMAIN_NAME]]" at bounding box center [925, 384] width 424 height 72
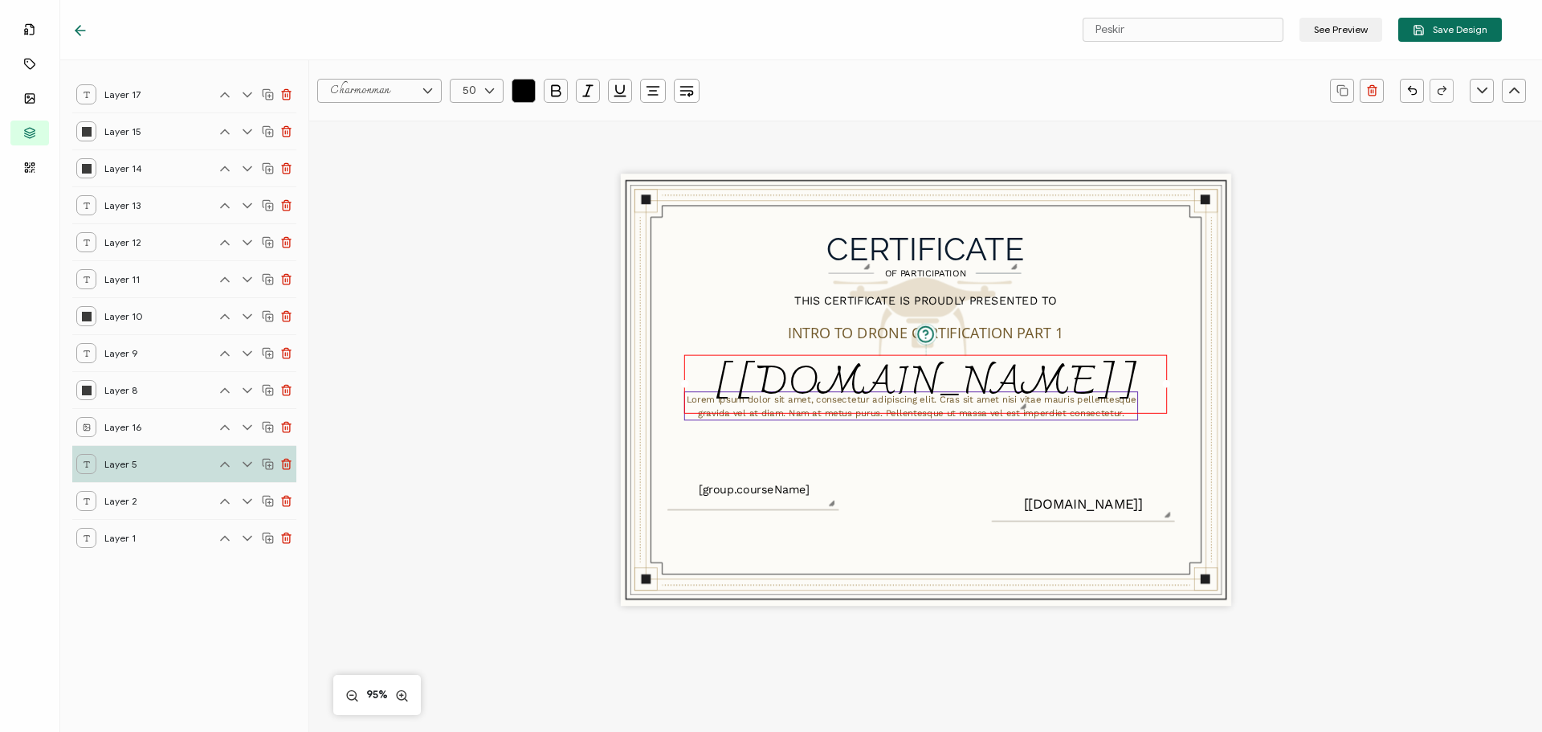
click at [790, 420] on div "Lorem ipsum dolor sit amet, consectetur adipiscing elit. Cras sit amet nisi vit…" at bounding box center [911, 405] width 454 height 29
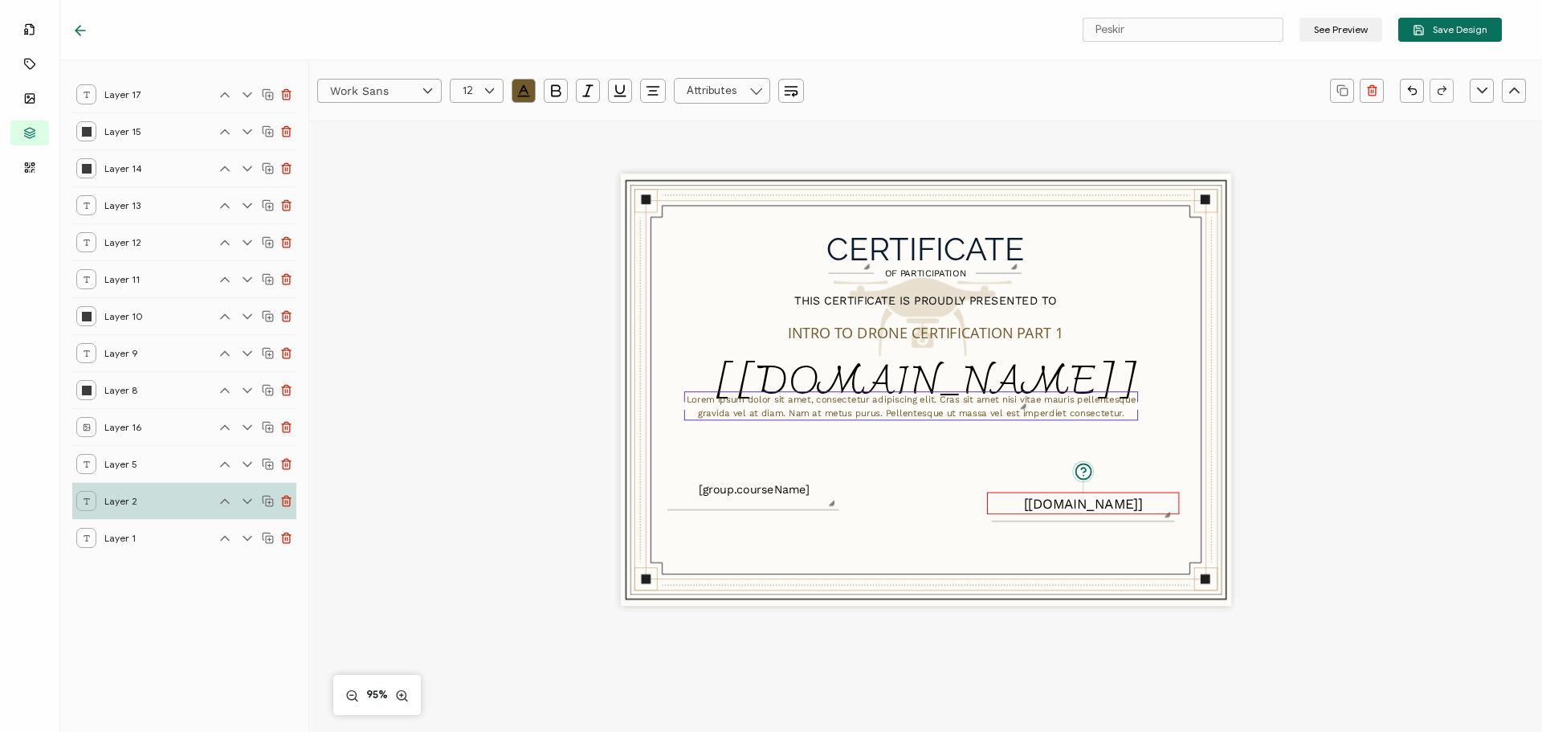
click at [1032, 504] on div "Automatically inserts the name of your institution as provided in the issuer de…" at bounding box center [1083, 503] width 192 height 22
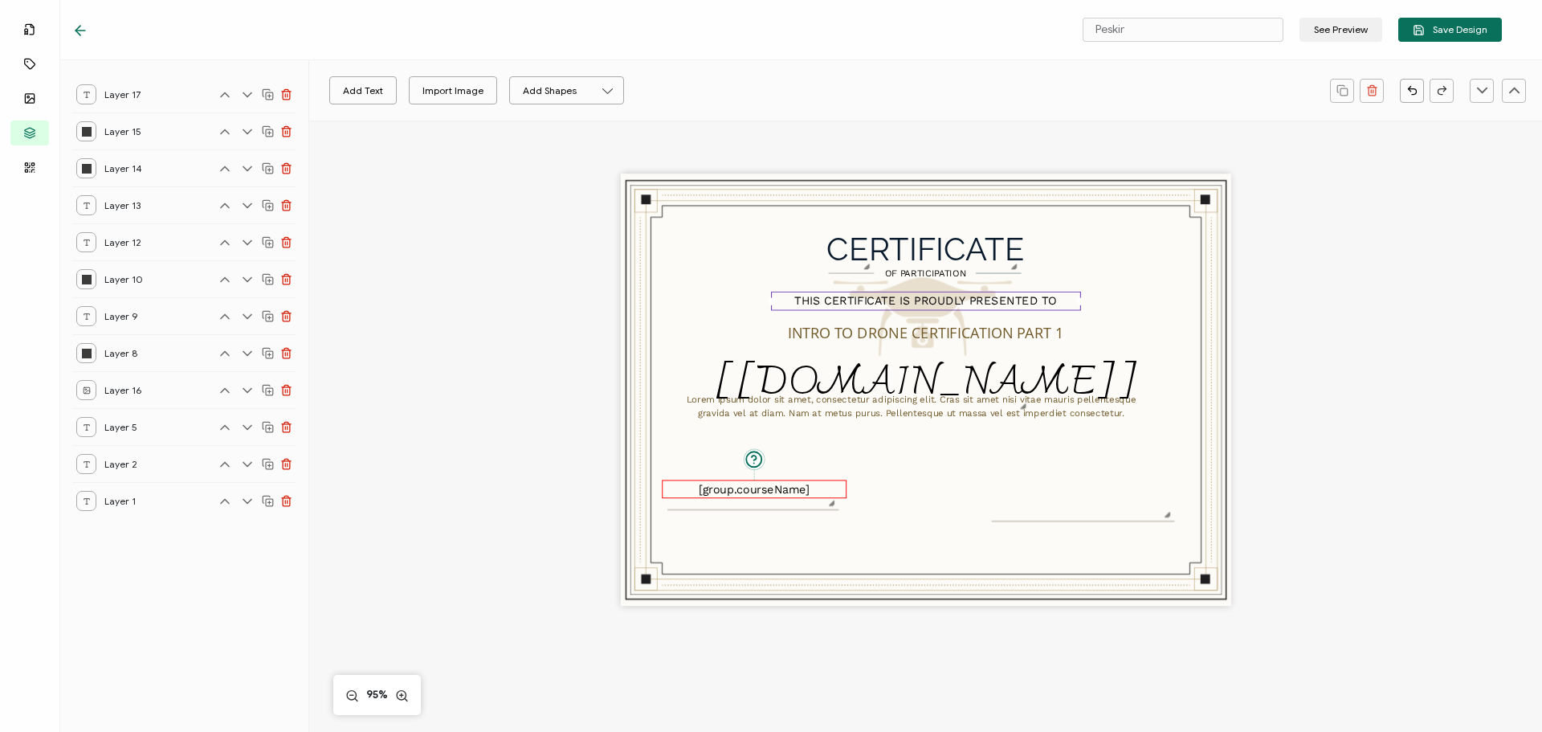
click at [771, 496] on div "[group.courseName]" at bounding box center [754, 489] width 185 height 18
click at [773, 510] on div at bounding box center [753, 512] width 170 height 6
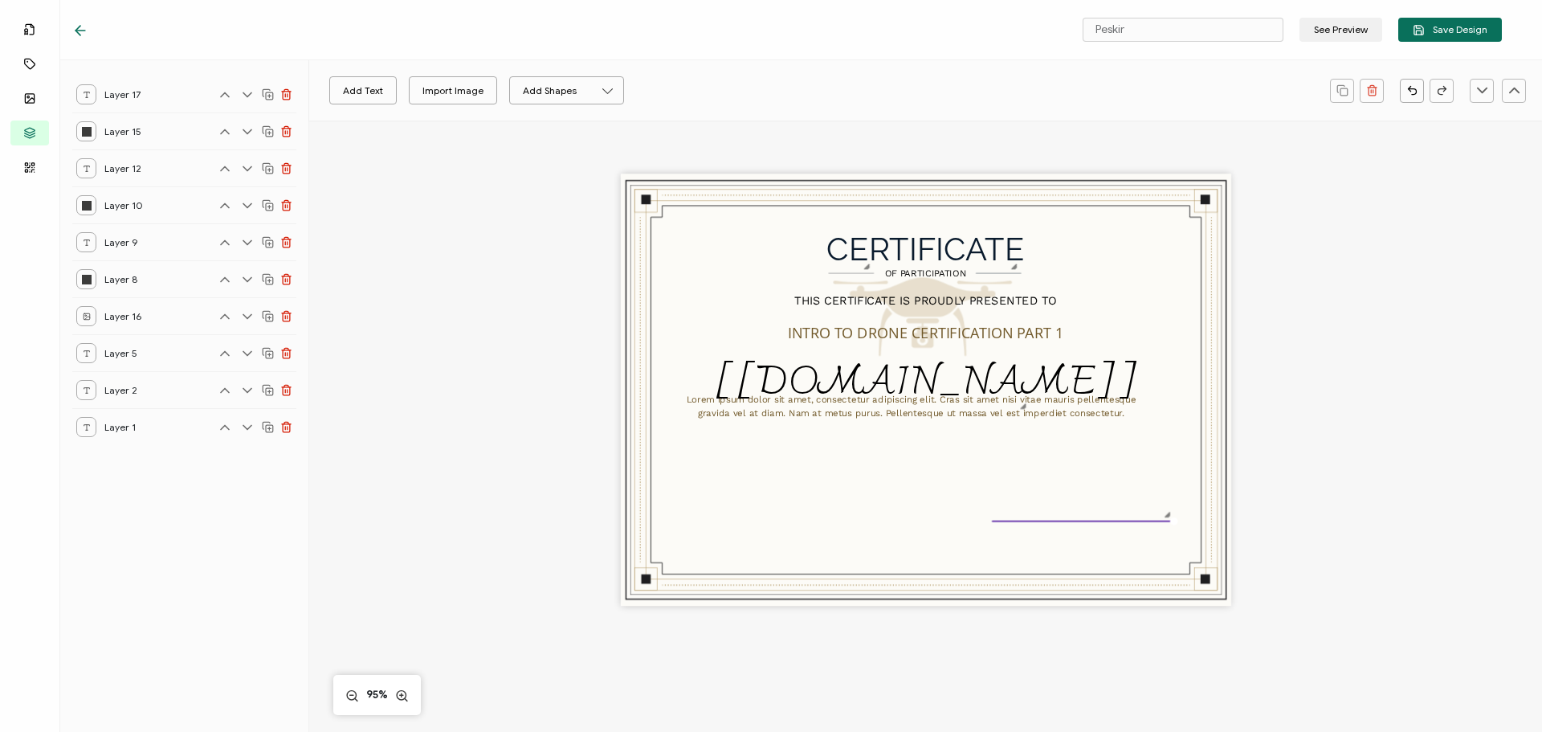
click at [773, 512] on div "CERTIFICATE Lorem ipsum dolor sit amet, consectetur adipiscing elit. Cras sit a…" at bounding box center [926, 390] width 611 height 432
drag, startPoint x: 1171, startPoint y: 25, endPoint x: 971, endPoint y: 29, distance: 200.1
click at [971, 29] on div "Peskir See Preview Save Design" at bounding box center [787, 30] width 1510 height 60
type input "i"
type input "Intro to Drone Certification Part 1"
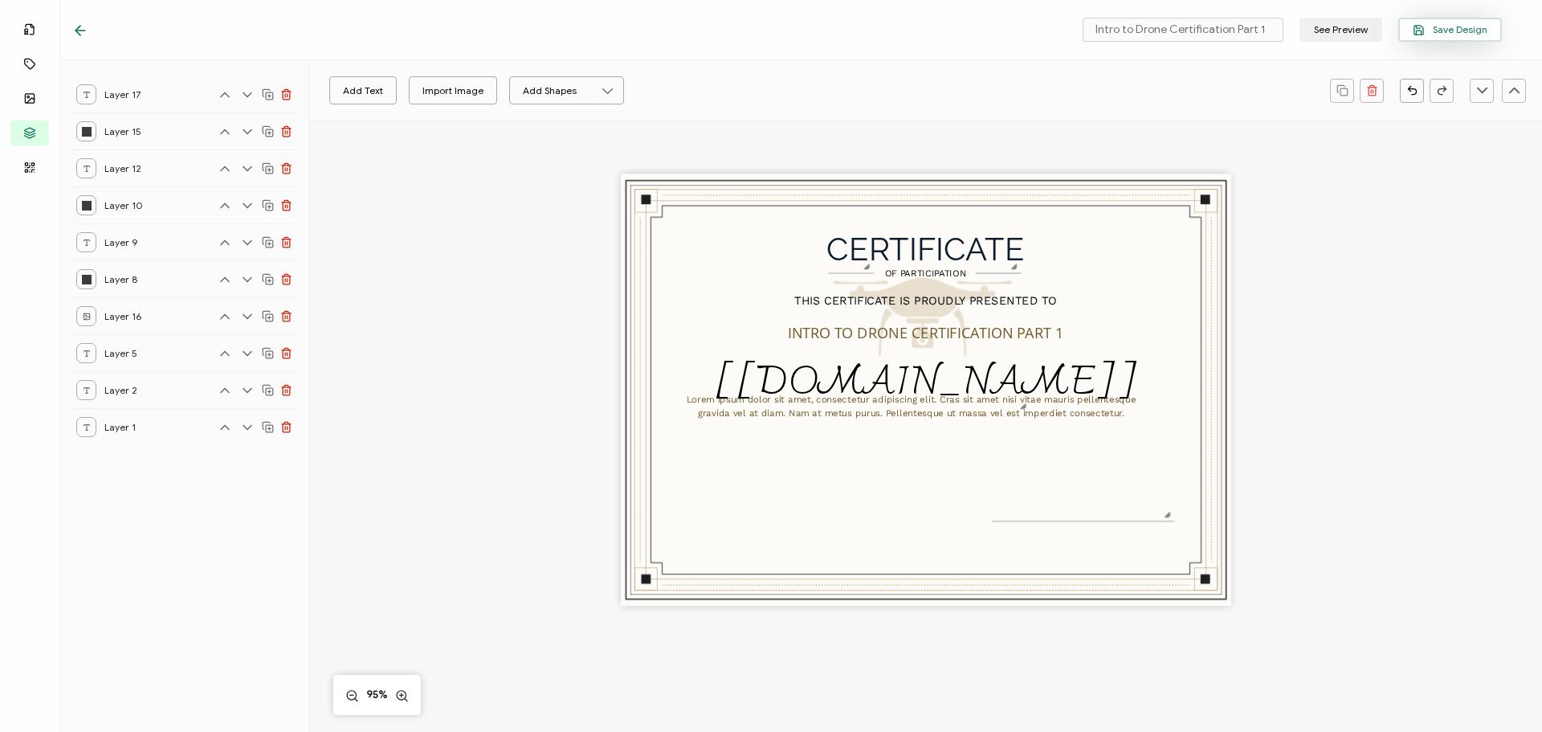
click at [1418, 35] on button "Save Design" at bounding box center [1451, 30] width 104 height 24
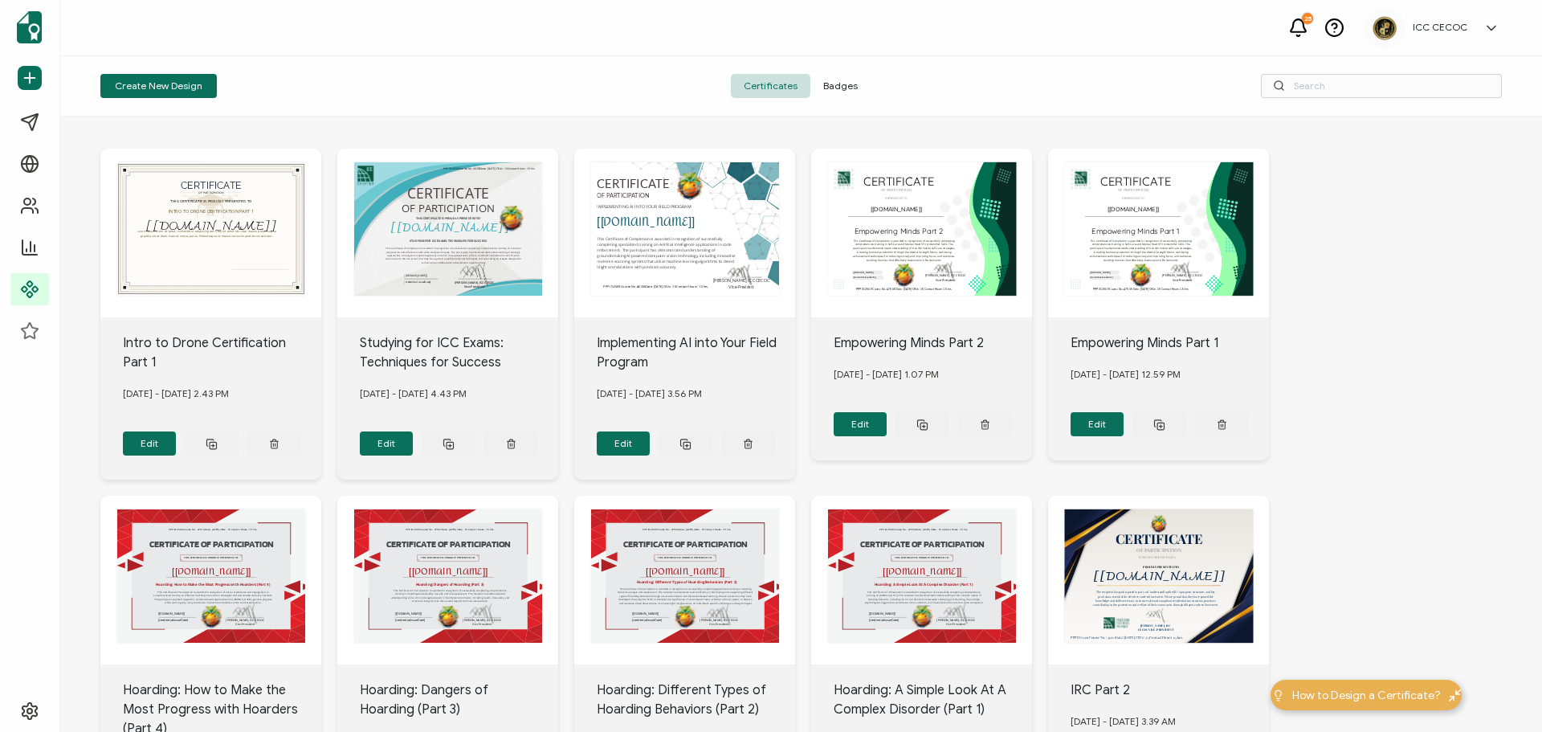
click at [321, 249] on div "CERTIFICATE The recipient’s full name, which will be automatically filled based…" at bounding box center [210, 233] width 221 height 169
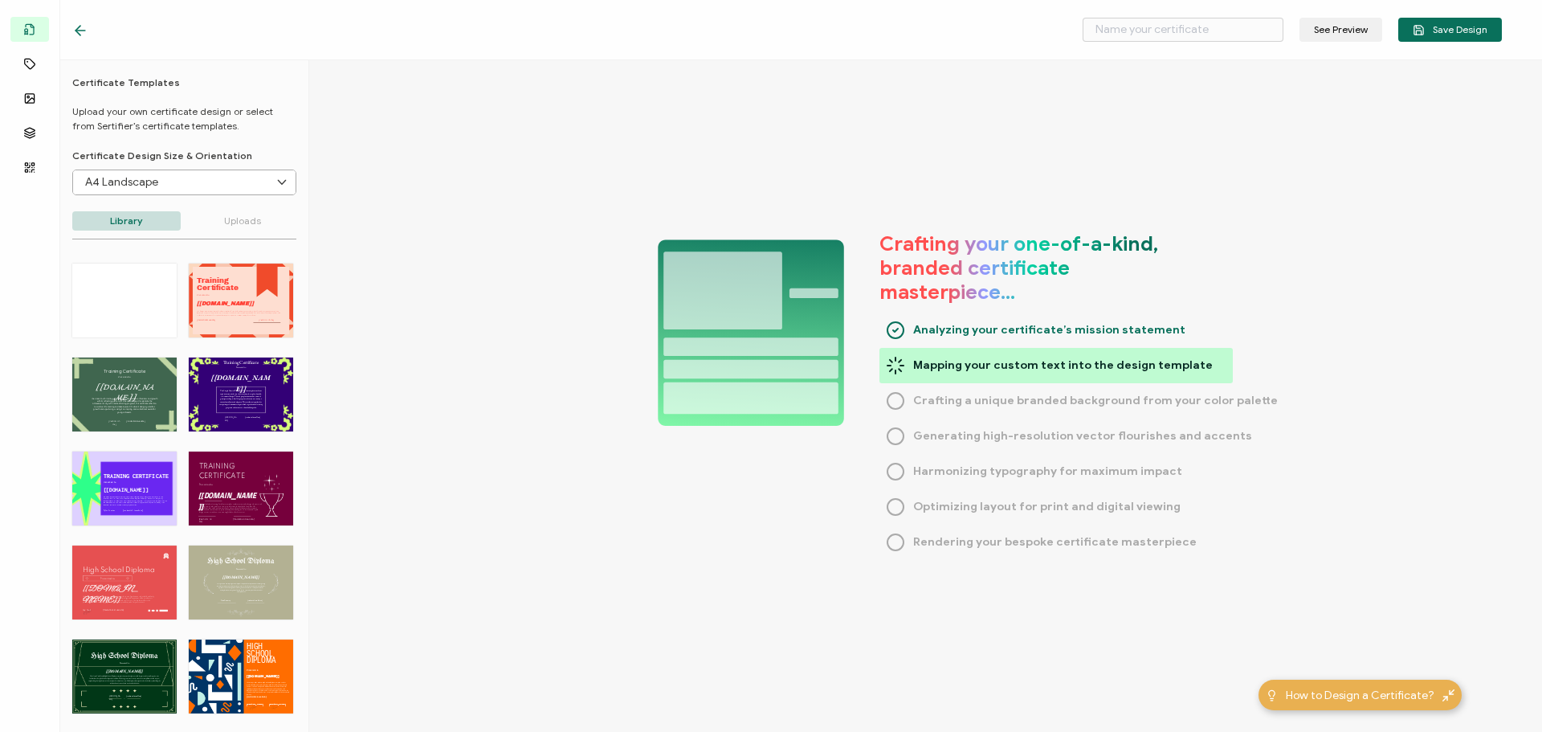
type input "Implementing AI into Your Field Program"
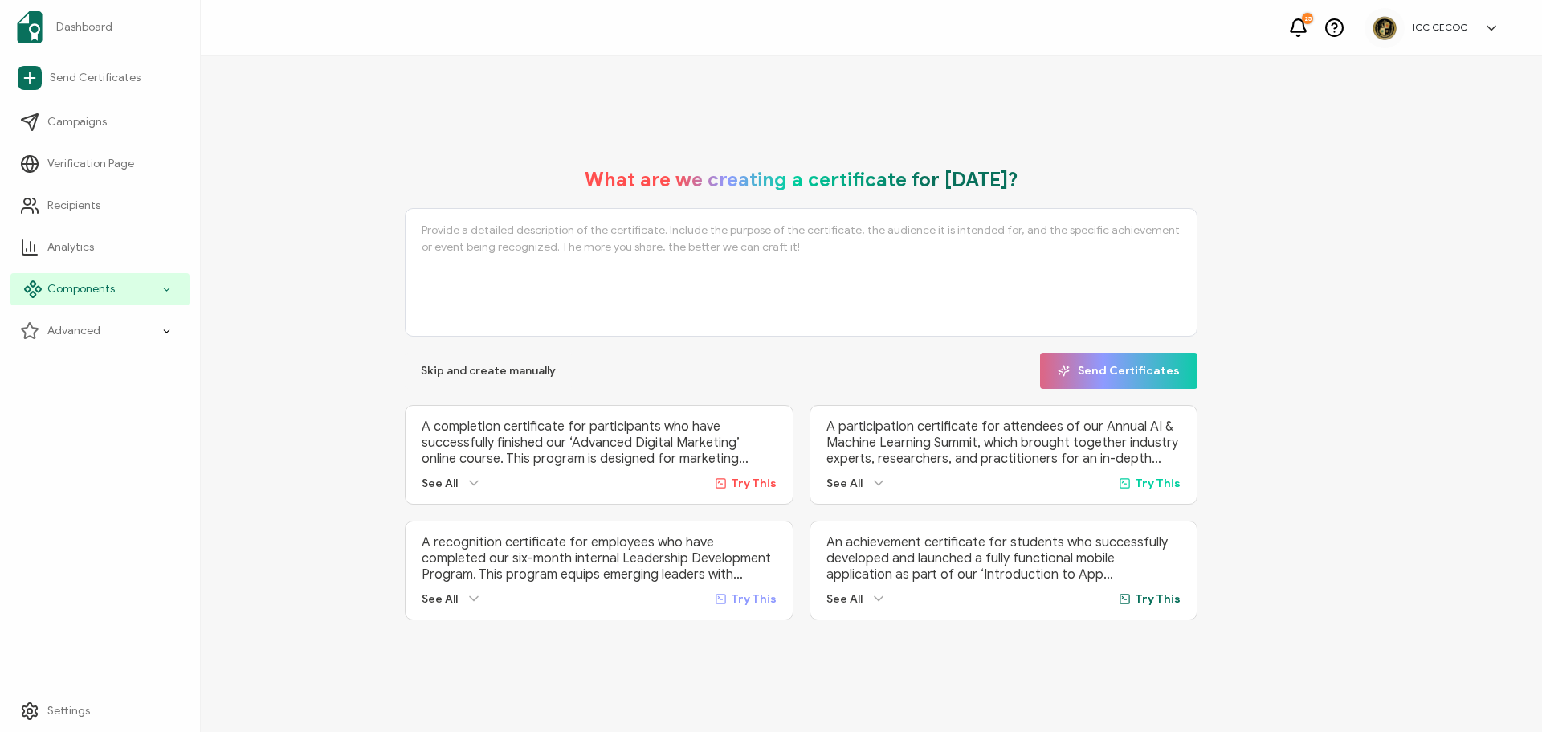
click at [62, 282] on span "Components" at bounding box center [80, 289] width 67 height 16
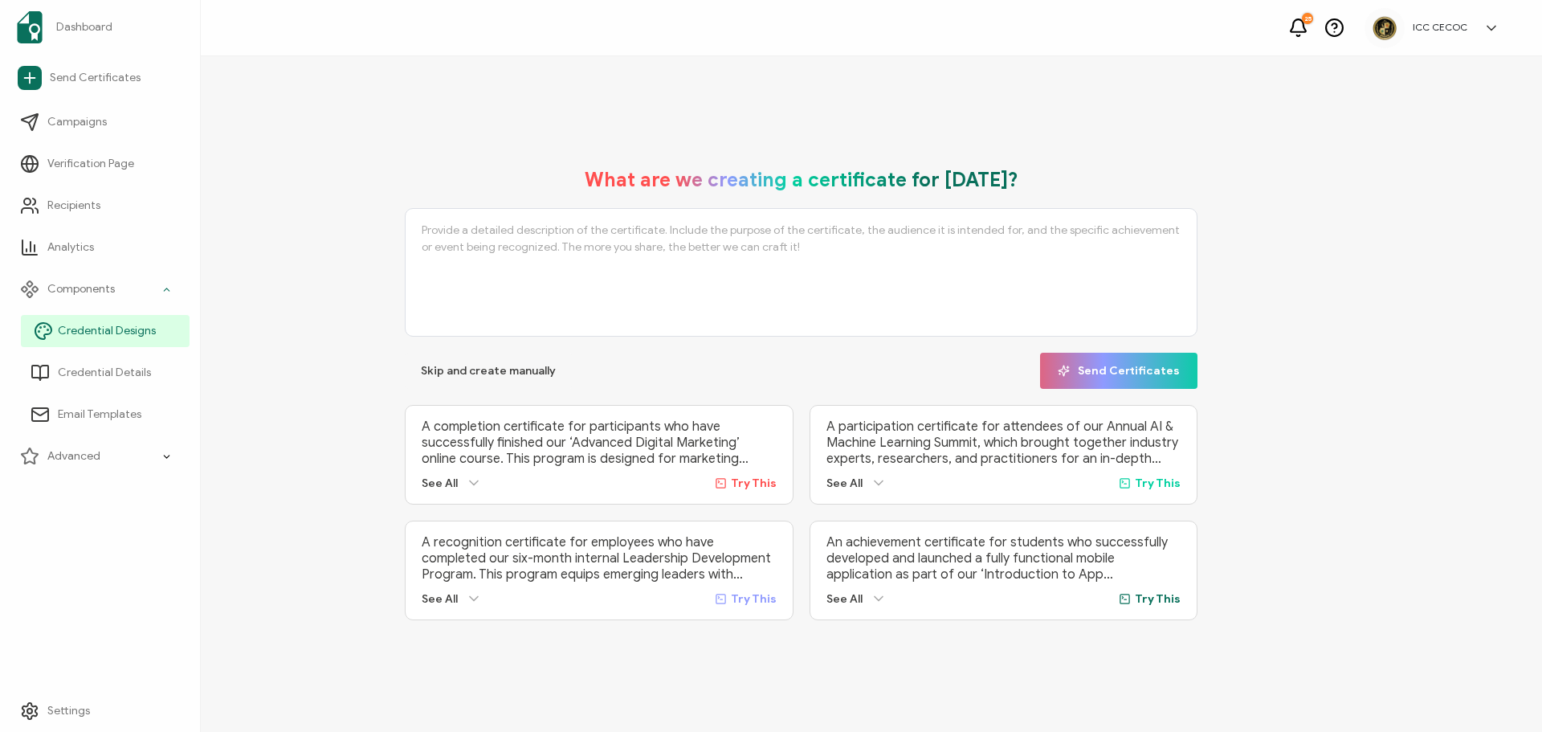
click at [83, 333] on span "Credential Designs" at bounding box center [107, 331] width 98 height 16
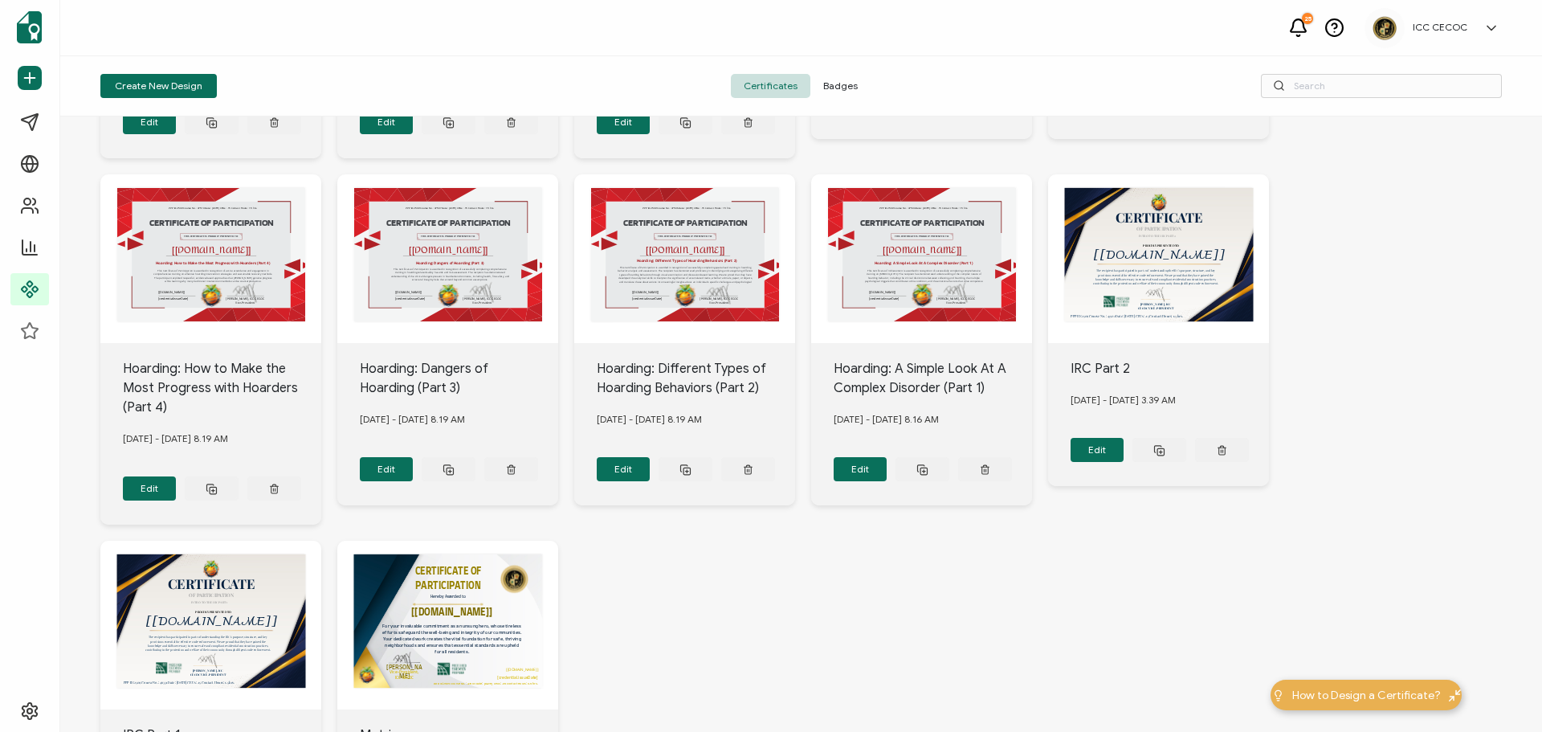
scroll to position [531, 0]
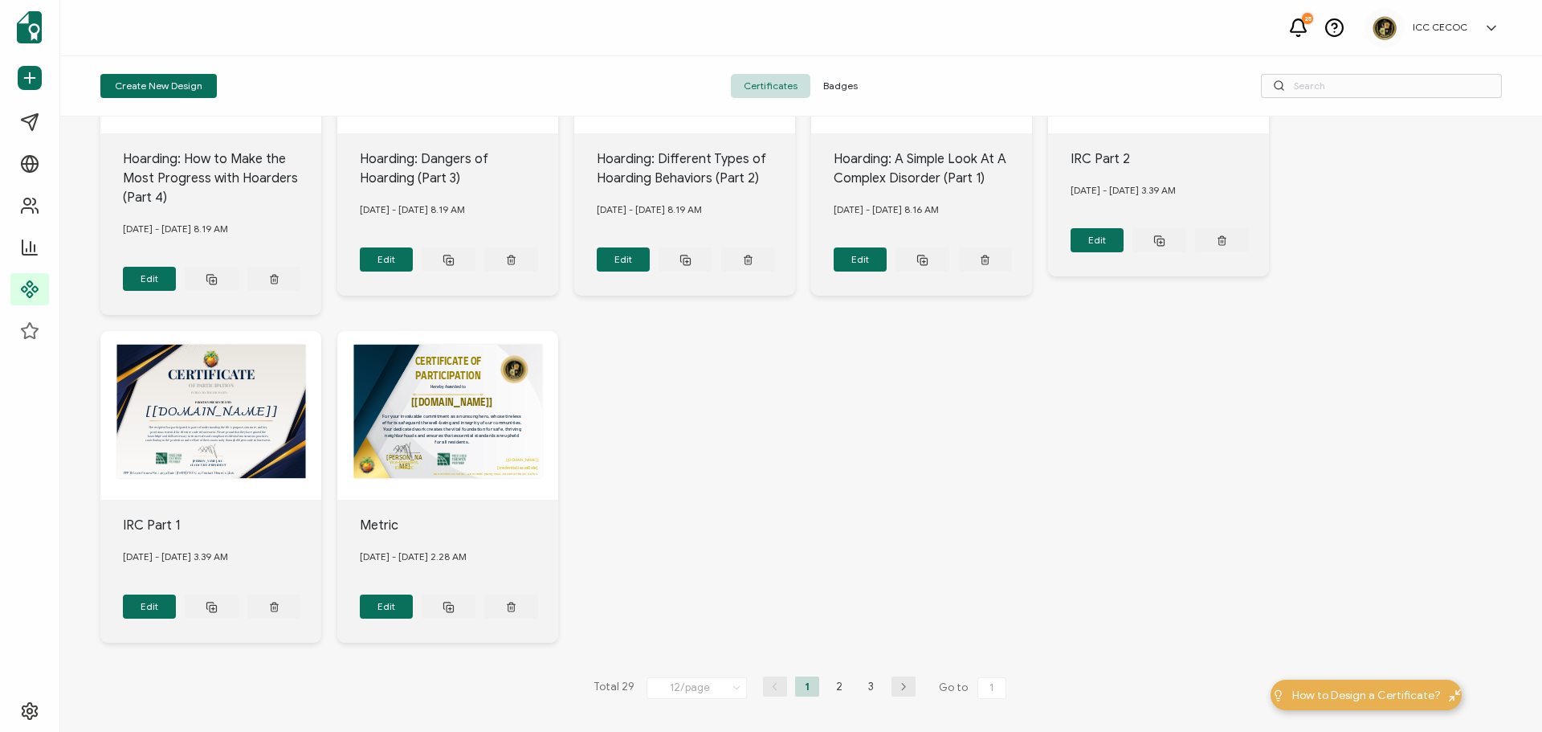
click at [831, 677] on li "2" at bounding box center [839, 686] width 24 height 20
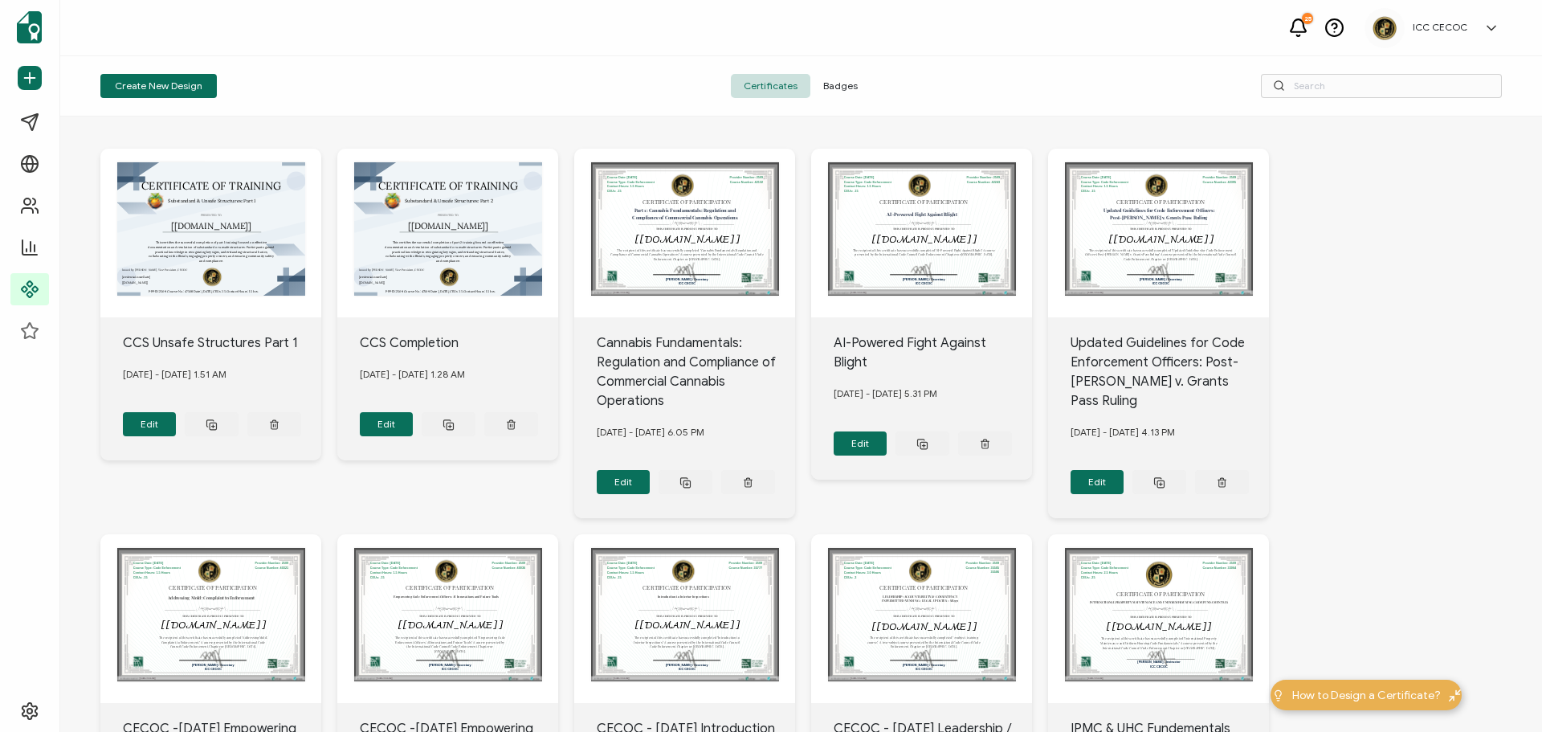
click at [1403, 435] on div "CERTIFICATE OF TRAINING PRESENTED TO The recipient’s full name, which will be a…" at bounding box center [801, 699] width 1402 height 1166
click at [843, 80] on span "Badges" at bounding box center [841, 86] width 60 height 24
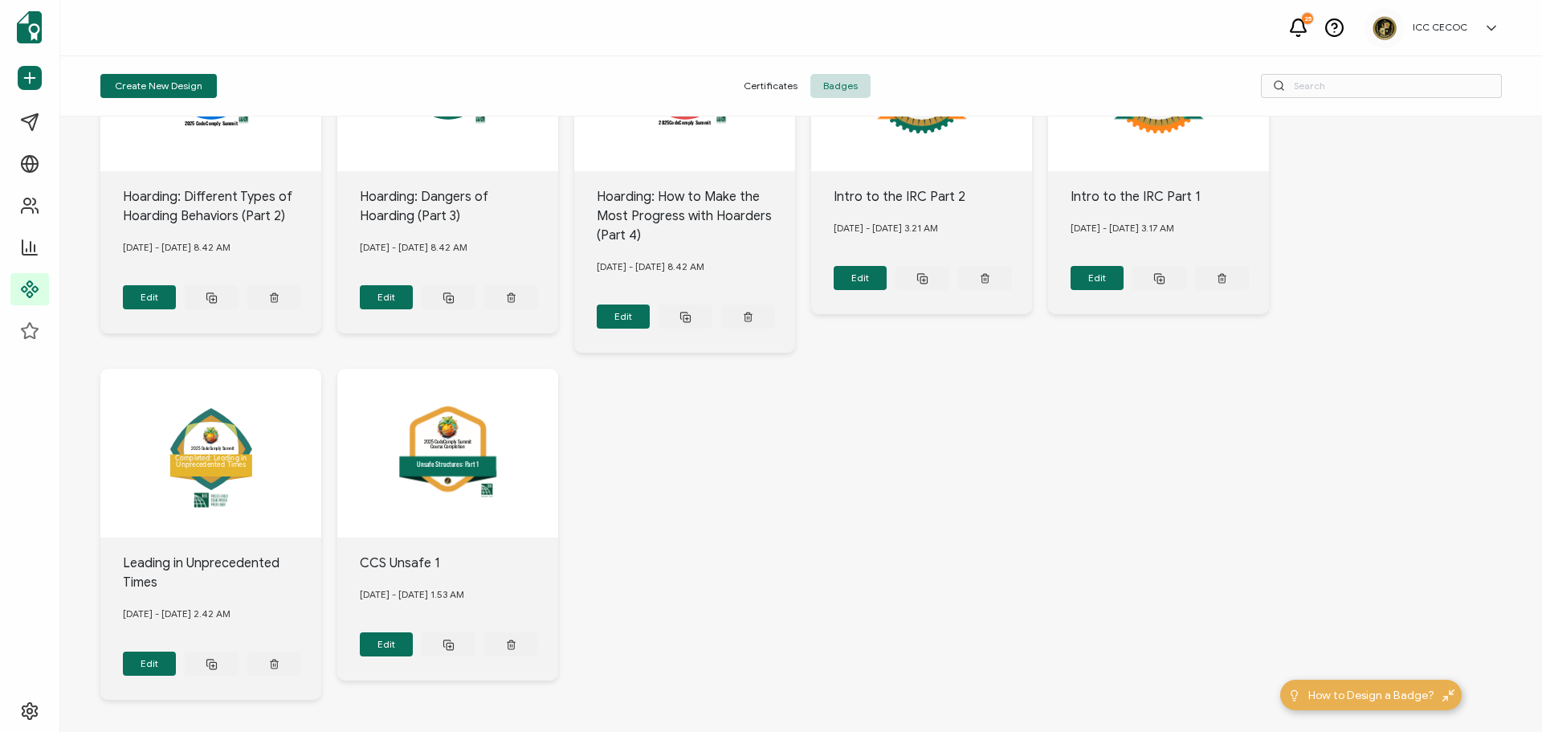
scroll to position [550, 0]
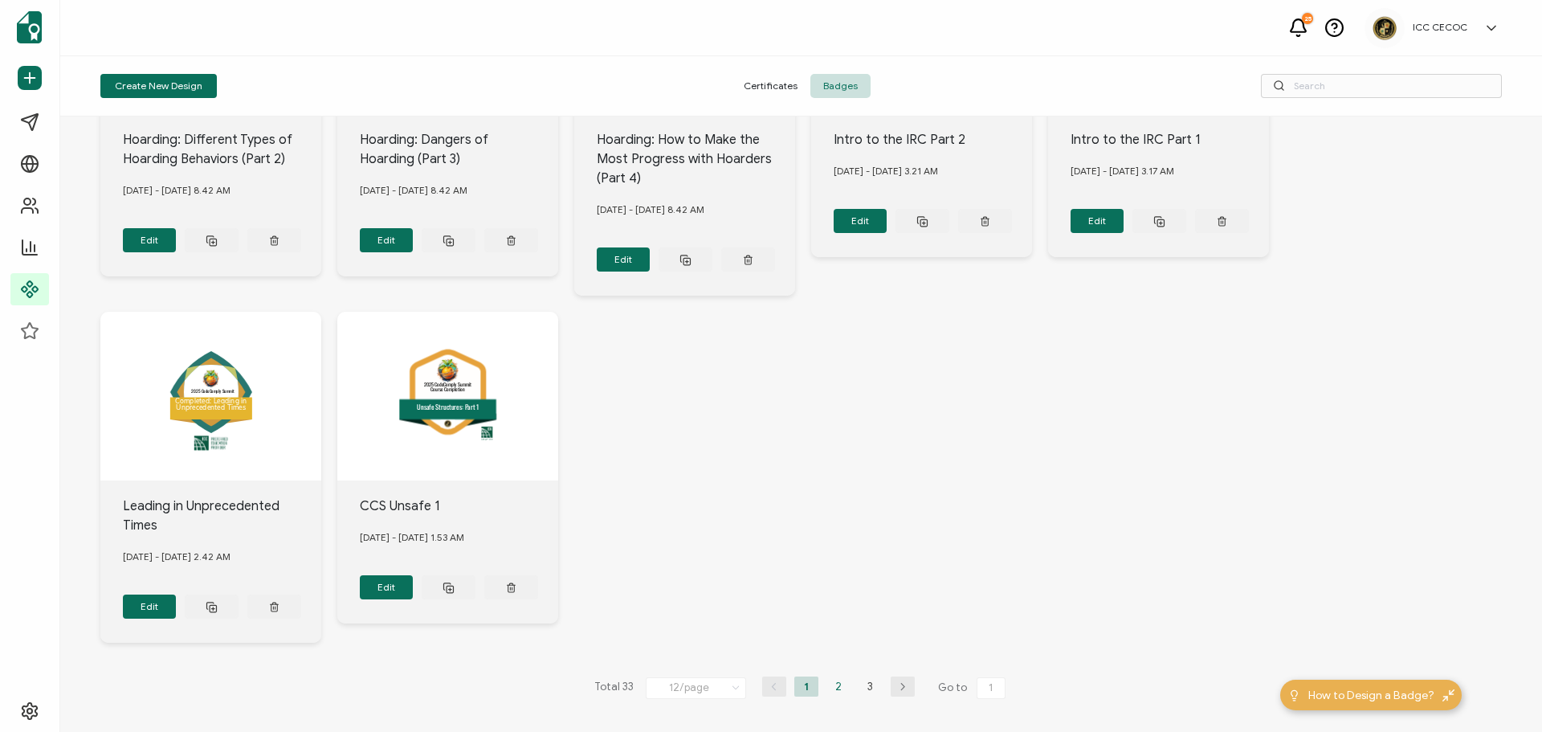
click at [832, 680] on li "2" at bounding box center [839, 686] width 24 height 20
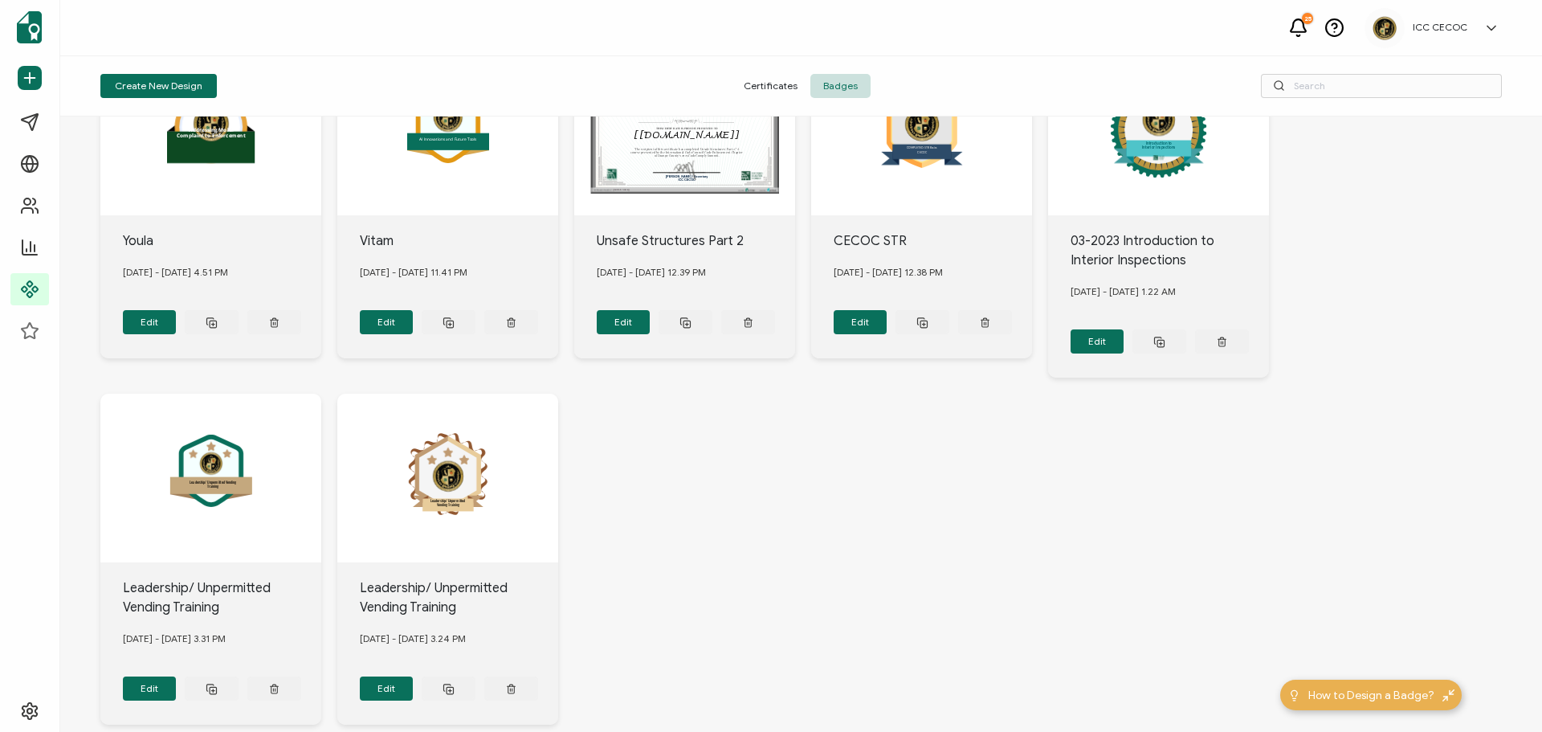
scroll to position [570, 0]
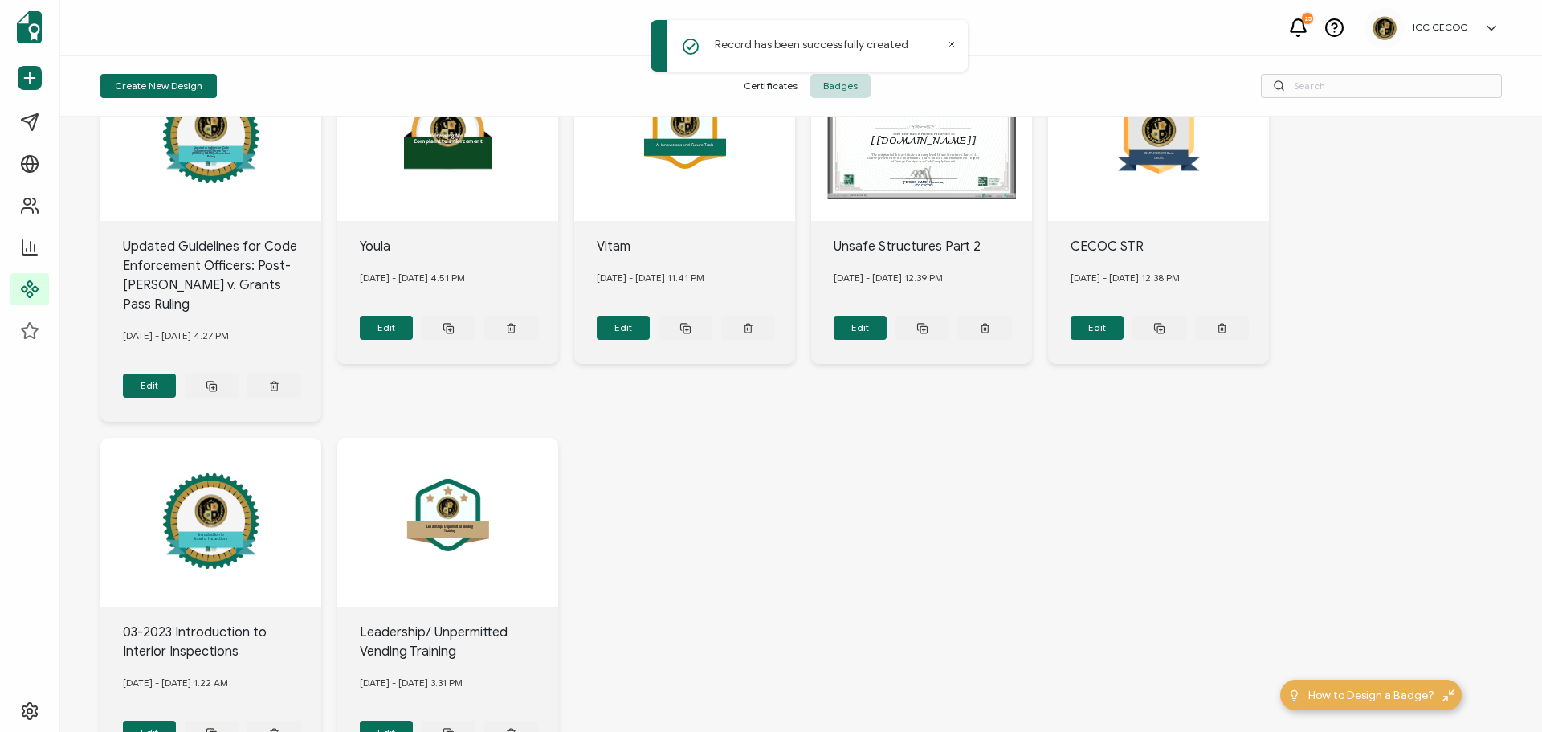
scroll to position [589, 0]
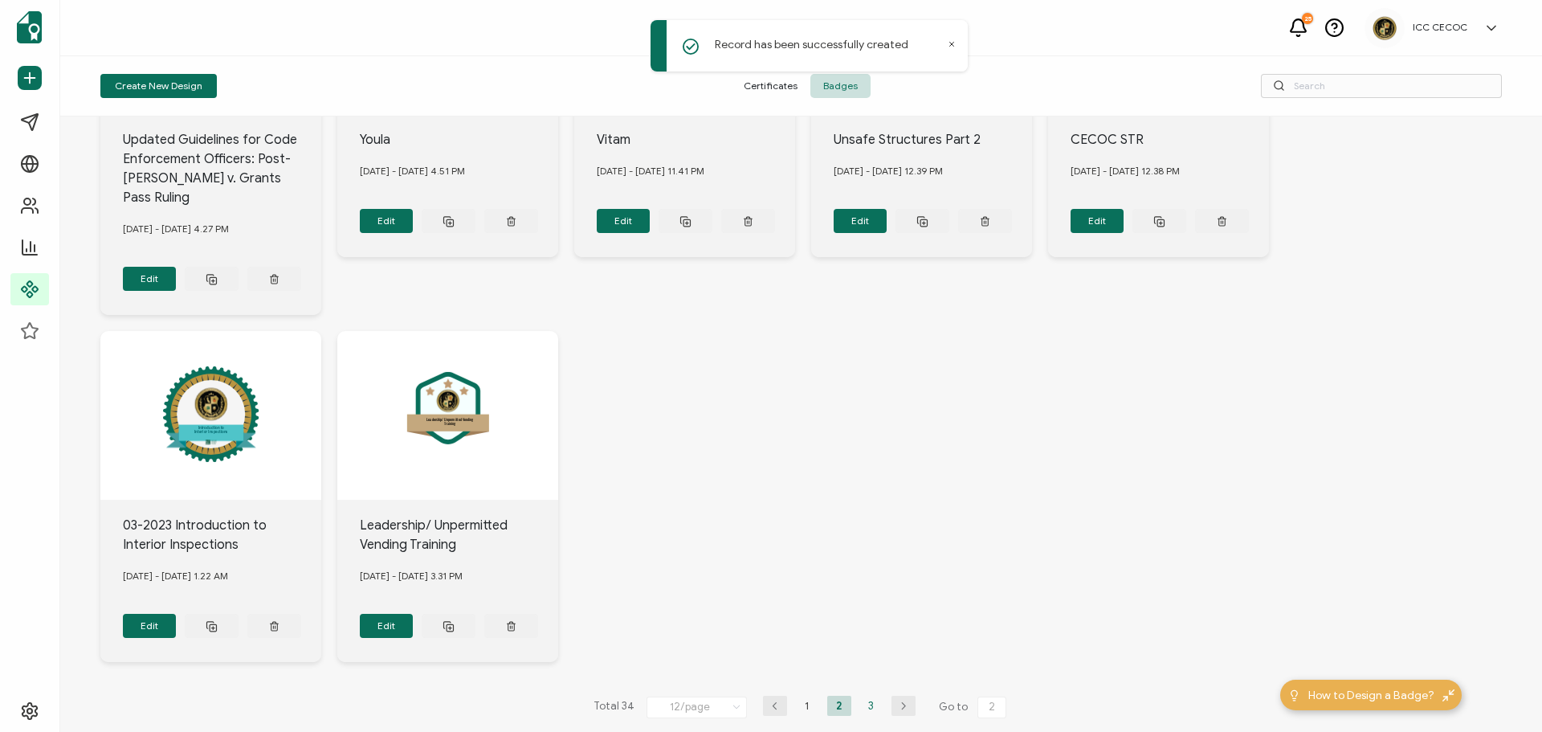
click at [877, 696] on li "3" at bounding box center [872, 706] width 24 height 20
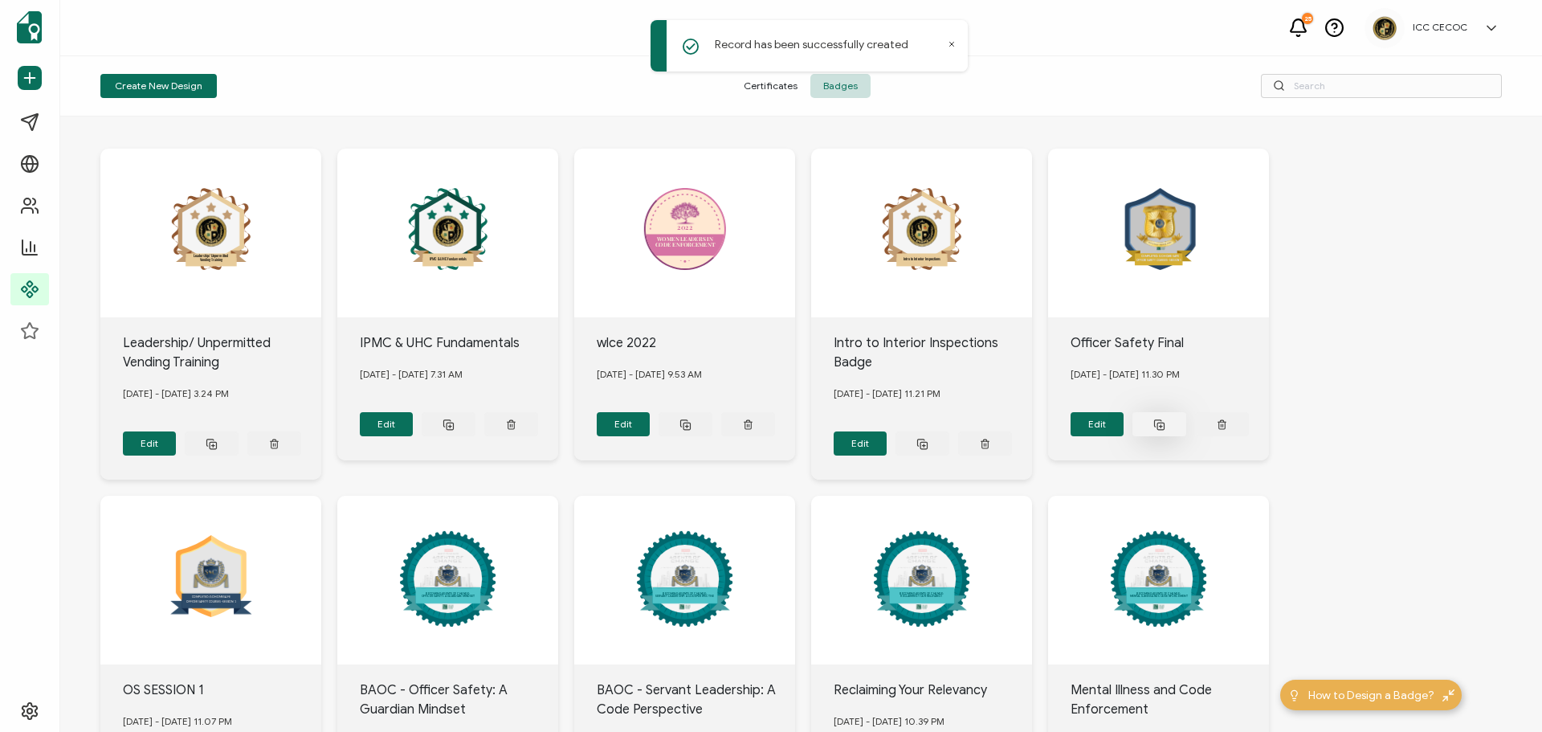
click at [218, 438] on icon at bounding box center [212, 444] width 12 height 12
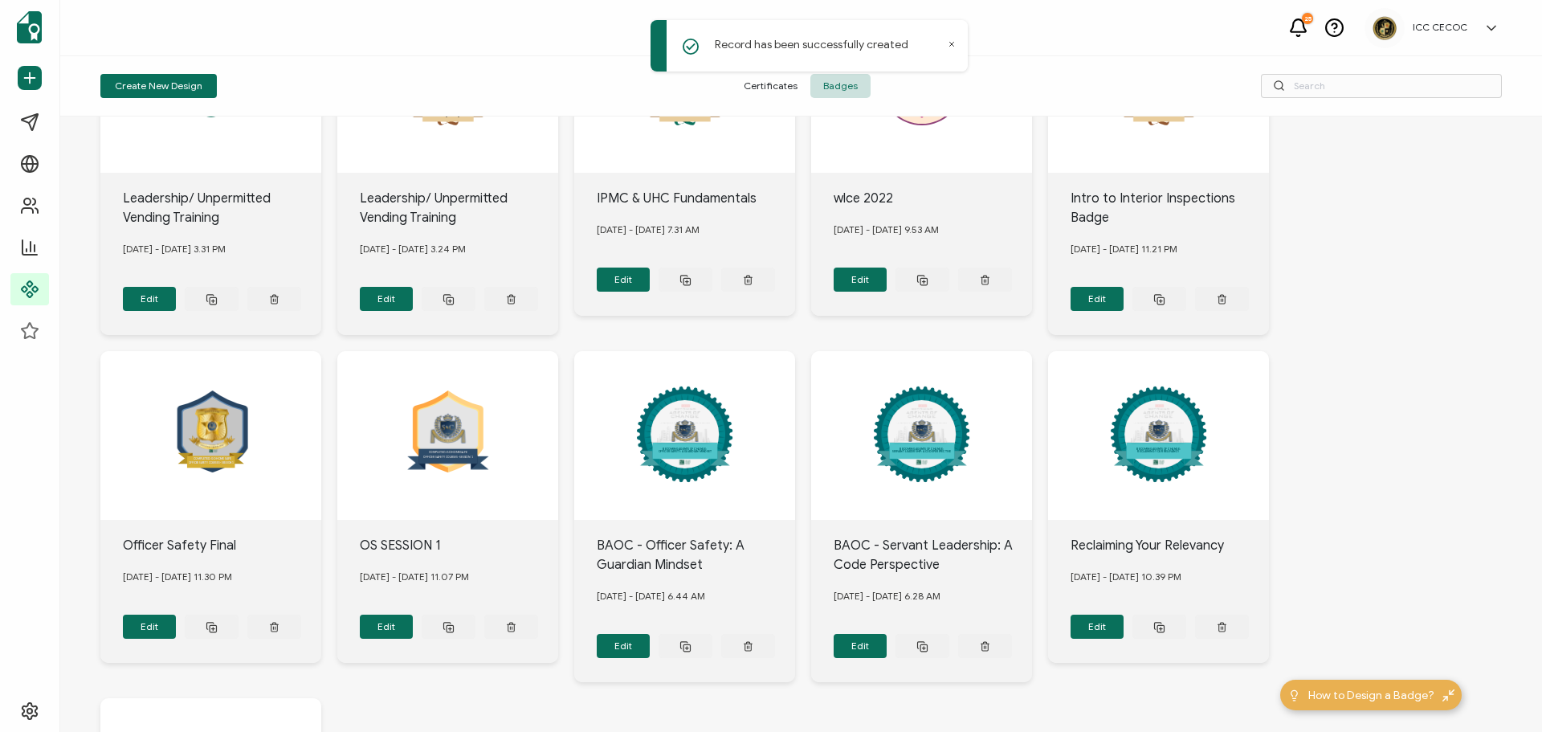
scroll to position [321, 0]
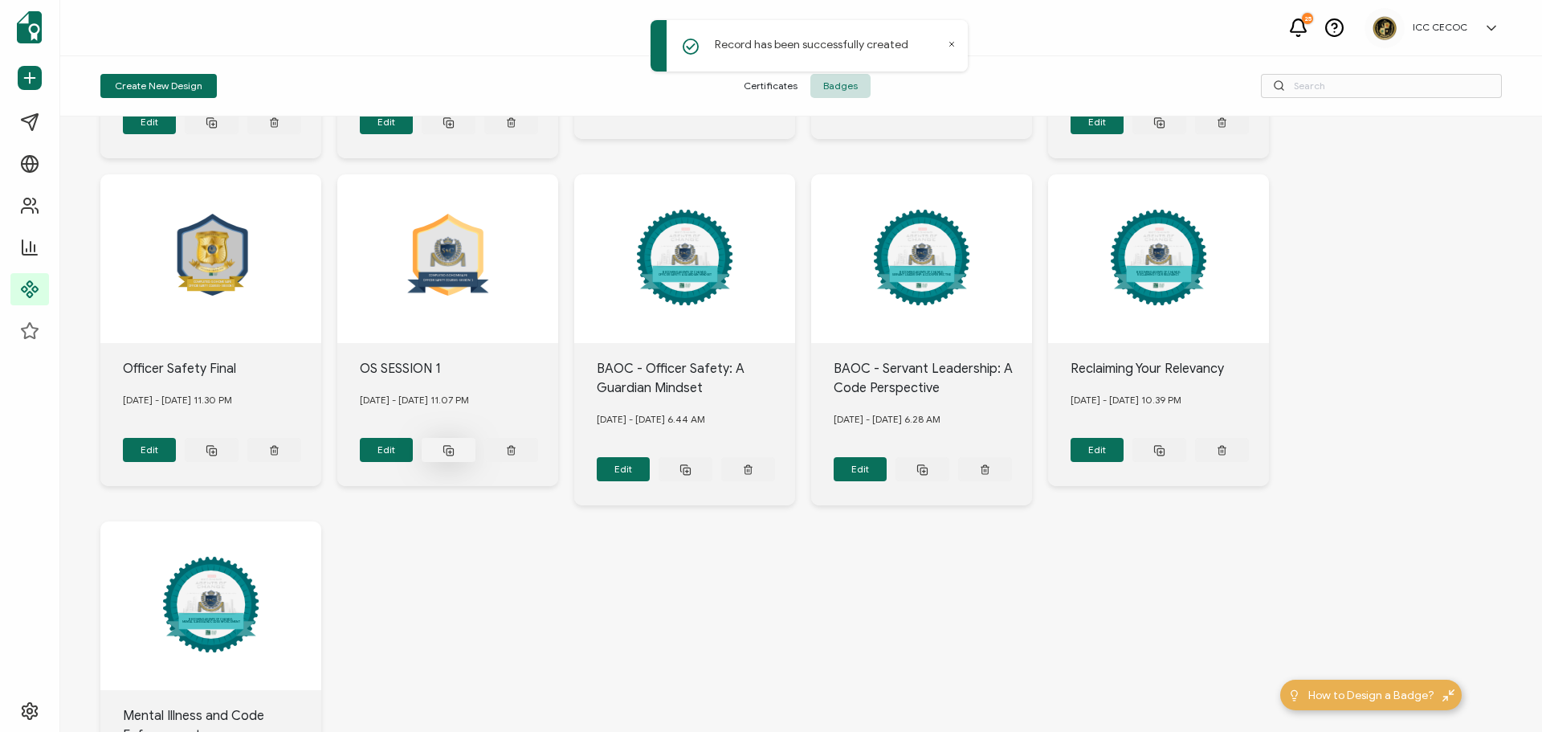
click at [218, 129] on icon at bounding box center [212, 122] width 12 height 12
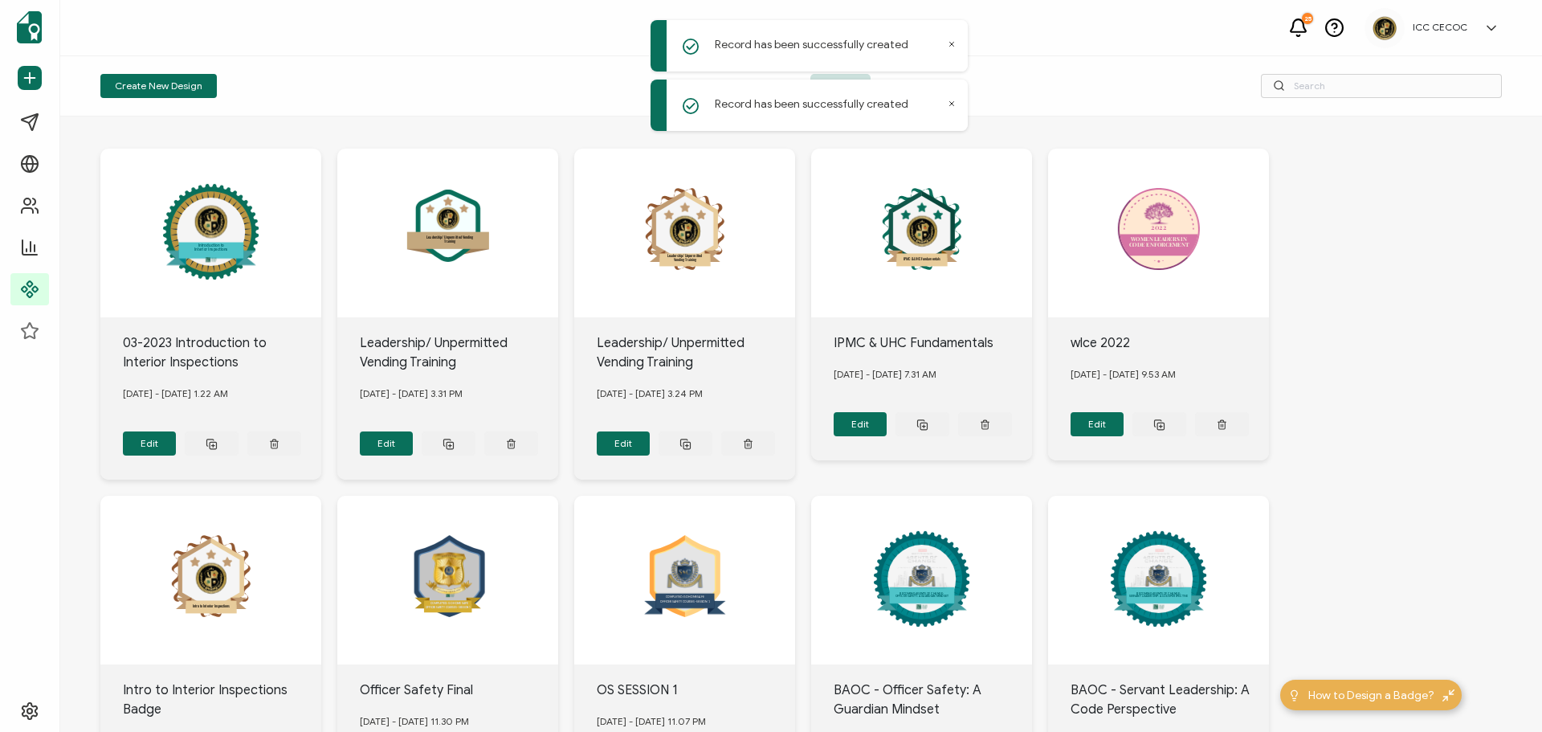
click at [521, 84] on div "Create New Design" at bounding box center [334, 86] width 468 height 24
click at [771, 91] on span "Certificates" at bounding box center [771, 86] width 80 height 24
